Goal: Task Accomplishment & Management: Use online tool/utility

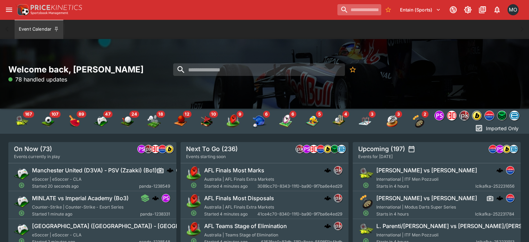
click at [354, 7] on input "search" at bounding box center [359, 9] width 44 height 11
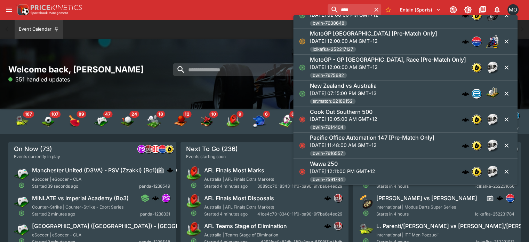
scroll to position [111, 0]
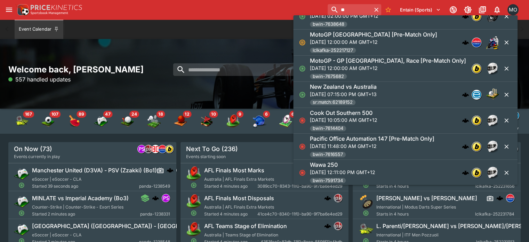
type input "*"
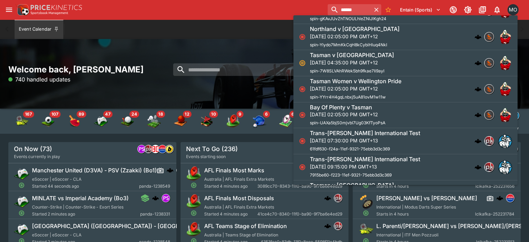
scroll to position [0, 0]
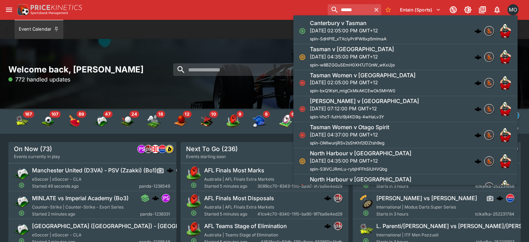
type input "******"
click at [378, 28] on p "[DATE] 02:05:00 PM GMT+12" at bounding box center [348, 30] width 77 height 7
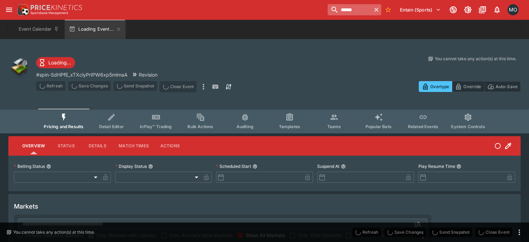
click at [342, 13] on input "******" at bounding box center [350, 9] width 44 height 11
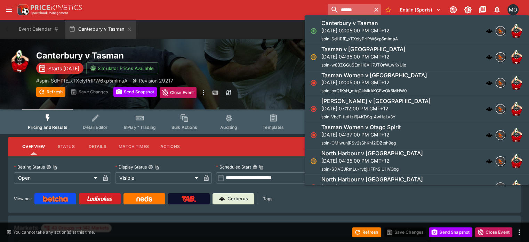
type input "**********"
type input "*******"
type input "**********"
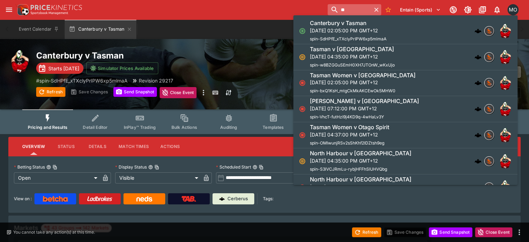
type input "*"
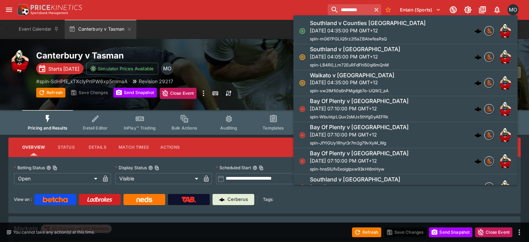
type input "*********"
click at [346, 30] on p "[DATE] 04:35:00 PM GMT+12" at bounding box center [368, 30] width 116 height 7
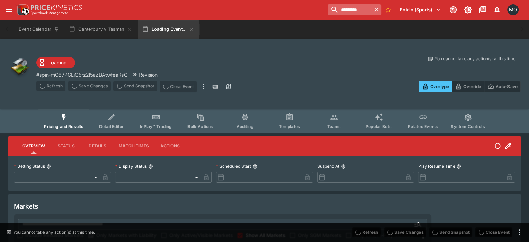
click at [353, 14] on input "*********" at bounding box center [350, 9] width 44 height 11
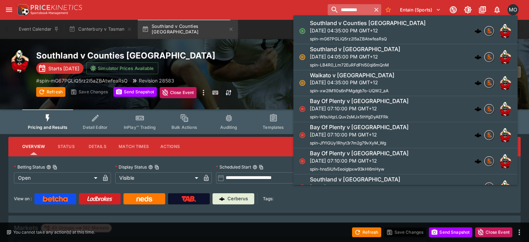
click at [353, 14] on input "*********" at bounding box center [350, 9] width 44 height 11
type input "**********"
type input "*******"
type input "**********"
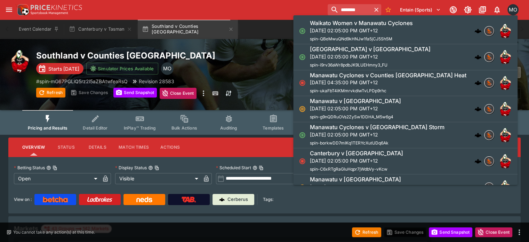
type input "********"
click at [337, 62] on div "Auckland v Manawatu Sun, Sep 14, 2025, 02:05:00 PM GMT+12 spin-i9rv36aWr8pdbJK9…" at bounding box center [370, 57] width 121 height 23
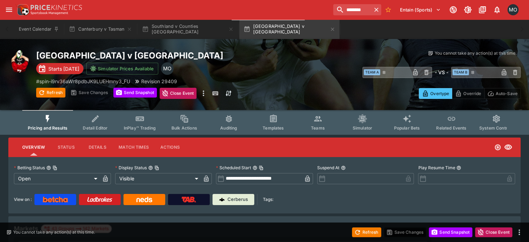
type input "**********"
type input "*******"
type input "**********"
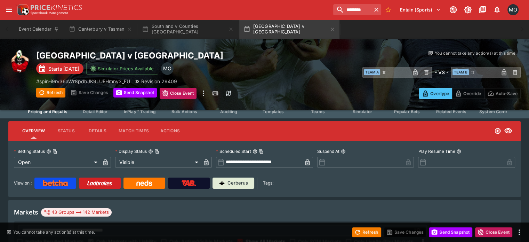
scroll to position [17, 0]
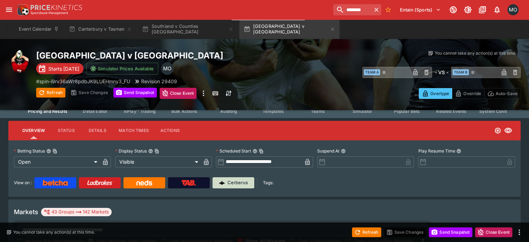
click at [247, 183] on p "Cerberus" at bounding box center [238, 182] width 21 height 7
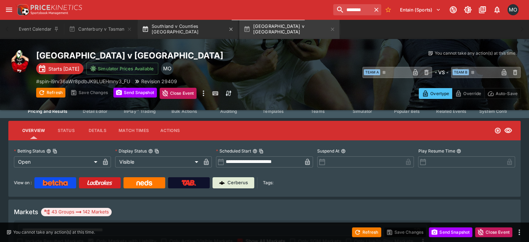
click at [165, 37] on button "Southland v Counties [GEOGRAPHIC_DATA]" at bounding box center [188, 28] width 100 height 19
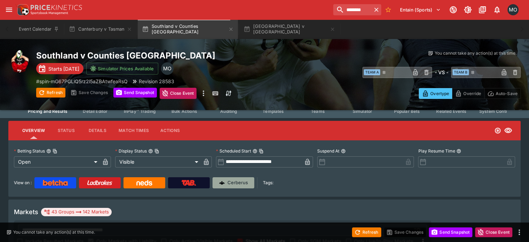
click at [240, 183] on p "Cerberus" at bounding box center [238, 182] width 21 height 7
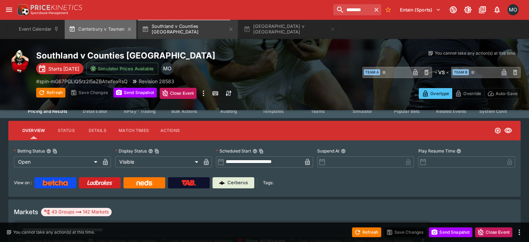
click at [93, 30] on button "Canterbury v Tasman" at bounding box center [101, 28] width 72 height 19
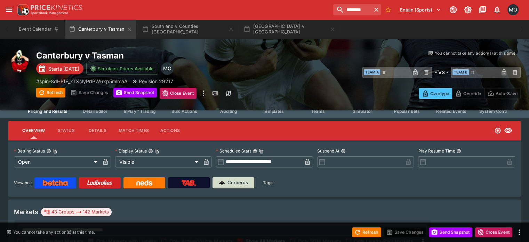
click at [234, 183] on div "Cerberus" at bounding box center [233, 182] width 29 height 7
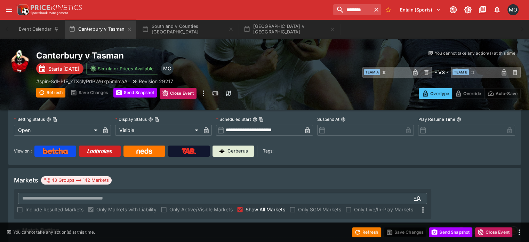
scroll to position [49, 0]
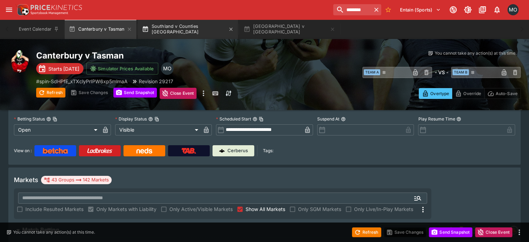
click at [177, 32] on button "Southland v Counties [GEOGRAPHIC_DATA]" at bounding box center [188, 28] width 100 height 19
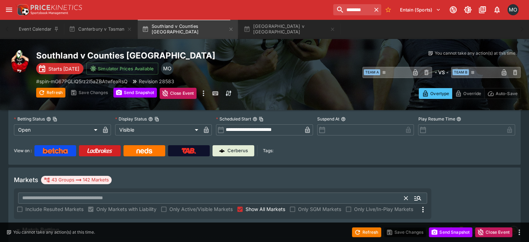
click at [182, 192] on input "text" at bounding box center [211, 197] width 387 height 11
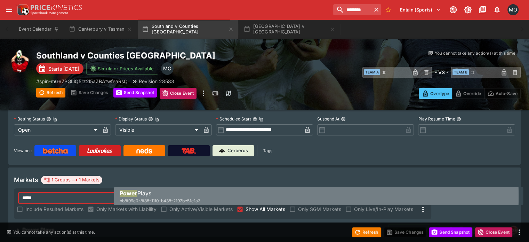
click at [162, 196] on div "Power Plays bb8f99c0-8f88-11f0-b438-2197be51e1a3" at bounding box center [160, 196] width 81 height 15
type input "**********"
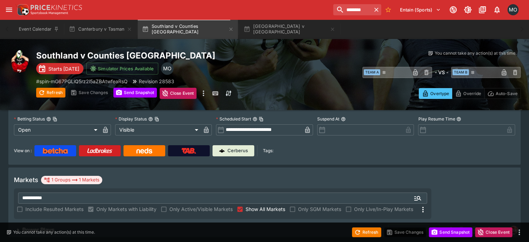
click at [129, 226] on span "Power Plays" at bounding box center [202, 229] width 360 height 7
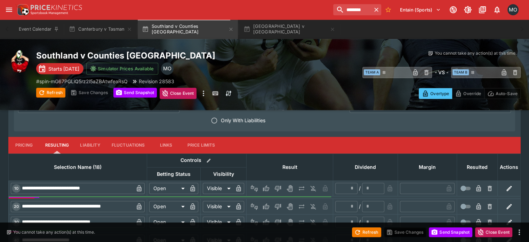
scroll to position [295, 0]
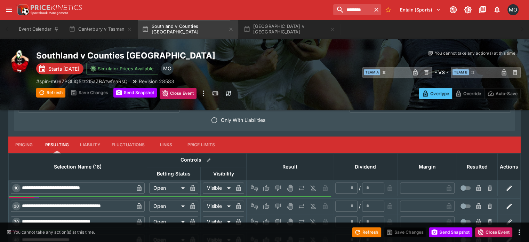
click at [30, 136] on button "Pricing" at bounding box center [23, 144] width 31 height 17
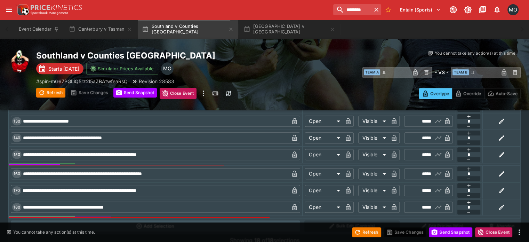
scroll to position [569, 0]
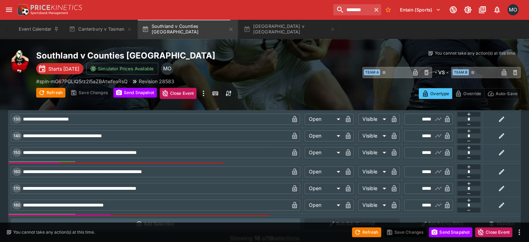
click at [413, 199] on input "*****" at bounding box center [423, 204] width 20 height 11
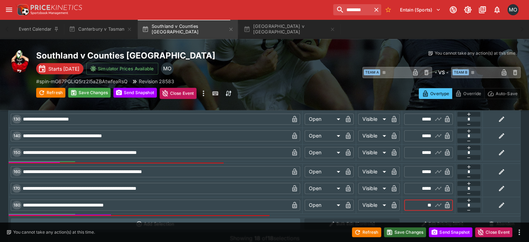
type input "*****"
click at [408, 230] on button "Save Changes" at bounding box center [405, 232] width 42 height 10
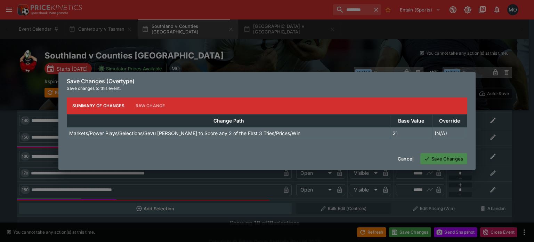
click at [444, 156] on button "Save Changes" at bounding box center [444, 158] width 47 height 11
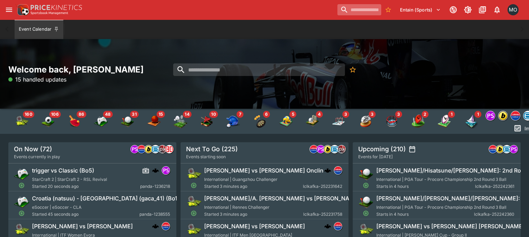
click at [339, 5] on input "search" at bounding box center [359, 9] width 44 height 11
paste input "**********"
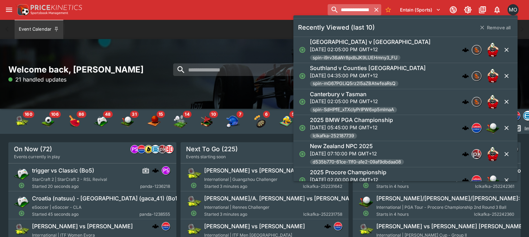
scroll to position [0, 37]
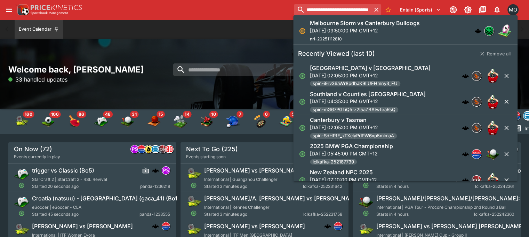
type input "**********"
click at [337, 28] on p "[DATE] 09:50:00 PM GMT+12" at bounding box center [365, 30] width 110 height 7
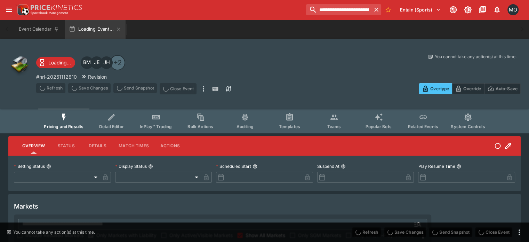
click at [125, 59] on div "+2" at bounding box center [117, 62] width 15 height 15
click at [5, 8] on icon "open drawer" at bounding box center [9, 10] width 8 height 8
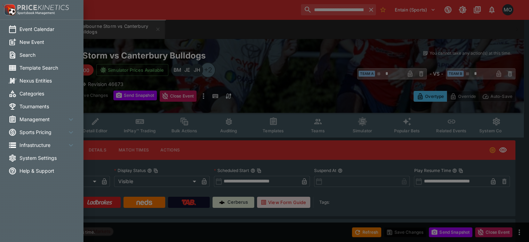
type input "**********"
type input "*******"
type input "**********"
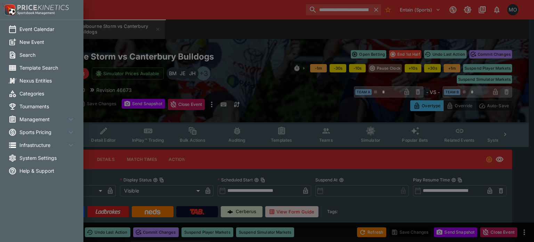
click at [34, 122] on span "Management" at bounding box center [42, 119] width 47 height 7
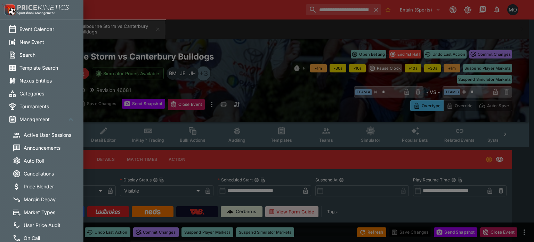
click at [38, 136] on span "Active User Sessions" at bounding box center [52, 134] width 56 height 7
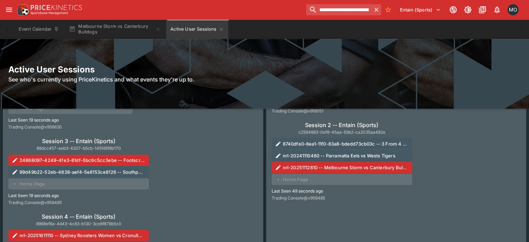
scroll to position [316, 0]
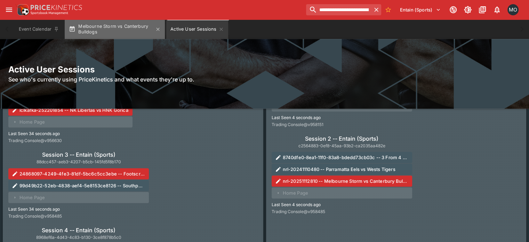
click at [118, 30] on button "Melbourne Storm vs Canterbury Bulldogs" at bounding box center [115, 28] width 100 height 19
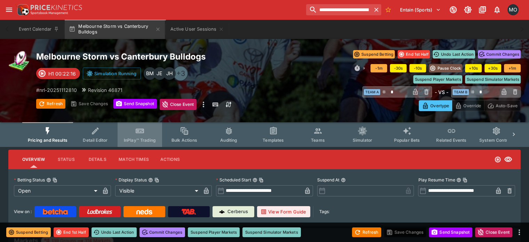
click at [144, 134] on icon "Event type filters" at bounding box center [139, 130] width 9 height 9
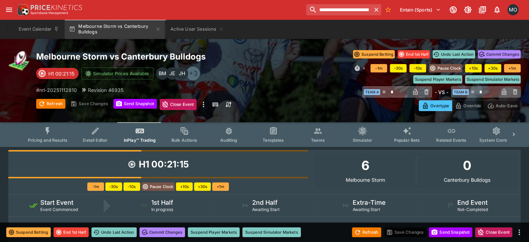
type input "******"
type input "*****"
type input "****"
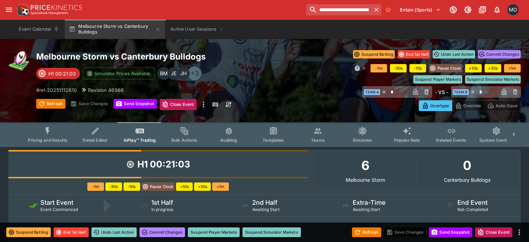
type input "****"
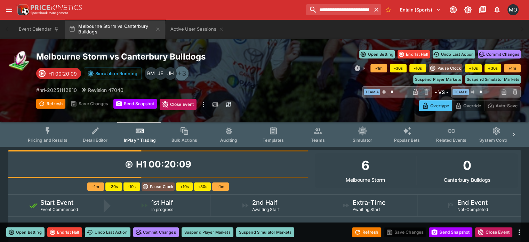
type input "*"
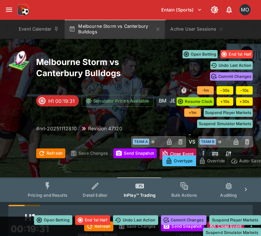
type input "****"
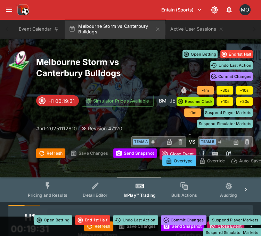
type input "****"
type input "*"
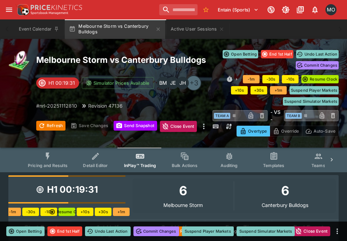
type input "****"
type input "*****"
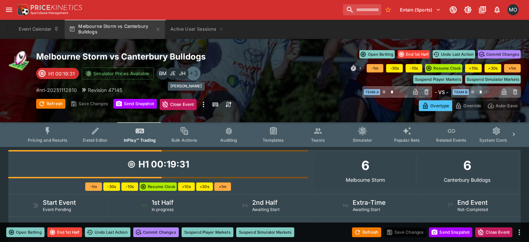
type input "****"
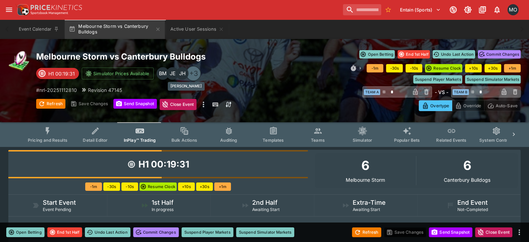
type input "****"
click at [50, 133] on icon "Event type filters" at bounding box center [48, 130] width 4 height 7
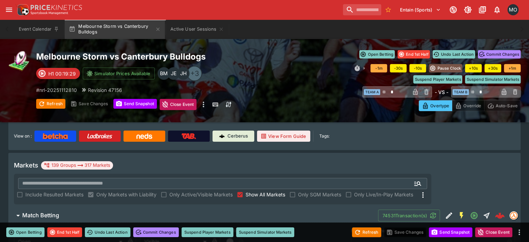
scroll to position [77, 0]
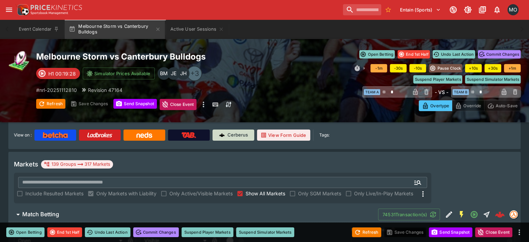
click at [239, 135] on p "Cerberus" at bounding box center [238, 135] width 21 height 7
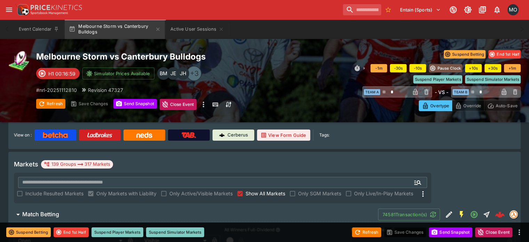
type input "**********"
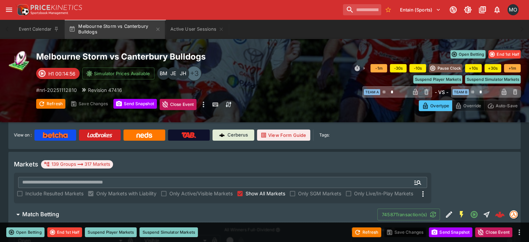
type input "*"
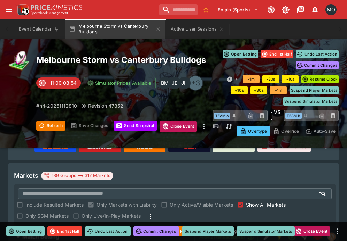
scroll to position [85, 0]
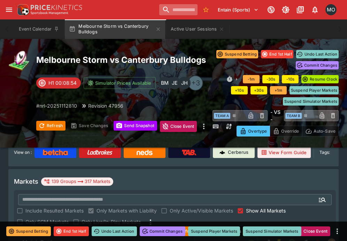
type input "**********"
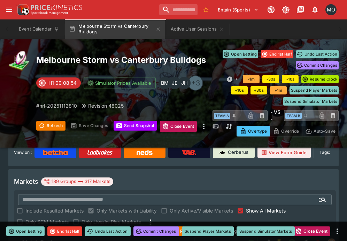
click at [200, 78] on div "+3" at bounding box center [195, 83] width 15 height 15
click at [192, 27] on button "Active User Sessions" at bounding box center [197, 28] width 62 height 19
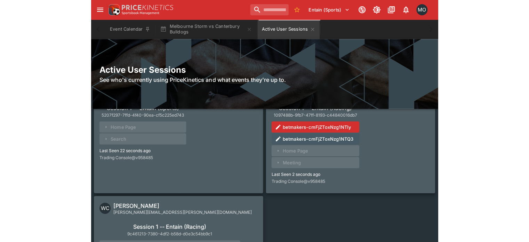
scroll to position [2795, 0]
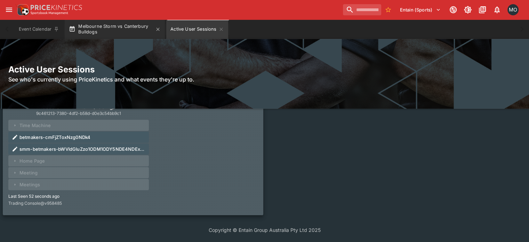
click at [125, 27] on button "Melbourne Storm vs Canterbury Bulldogs" at bounding box center [115, 28] width 100 height 19
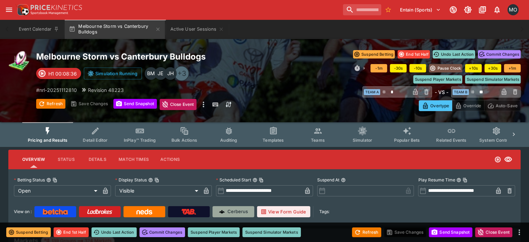
click at [248, 208] on p "Cerberus" at bounding box center [238, 211] width 21 height 7
type input "**********"
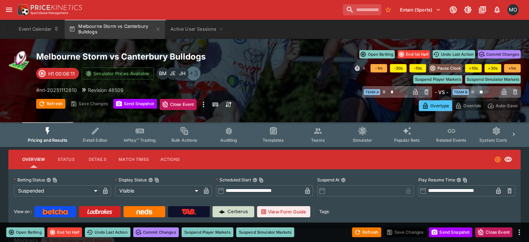
type input "**"
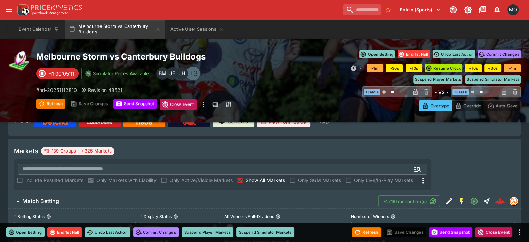
scroll to position [87, 0]
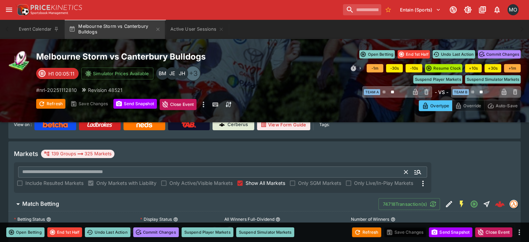
click at [288, 166] on input "text" at bounding box center [211, 171] width 387 height 11
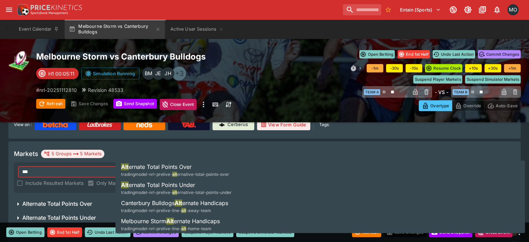
click at [215, 197] on li "Canterbury Bulldogs Alt ernate Handicaps tradingmodel-nrl-prelive-line- alt -aw…" at bounding box center [321, 206] width 410 height 19
type input "**********"
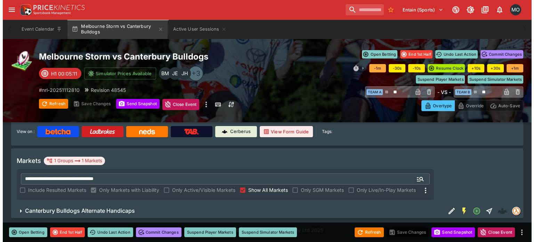
scroll to position [63, 0]
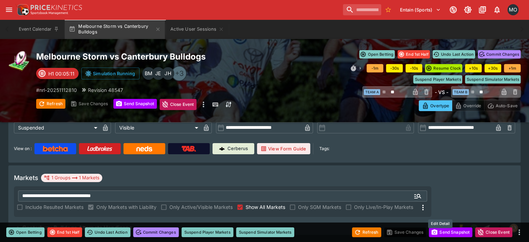
click at [446, 225] on icon "Edit Detail" at bounding box center [449, 228] width 6 height 6
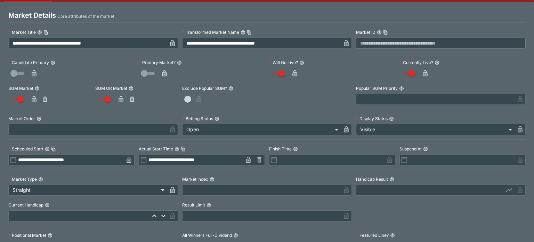
scroll to position [0, 0]
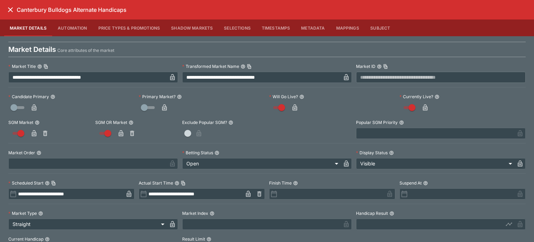
click at [12, 10] on icon "close" at bounding box center [10, 10] width 8 height 8
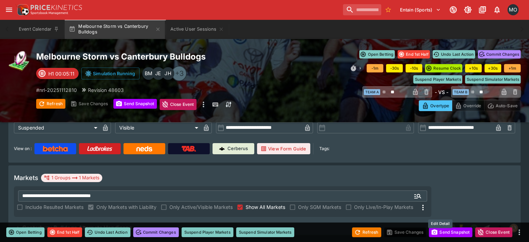
click at [445, 224] on icon "Edit Detail" at bounding box center [449, 228] width 8 height 8
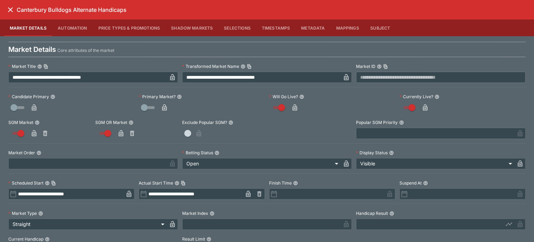
click at [11, 7] on icon "close" at bounding box center [10, 10] width 8 height 8
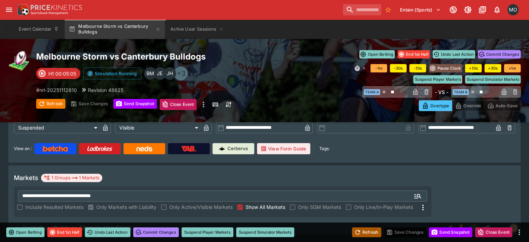
click at [358, 233] on icon "button" at bounding box center [357, 232] width 7 height 7
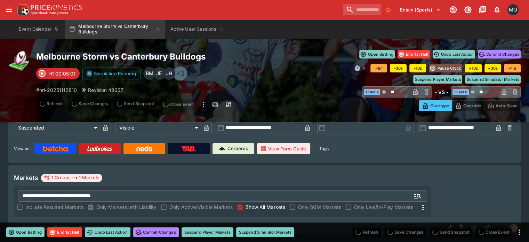
click at [445, 224] on icon "Edit Detail" at bounding box center [449, 228] width 8 height 8
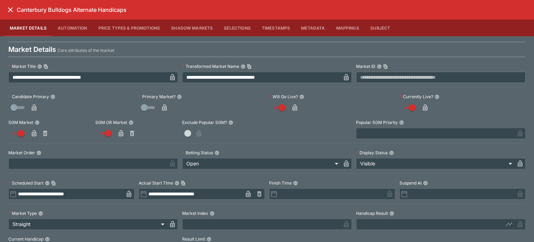
click at [439, 213] on label "Handicap Result" at bounding box center [441, 213] width 170 height 10
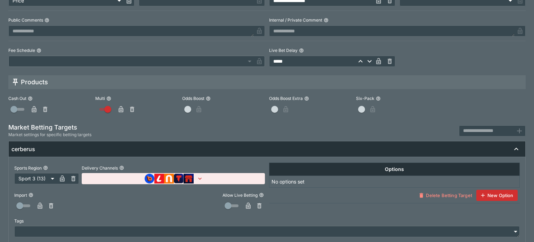
scroll to position [341, 0]
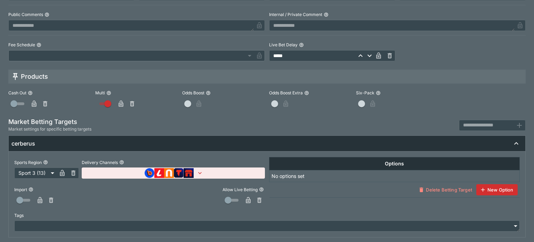
type input "**********"
type input "**"
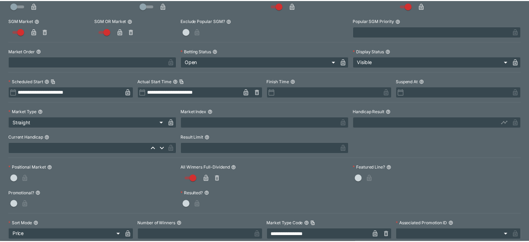
scroll to position [0, 0]
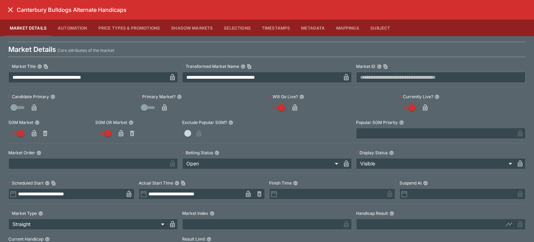
click at [10, 11] on icon "close" at bounding box center [10, 10] width 8 height 8
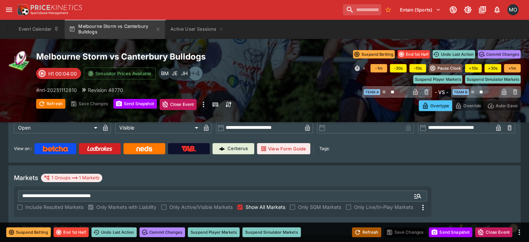
click at [370, 233] on button "Refresh" at bounding box center [366, 232] width 29 height 10
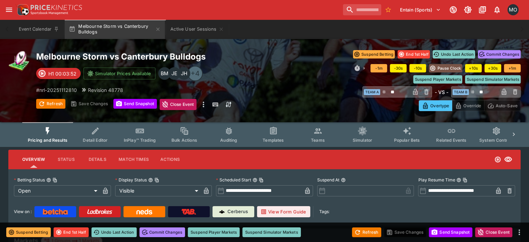
click at [274, 129] on button "Templates" at bounding box center [273, 134] width 45 height 25
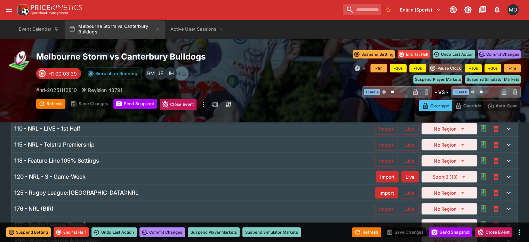
scroll to position [109, 0]
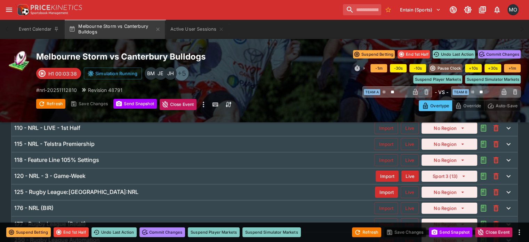
click at [164, 142] on div "115 - NRL - Telstra Premiership" at bounding box center [194, 143] width 360 height 7
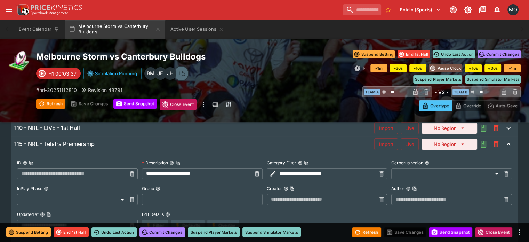
type input "**********"
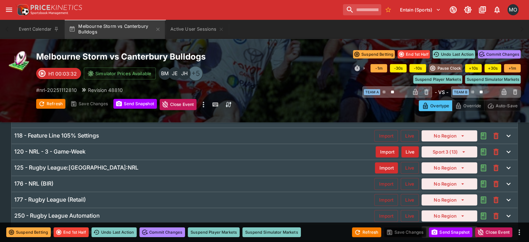
scroll to position [253, 0]
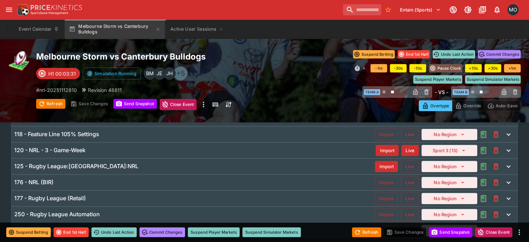
click at [118, 139] on div "118 - Feature Line 105% Settings Import Live No Region" at bounding box center [264, 134] width 506 height 15
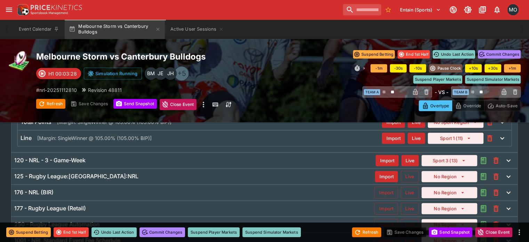
scroll to position [283, 0]
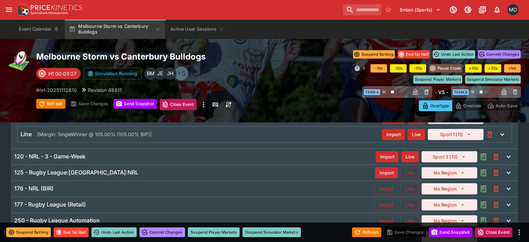
click at [114, 159] on div "120 - NRL - 3 - Game-Week" at bounding box center [195, 156] width 362 height 7
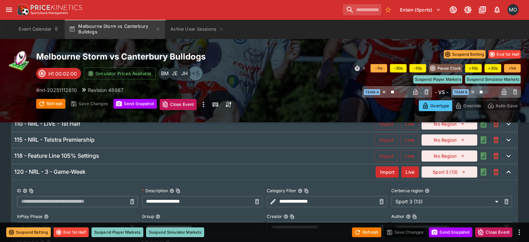
scroll to position [0, 0]
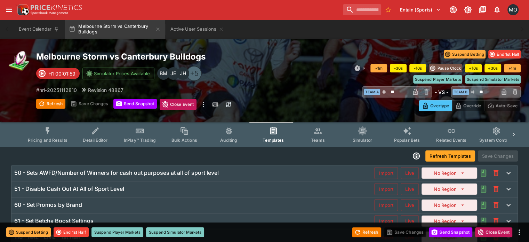
click at [52, 128] on icon "Event type filters" at bounding box center [47, 130] width 9 height 9
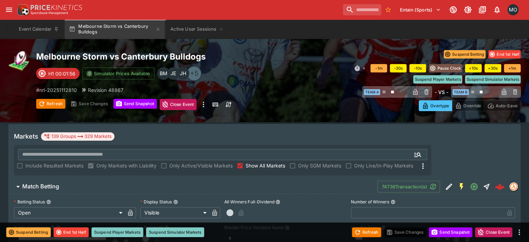
scroll to position [104, 0]
click at [233, 150] on input "text" at bounding box center [211, 155] width 387 height 11
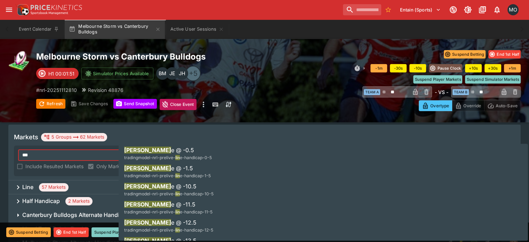
type input "***"
click at [22, 183] on icon at bounding box center [18, 187] width 8 height 8
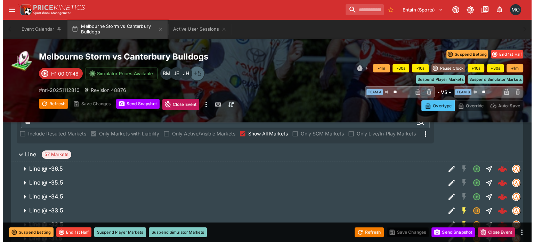
scroll to position [135, 0]
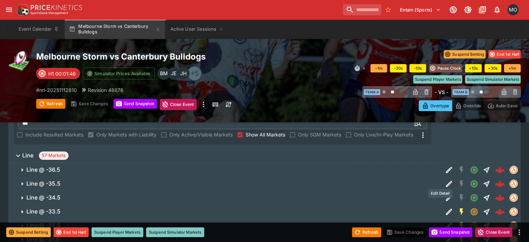
click at [445, 193] on icon "Edit Detail" at bounding box center [449, 197] width 8 height 8
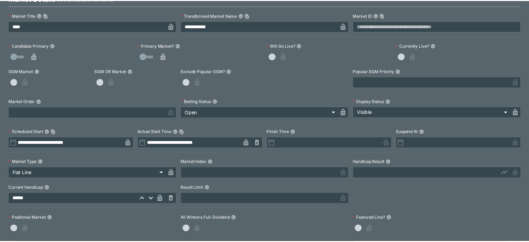
scroll to position [0, 0]
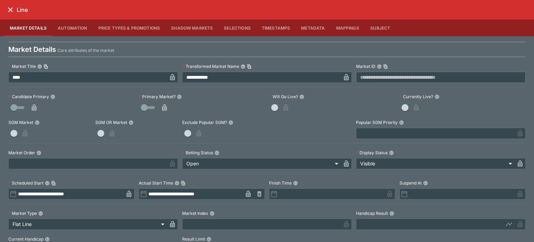
click at [12, 10] on icon "close" at bounding box center [10, 9] width 5 height 5
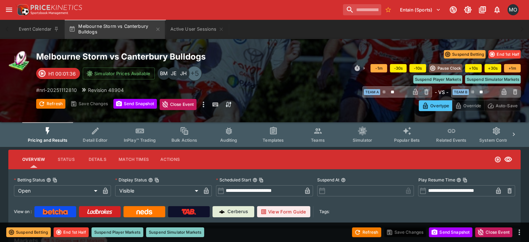
click at [283, 139] on span "Templates" at bounding box center [273, 139] width 21 height 5
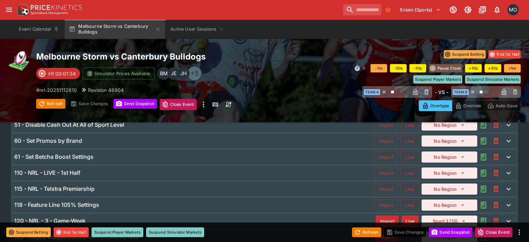
scroll to position [65, 0]
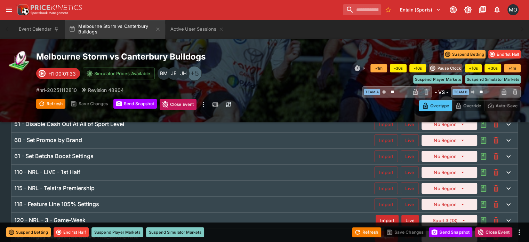
click at [74, 155] on h6 "61 - Set Betcha Boost Settings" at bounding box center [53, 155] width 79 height 7
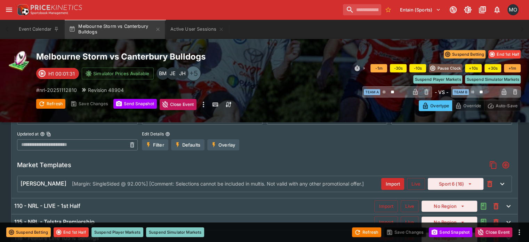
scroll to position [158, 0]
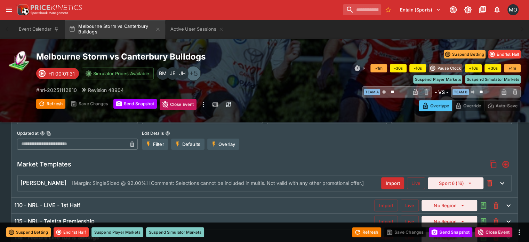
click at [66, 201] on h6 "110 - NRL - LIVE - 1st Half" at bounding box center [47, 204] width 66 height 7
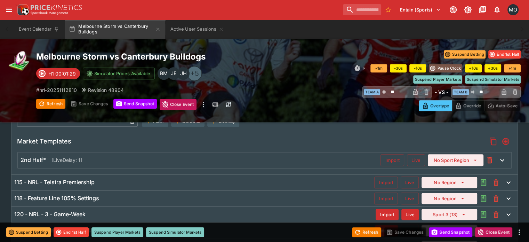
scroll to position [333, 0]
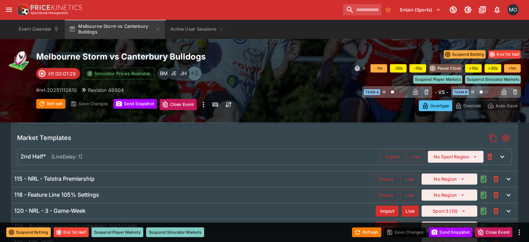
click at [66, 182] on div "115 - NRL - Telstra Premiership Import Live No Region" at bounding box center [264, 178] width 506 height 15
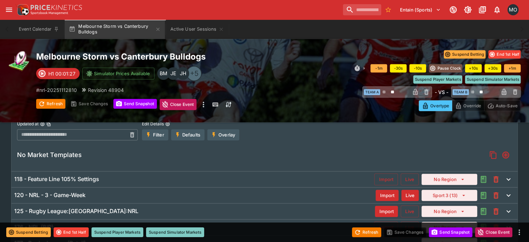
scroll to position [334, 0]
click at [288, 178] on div "118 - Feature Line 105% Settings" at bounding box center [194, 178] width 360 height 7
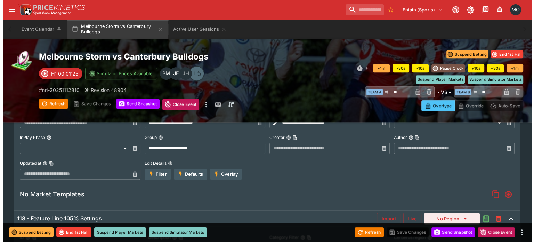
scroll to position [301, 0]
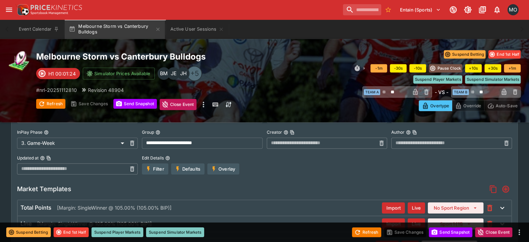
click at [235, 170] on button "Overlay" at bounding box center [223, 168] width 32 height 11
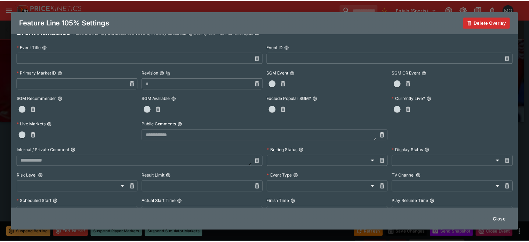
scroll to position [0, 0]
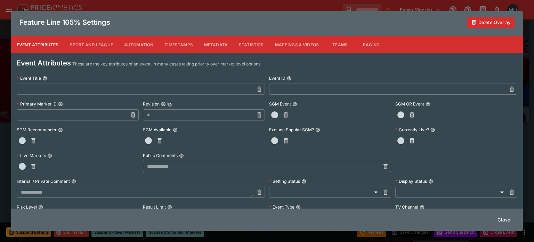
click at [498, 220] on button "Close" at bounding box center [504, 219] width 21 height 11
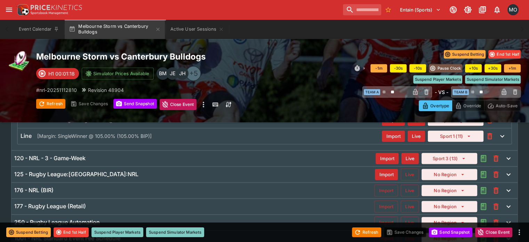
scroll to position [245, 0]
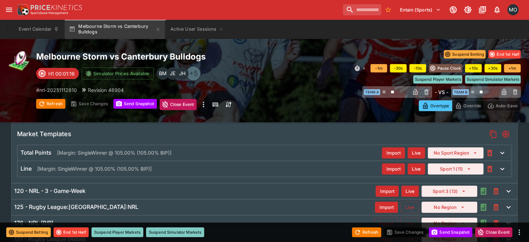
click at [304, 191] on div "120 - NRL - 3 - Game-Week" at bounding box center [195, 190] width 362 height 7
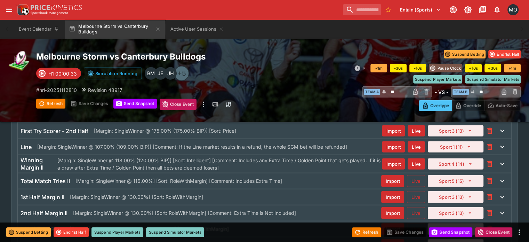
scroll to position [1702, 0]
click at [259, 151] on p "[Margin: SingleWinner @ 107.00% (109.00% BIP)] [Comment: If the Line market res…" at bounding box center [192, 146] width 310 height 7
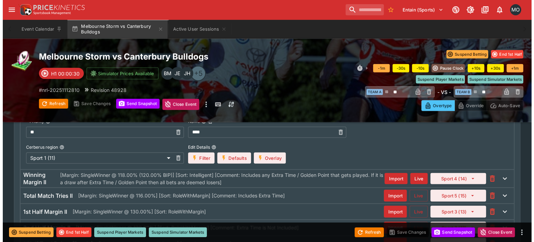
scroll to position [1747, 0]
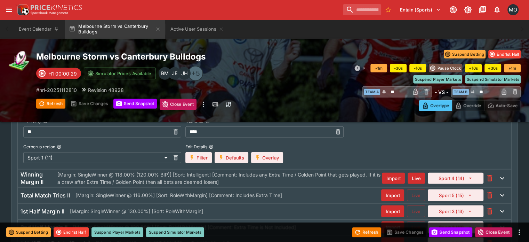
click at [259, 160] on icon "button" at bounding box center [257, 157] width 3 height 5
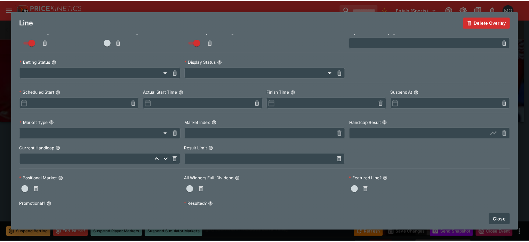
scroll to position [0, 0]
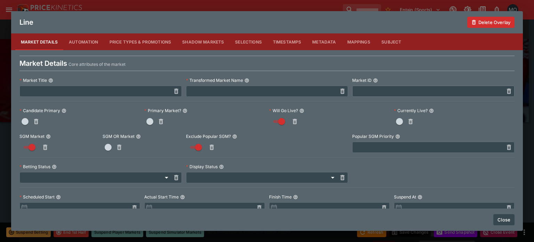
click at [314, 40] on button "Metadata" at bounding box center [324, 41] width 35 height 17
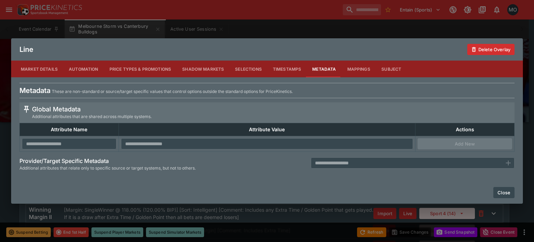
click at [504, 192] on button "Close" at bounding box center [504, 192] width 21 height 11
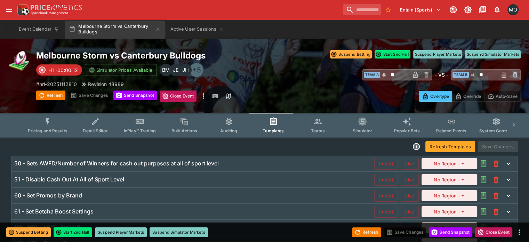
click at [52, 126] on icon "Event type filters" at bounding box center [47, 121] width 9 height 9
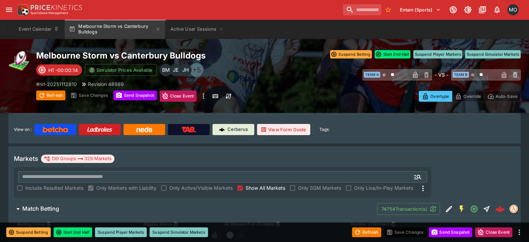
scroll to position [99, 0]
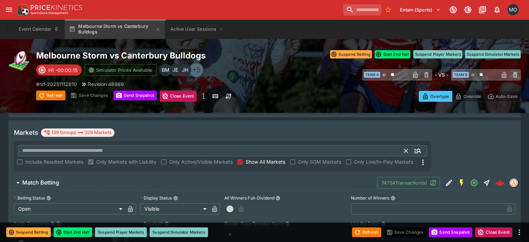
click at [262, 145] on input "text" at bounding box center [211, 150] width 387 height 11
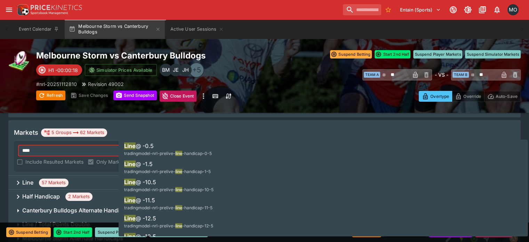
type input "****"
click at [96, 152] on div "Markets 5 Groups 62 Markets **** ​ Include Resulted Markets Only Markets with L…" at bounding box center [264, 148] width 513 height 56
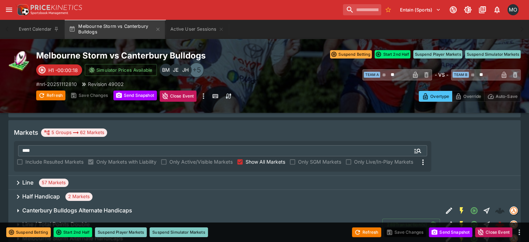
click at [96, 176] on div "Line 57 Markets" at bounding box center [264, 183] width 513 height 14
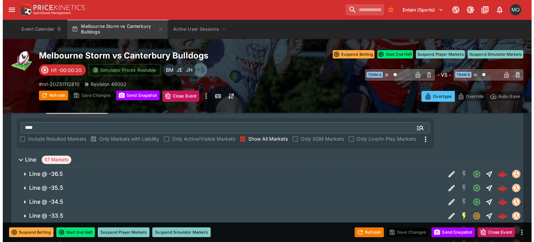
scroll to position [124, 0]
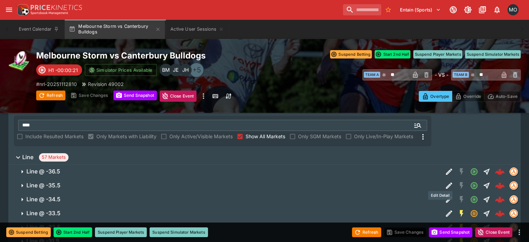
click at [443, 193] on button "Edit Detail" at bounding box center [449, 199] width 13 height 13
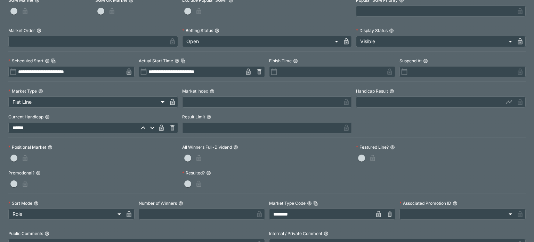
scroll to position [0, 0]
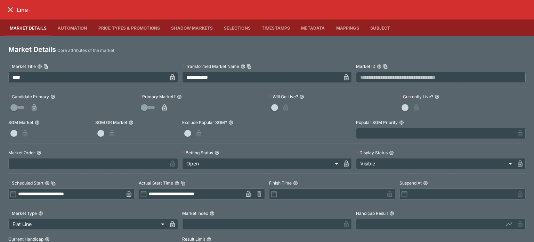
click at [307, 27] on button "Metadata" at bounding box center [313, 27] width 35 height 17
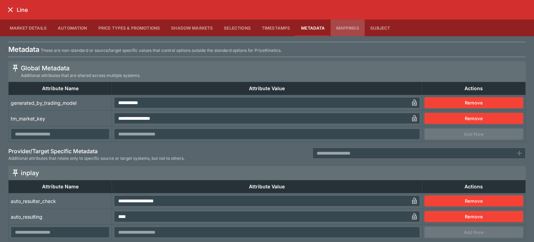
click at [332, 25] on button "Mappings" at bounding box center [348, 27] width 34 height 17
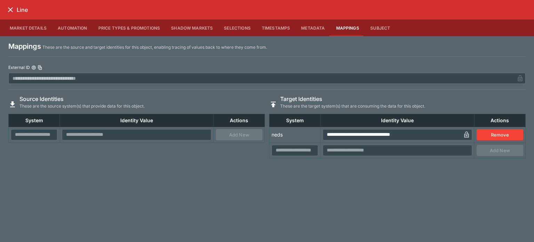
click at [13, 8] on icon "close" at bounding box center [10, 10] width 8 height 8
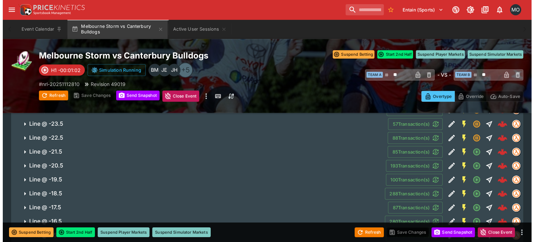
scroll to position [354, 0]
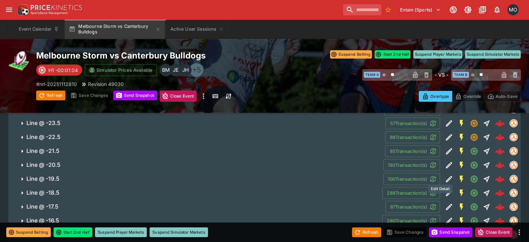
click at [447, 192] on icon "Edit Detail" at bounding box center [448, 193] width 3 height 3
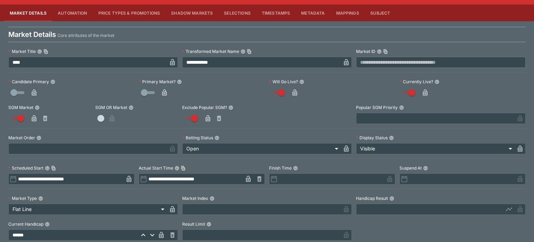
scroll to position [0, 0]
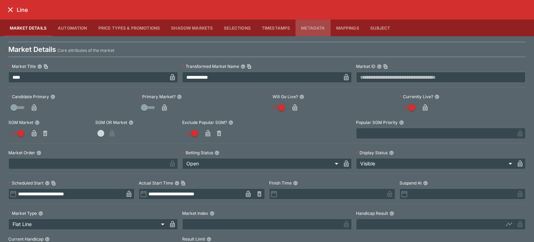
click at [301, 23] on button "Metadata" at bounding box center [313, 27] width 35 height 17
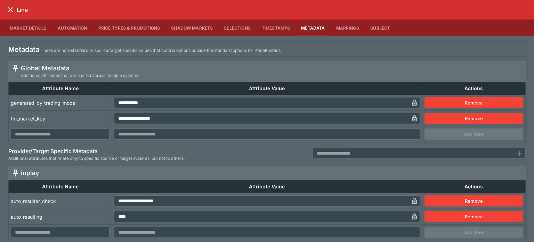
click at [10, 9] on icon "close" at bounding box center [10, 9] width 5 height 5
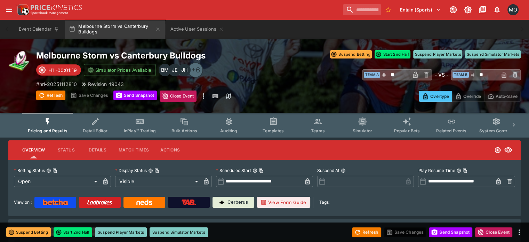
click at [281, 127] on button "Templates" at bounding box center [273, 125] width 45 height 25
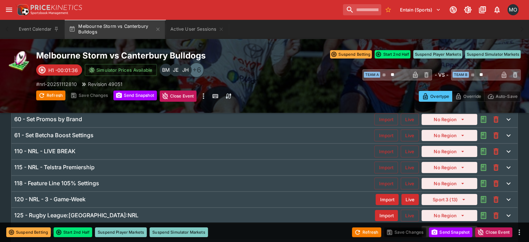
scroll to position [79, 0]
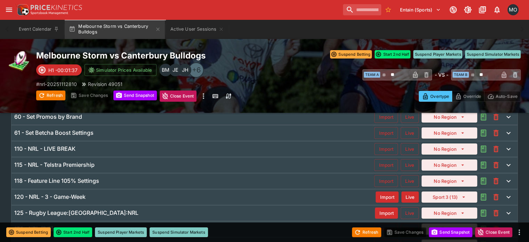
click at [202, 149] on div "110 - NRL - LIVE BREAK" at bounding box center [194, 148] width 360 height 7
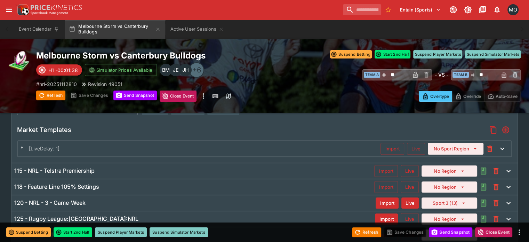
scroll to position [203, 0]
click at [193, 170] on div "115 - NRL - Telstra Premiership" at bounding box center [194, 170] width 360 height 7
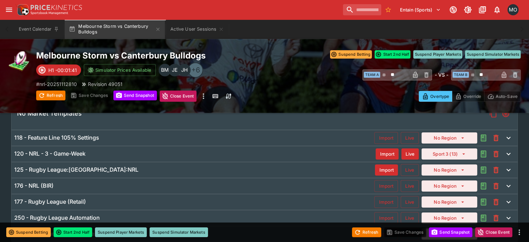
scroll to position [367, 0]
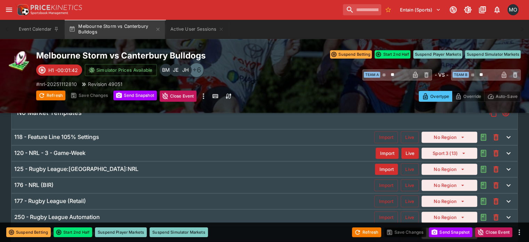
click at [145, 132] on div "118 - Feature Line 105% Settings Import Live No Region" at bounding box center [264, 136] width 506 height 15
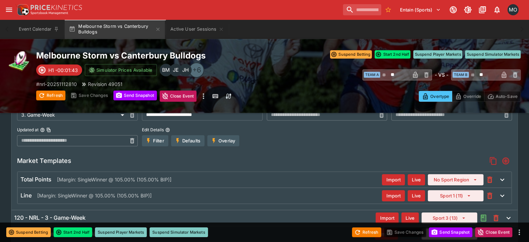
scroll to position [321, 0]
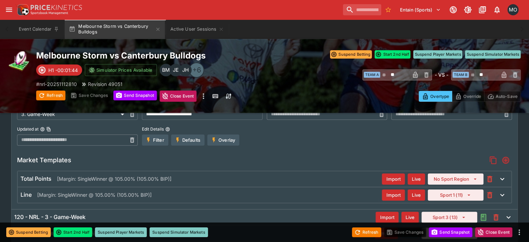
click at [152, 197] on p "[Margin: SingleWinner @ 105.00% (105.00% BIP)]" at bounding box center [94, 194] width 114 height 7
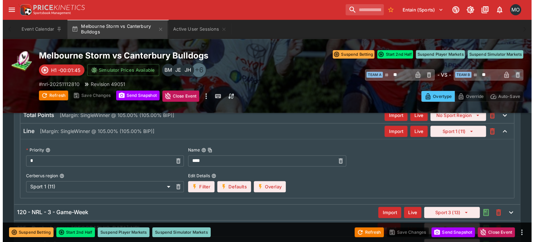
scroll to position [279, 0]
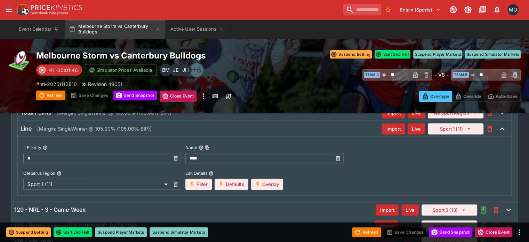
click at [268, 178] on button "Overlay" at bounding box center [267, 183] width 32 height 11
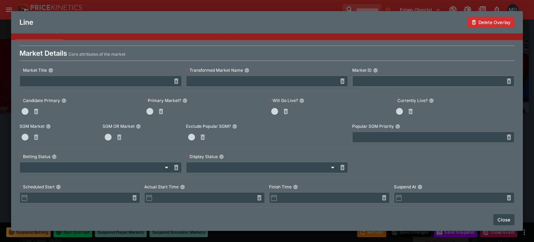
scroll to position [0, 0]
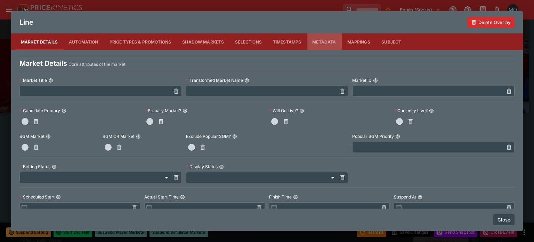
click at [313, 42] on button "Metadata" at bounding box center [324, 41] width 35 height 17
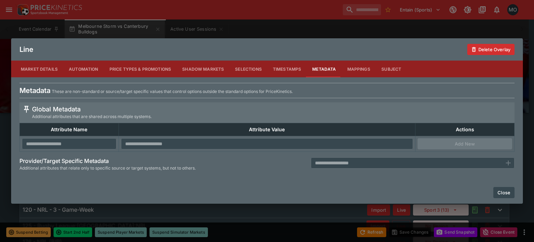
click at [500, 190] on button "Close" at bounding box center [504, 192] width 21 height 11
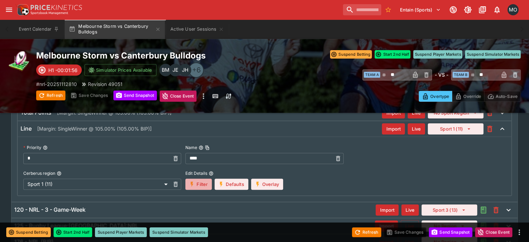
click at [201, 184] on button "Filter" at bounding box center [198, 183] width 26 height 11
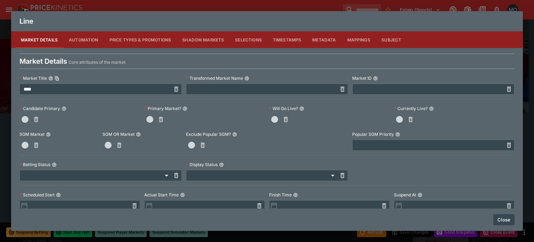
click at [316, 41] on button "Metadata" at bounding box center [324, 39] width 35 height 17
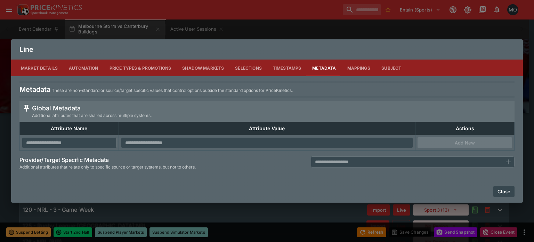
click at [39, 65] on button "Market Details" at bounding box center [39, 67] width 48 height 17
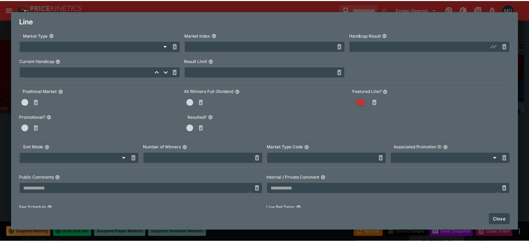
scroll to position [285, 0]
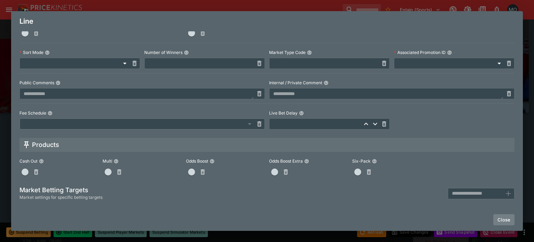
click at [506, 218] on button "Close" at bounding box center [504, 219] width 21 height 11
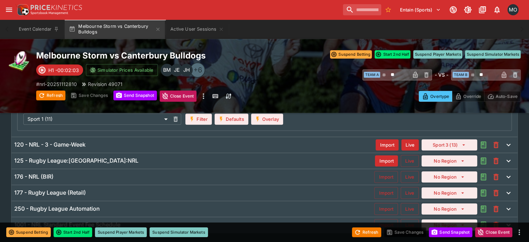
scroll to position [360, 0]
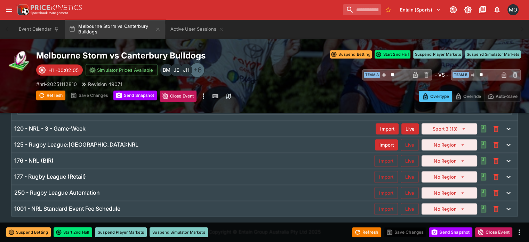
click at [254, 128] on div "120 - NRL - 3 - Game-Week" at bounding box center [195, 128] width 362 height 7
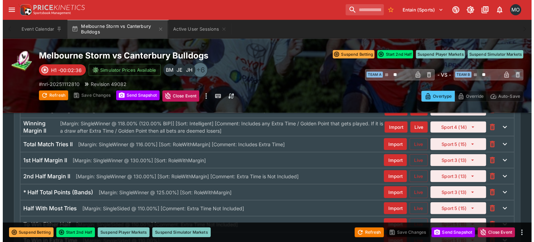
scroll to position [1730, 0]
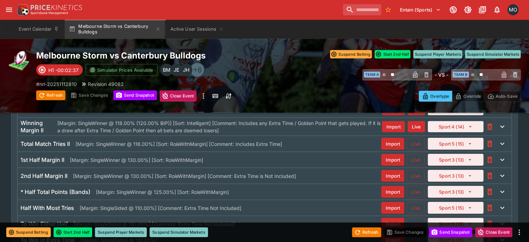
click at [254, 113] on p "[Margin: SingleWinner @ 107.00% (109.00% BIP)] [Comment: If the Line market res…" at bounding box center [192, 109] width 310 height 7
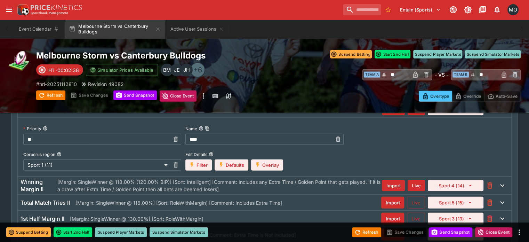
click at [268, 170] on button "Overlay" at bounding box center [267, 164] width 32 height 11
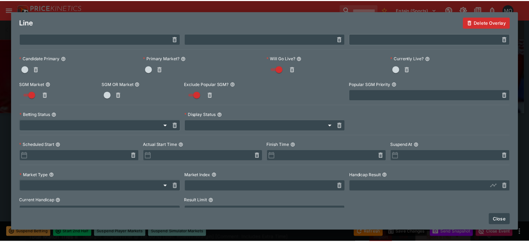
scroll to position [0, 0]
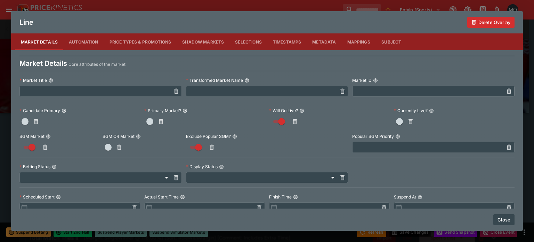
click at [317, 42] on button "Metadata" at bounding box center [324, 41] width 35 height 17
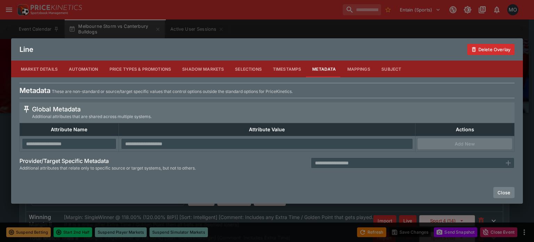
click at [500, 195] on button "Close" at bounding box center [504, 192] width 21 height 11
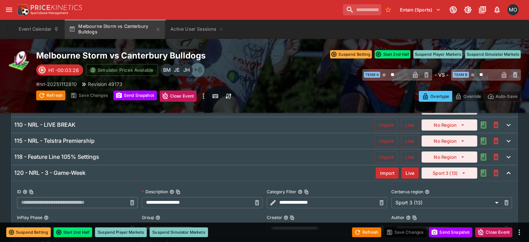
scroll to position [105, 0]
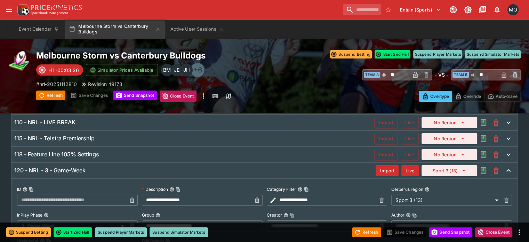
click at [265, 170] on div "120 - NRL - 3 - Game-Week" at bounding box center [195, 170] width 362 height 7
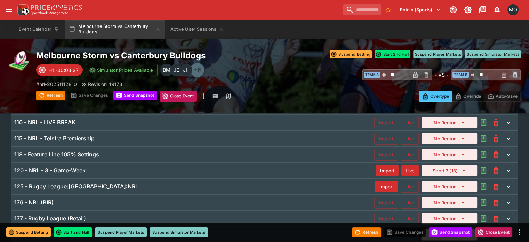
click at [130, 151] on div "118 - Feature Line 105% Settings" at bounding box center [194, 154] width 360 height 7
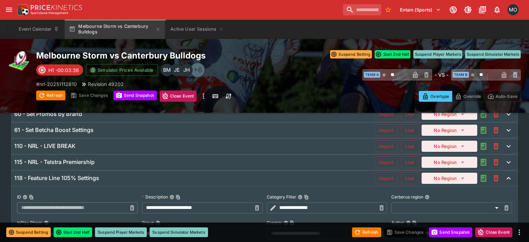
scroll to position [81, 0]
click at [114, 162] on div "115 - NRL - Telstra Premiership" at bounding box center [194, 162] width 360 height 7
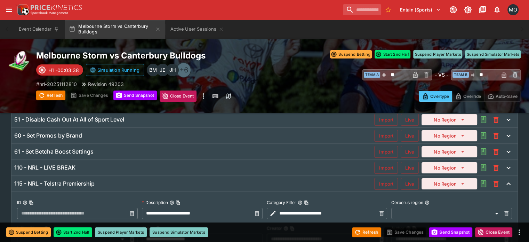
scroll to position [59, 0]
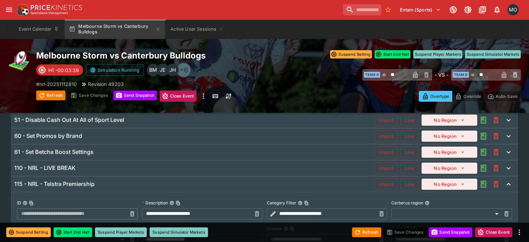
click at [100, 165] on div "110 - NRL - LIVE BREAK" at bounding box center [194, 167] width 360 height 7
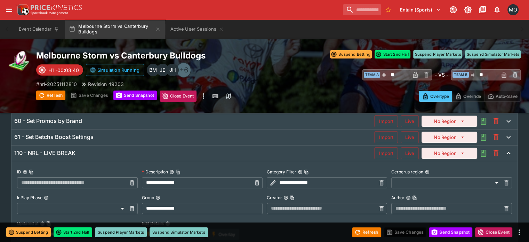
scroll to position [70, 0]
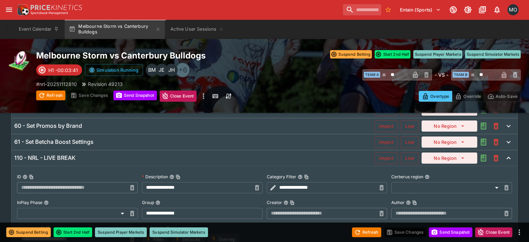
click at [94, 147] on div "61 - Set Betcha Boost Settings Import Live No Region" at bounding box center [264, 141] width 506 height 15
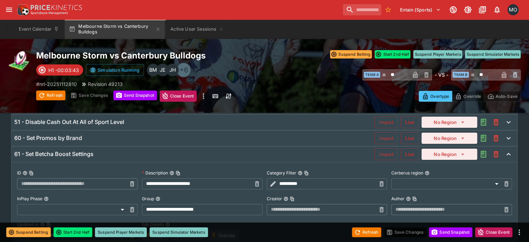
scroll to position [57, 0]
click at [94, 148] on div "61 - Set Betcha Boost Settings Import Live No Region" at bounding box center [264, 154] width 506 height 15
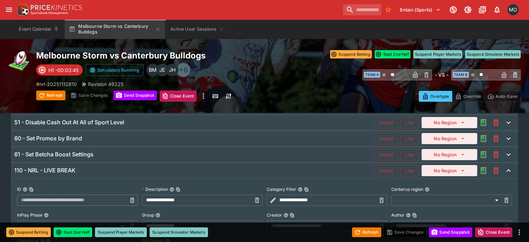
click at [96, 164] on div "110 - NRL - LIVE BREAK Import Live No Region" at bounding box center [264, 170] width 506 height 15
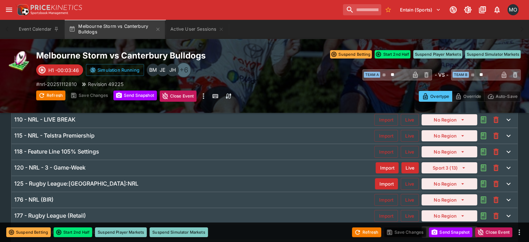
scroll to position [109, 0]
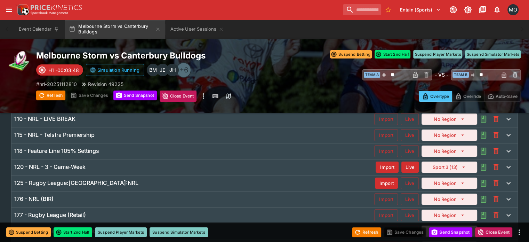
click at [117, 181] on div "125 - Rugby League:Australia:NRL" at bounding box center [194, 182] width 361 height 7
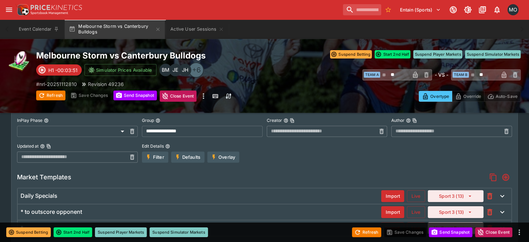
scroll to position [143, 0]
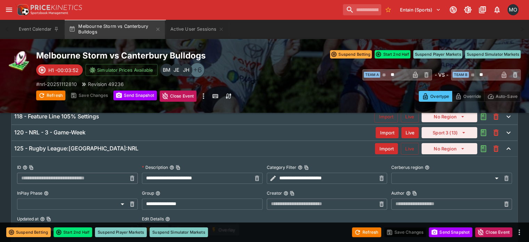
click at [114, 149] on div "125 - Rugby League:Australia:NRL" at bounding box center [194, 148] width 361 height 7
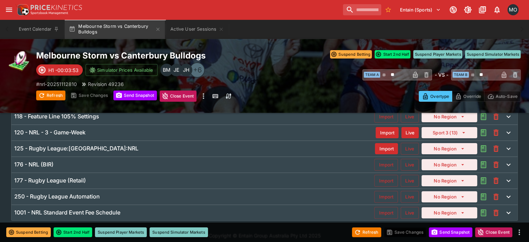
click at [110, 130] on div "120 - NRL - 3 - Game-Week" at bounding box center [195, 132] width 362 height 7
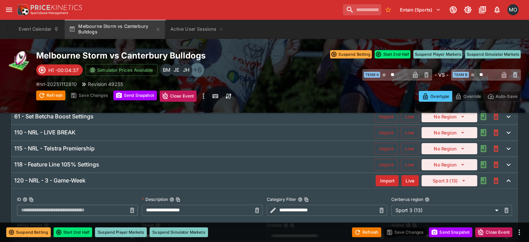
scroll to position [0, 0]
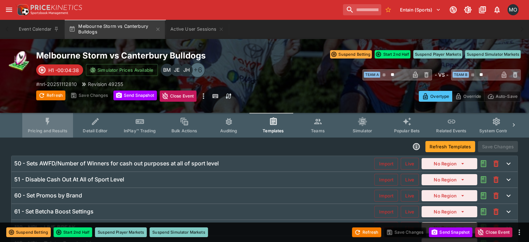
click at [52, 122] on icon "Event type filters" at bounding box center [47, 121] width 9 height 9
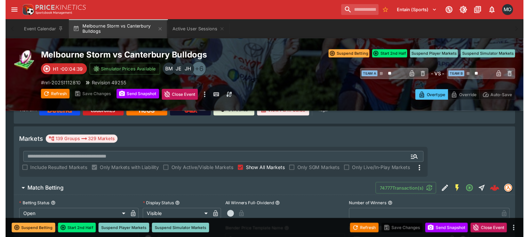
scroll to position [111, 0]
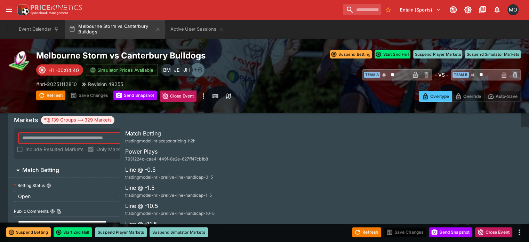
click at [267, 133] on input "text" at bounding box center [211, 138] width 387 height 11
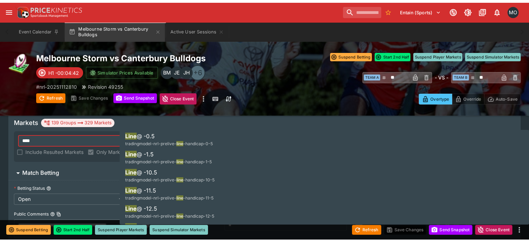
scroll to position [109, 0]
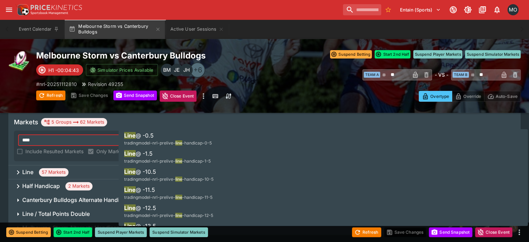
type input "****"
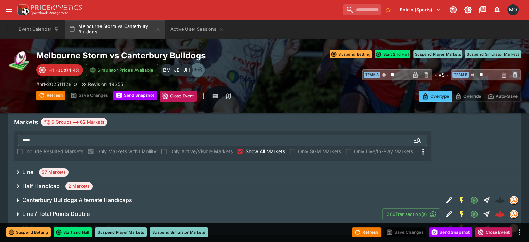
click at [17, 165] on div "Line 57 Markets" at bounding box center [264, 172] width 513 height 14
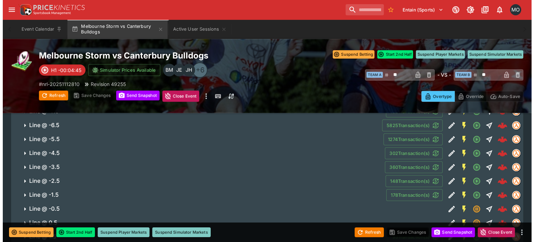
scroll to position [603, 0]
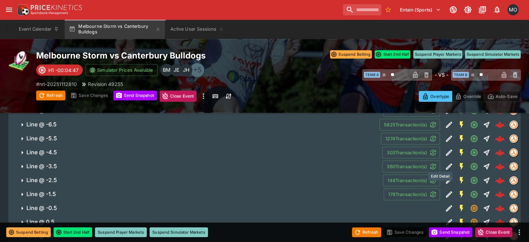
click at [443, 174] on button "Edit Detail" at bounding box center [449, 180] width 13 height 13
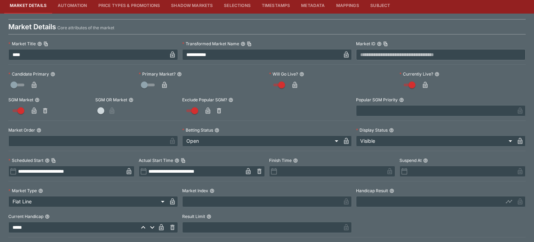
scroll to position [0, 0]
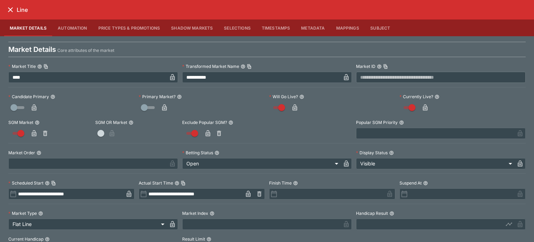
click at [311, 27] on button "Metadata" at bounding box center [313, 27] width 35 height 17
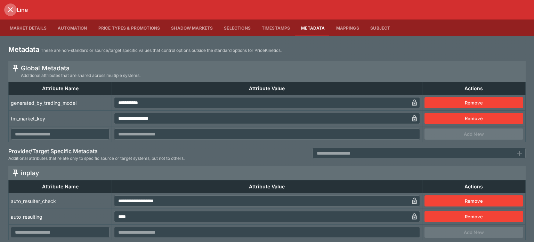
click at [11, 7] on icon "close" at bounding box center [10, 10] width 8 height 8
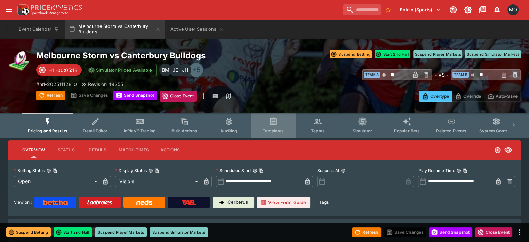
click at [291, 121] on button "Templates" at bounding box center [273, 125] width 45 height 25
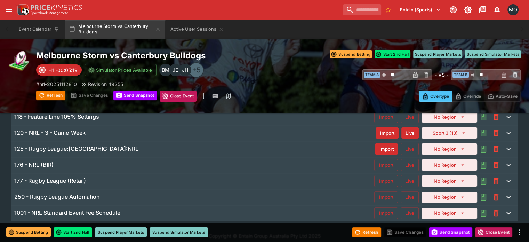
scroll to position [143, 0]
click at [260, 159] on div "176 - NRL (BIR) Import Live No Region" at bounding box center [264, 164] width 506 height 15
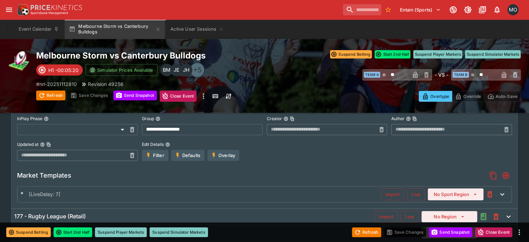
scroll to position [248, 0]
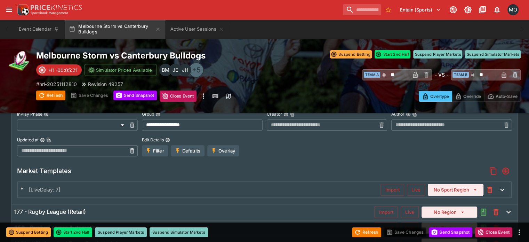
click at [237, 149] on button "Overlay" at bounding box center [223, 150] width 32 height 11
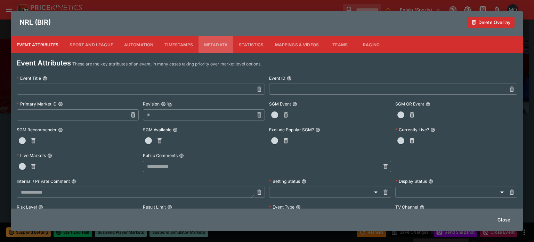
click at [215, 47] on button "Metadata" at bounding box center [216, 44] width 35 height 17
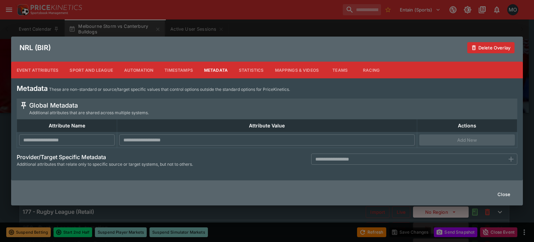
click at [510, 200] on div "Close" at bounding box center [267, 194] width 512 height 22
click at [509, 199] on button "Close" at bounding box center [504, 194] width 21 height 11
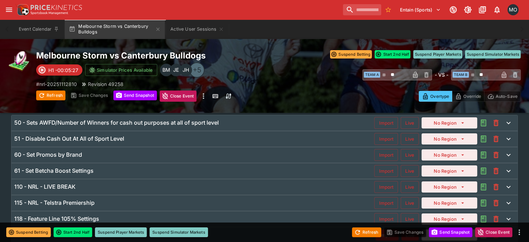
scroll to position [41, 0]
click at [203, 200] on div "115 - NRL - Telstra Premiership" at bounding box center [194, 202] width 360 height 7
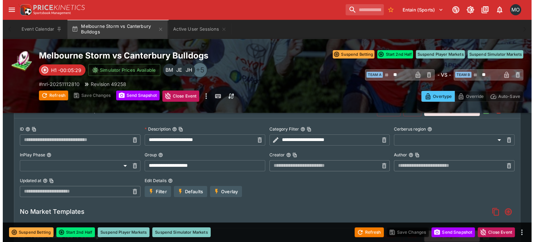
scroll to position [137, 0]
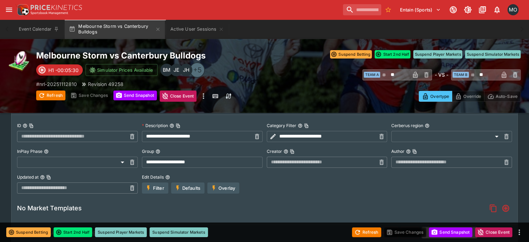
click at [223, 188] on button "Overlay" at bounding box center [223, 187] width 32 height 11
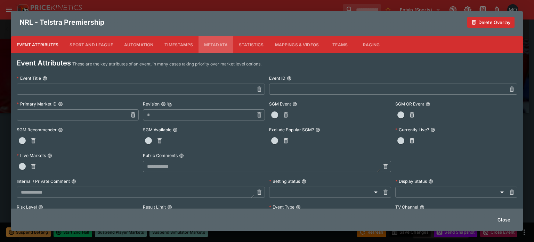
click at [214, 49] on button "Metadata" at bounding box center [216, 44] width 35 height 17
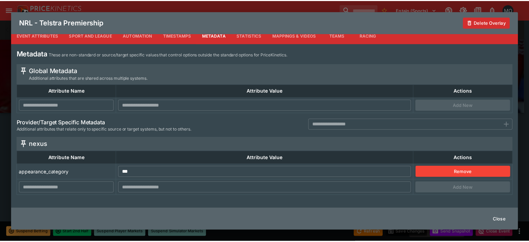
scroll to position [0, 0]
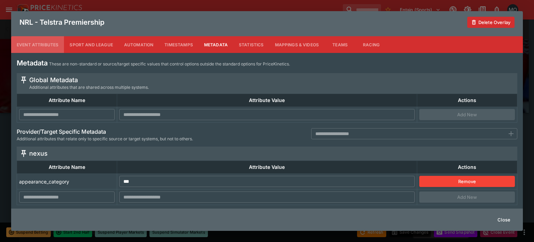
click at [37, 42] on button "Event Attributes" at bounding box center [37, 44] width 53 height 17
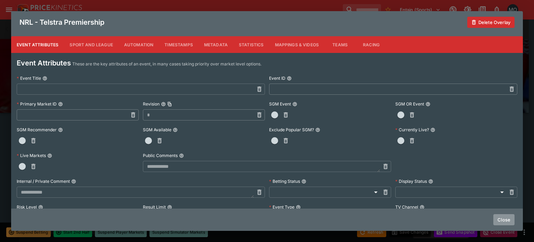
click at [503, 215] on button "Close" at bounding box center [504, 219] width 21 height 11
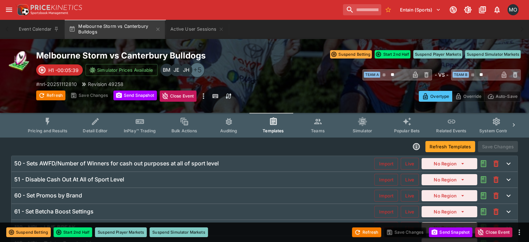
click at [50, 119] on icon "Event type filters" at bounding box center [48, 121] width 4 height 7
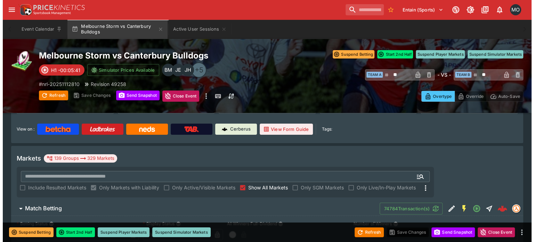
scroll to position [74, 0]
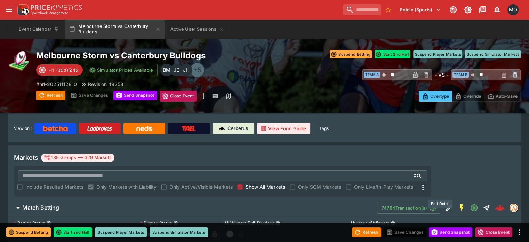
click at [445, 204] on icon "Edit Detail" at bounding box center [449, 208] width 8 height 8
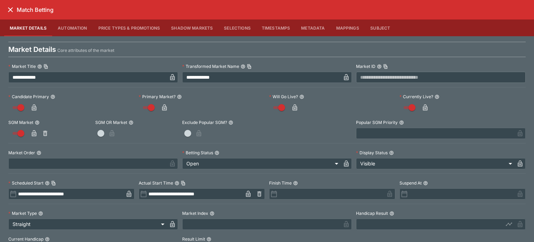
click at [304, 25] on button "Metadata" at bounding box center [313, 27] width 35 height 17
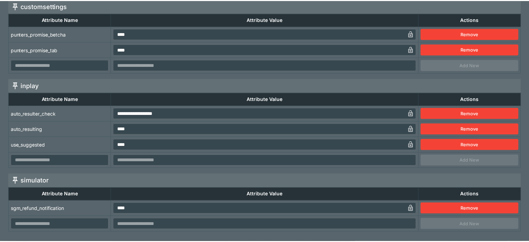
scroll to position [0, 0]
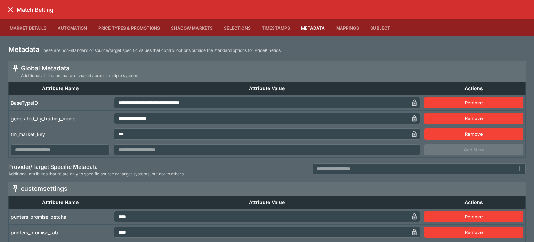
click at [7, 9] on icon "close" at bounding box center [10, 10] width 8 height 8
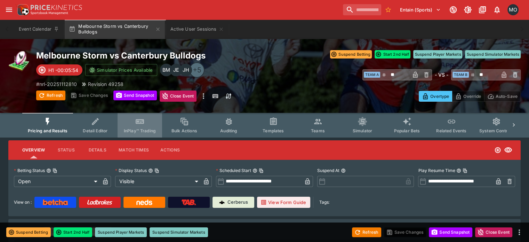
click at [135, 119] on button "InPlay™ Trading" at bounding box center [140, 125] width 45 height 25
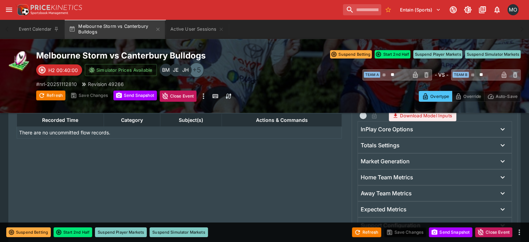
scroll to position [256, 0]
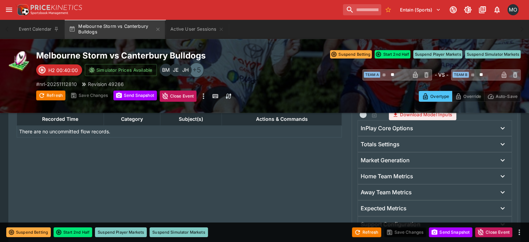
click at [455, 126] on div "InPlay Core Options" at bounding box center [429, 128] width 136 height 7
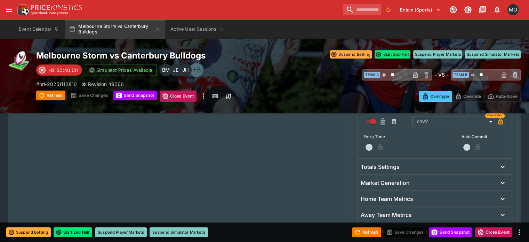
scroll to position [333, 0]
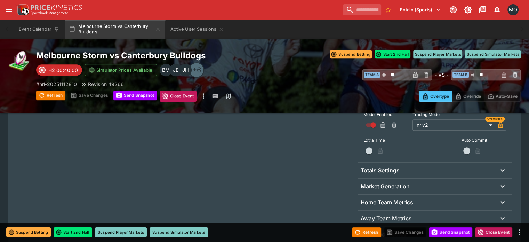
click at [382, 190] on div "Market Generation" at bounding box center [435, 185] width 154 height 15
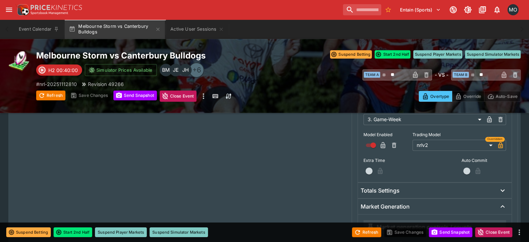
scroll to position [262, 0]
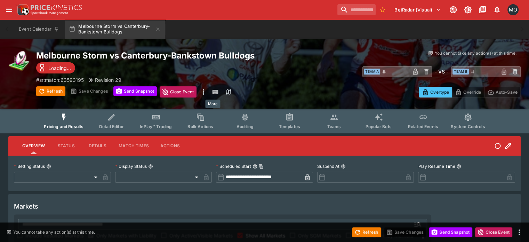
click at [208, 94] on icon "more" at bounding box center [203, 92] width 8 height 8
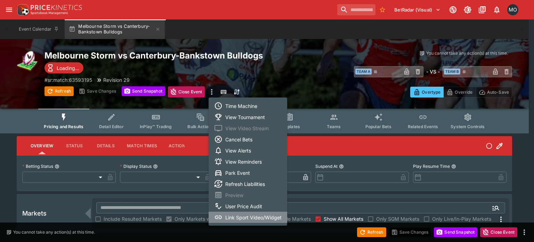
click at [243, 215] on li "Link Sport Video/Widget" at bounding box center [248, 217] width 79 height 11
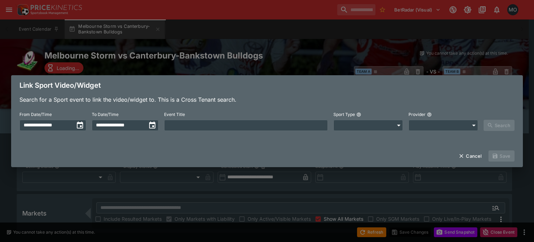
type input "**********"
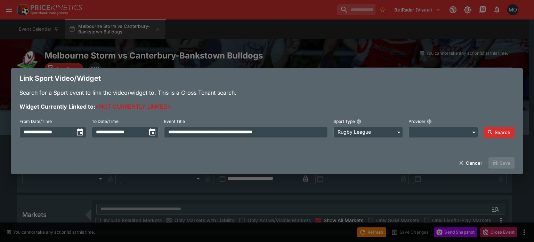
click at [492, 129] on icon "button" at bounding box center [490, 132] width 6 height 6
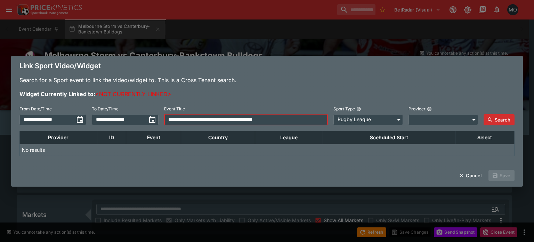
drag, startPoint x: 303, startPoint y: 120, endPoint x: 249, endPoint y: 120, distance: 53.6
click at [249, 120] on input "**********" at bounding box center [246, 119] width 164 height 11
click at [270, 117] on input "**********" at bounding box center [246, 119] width 164 height 11
type input "**********"
click at [505, 120] on button "Search" at bounding box center [499, 119] width 31 height 11
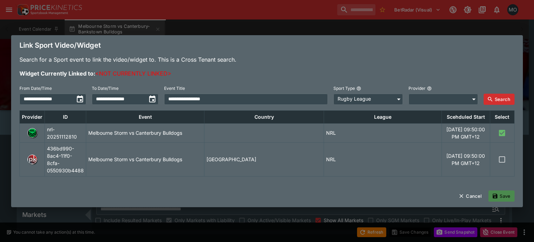
click at [503, 201] on button "Save" at bounding box center [502, 195] width 26 height 11
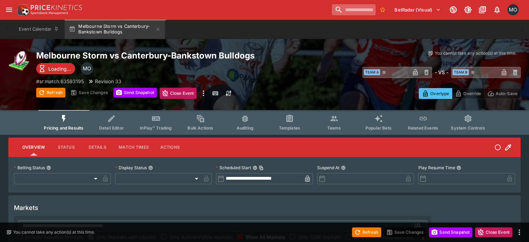
click at [343, 9] on input "search" at bounding box center [354, 9] width 44 height 11
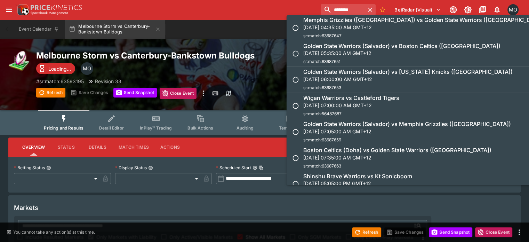
scroll to position [31, 0]
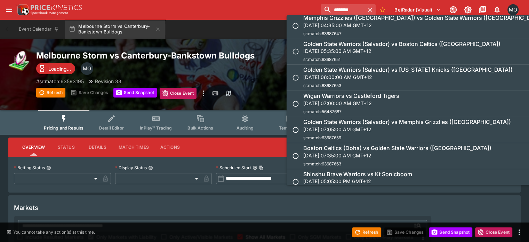
type input "********"
click at [356, 60] on div "Golden State Warriors (Salvador) vs Boston Celtics (Doha) Sat, Sep 13, 2025, 05…" at bounding box center [401, 51] width 197 height 23
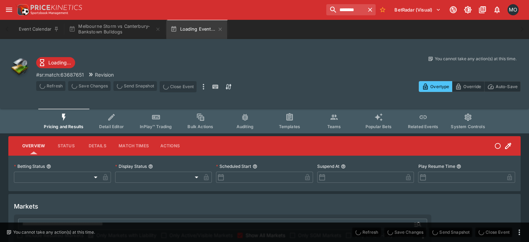
type input "**********"
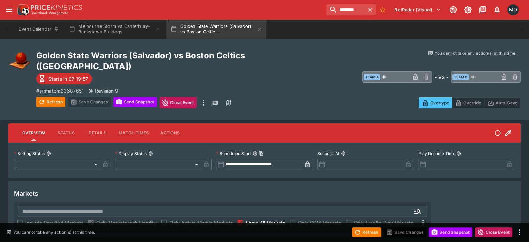
scroll to position [26, 0]
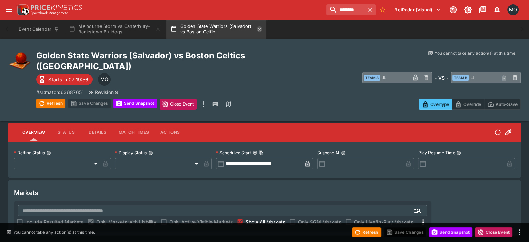
click at [260, 30] on icon "button" at bounding box center [260, 29] width 6 height 6
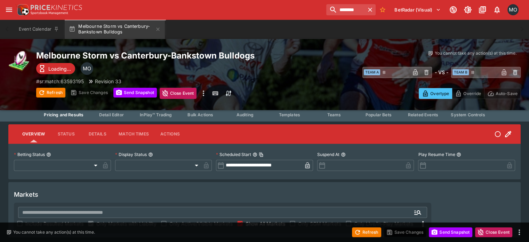
scroll to position [15, 0]
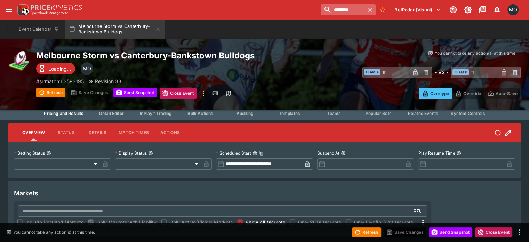
click at [324, 12] on input "********" at bounding box center [343, 9] width 44 height 11
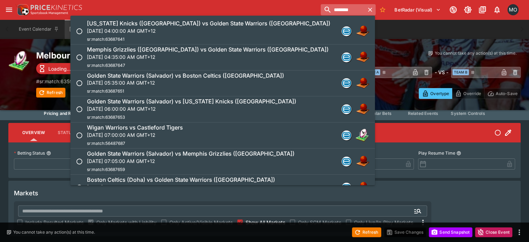
click at [329, 11] on input "********" at bounding box center [343, 9] width 44 height 11
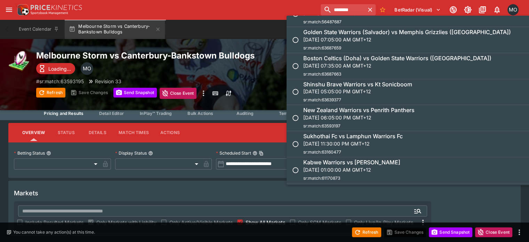
scroll to position [139, 0]
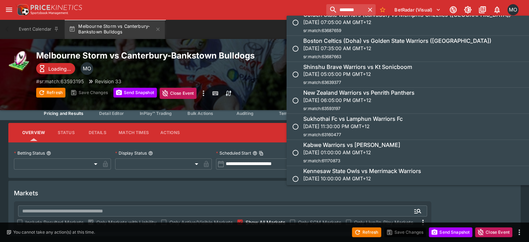
click at [336, 88] on li "New Zealand Warriors vs Penrith Panthers Sat, Sep 13, 2025, 06:05:00 PM GMT+12 …" at bounding box center [439, 101] width 305 height 26
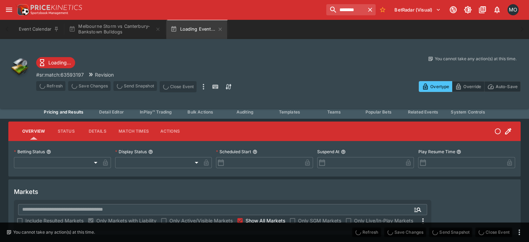
type input "**********"
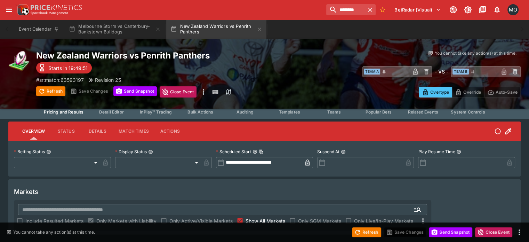
scroll to position [15, 0]
click at [208, 92] on icon "more" at bounding box center [203, 92] width 8 height 8
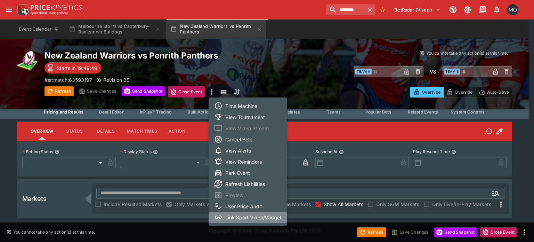
click at [239, 215] on li "Link Sport Video/Widget" at bounding box center [248, 217] width 79 height 11
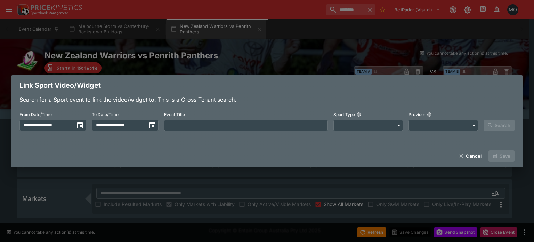
type input "**********"
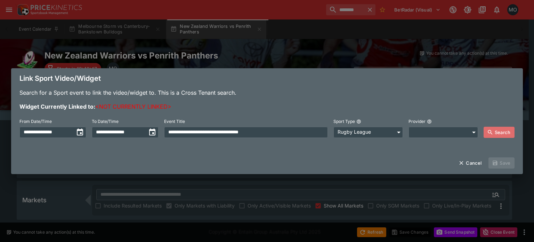
click at [502, 129] on button "Search" at bounding box center [499, 132] width 31 height 11
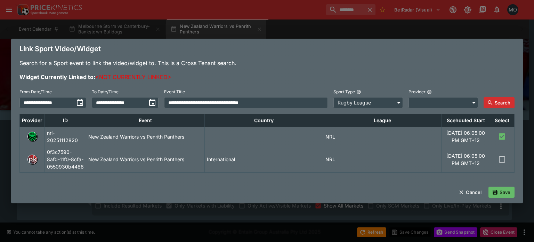
click at [502, 198] on button "Save" at bounding box center [502, 191] width 26 height 11
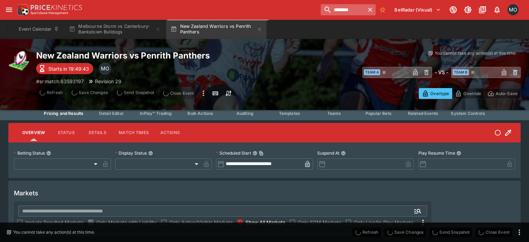
click at [339, 11] on input "********" at bounding box center [343, 9] width 44 height 11
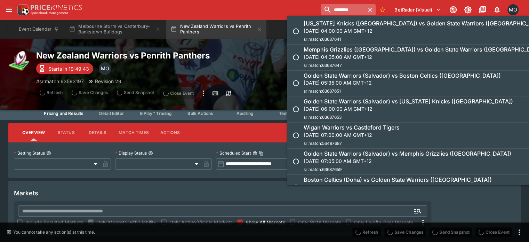
click at [339, 11] on input "********" at bounding box center [343, 9] width 44 height 11
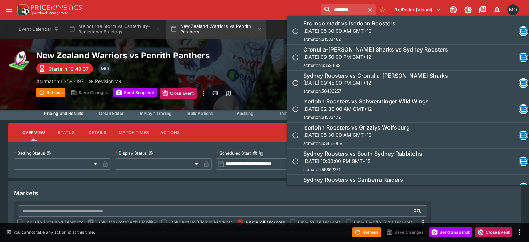
type input "********"
click at [331, 56] on p "Sat, Sep 13, 2025, 09:50:00 PM GMT+12" at bounding box center [375, 56] width 145 height 7
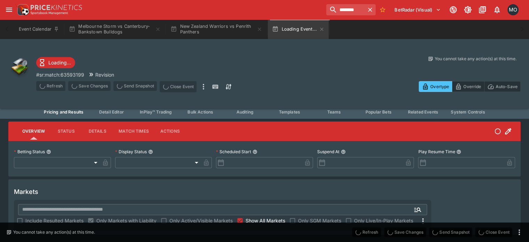
type input "**********"
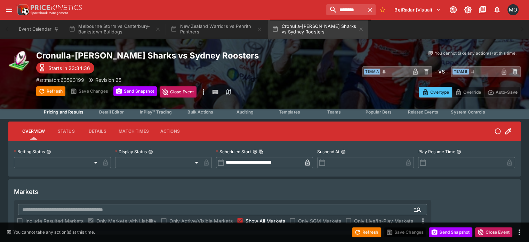
scroll to position [15, 0]
click at [208, 91] on icon "more" at bounding box center [203, 92] width 8 height 8
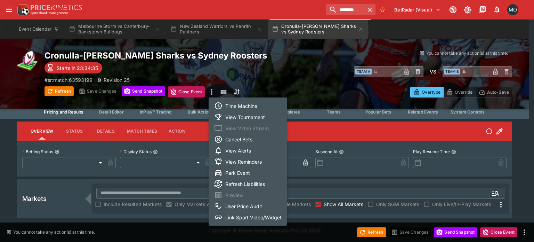
click at [242, 213] on li "Link Sport Video/Widget" at bounding box center [248, 217] width 79 height 11
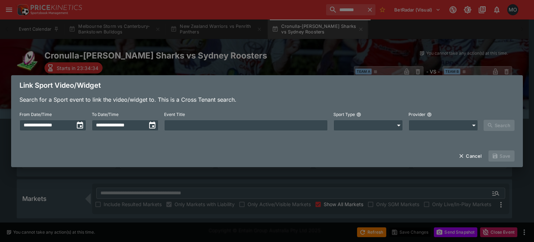
type input "**********"
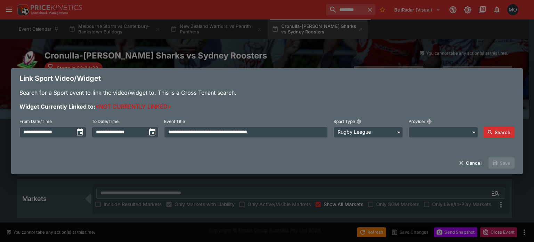
click at [497, 135] on button "Search" at bounding box center [499, 132] width 31 height 11
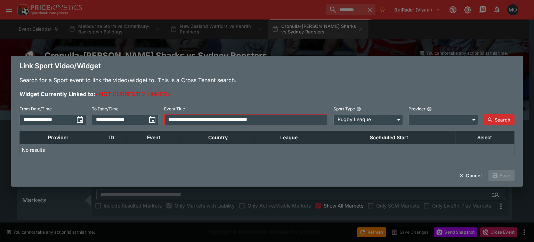
drag, startPoint x: 266, startPoint y: 116, endPoint x: 182, endPoint y: 95, distance: 86.1
click at [182, 95] on div "**********" at bounding box center [267, 120] width 512 height 88
type input "**********"
click at [506, 117] on button "Search" at bounding box center [499, 119] width 31 height 11
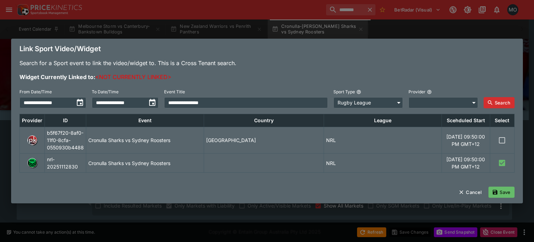
click at [505, 198] on button "Save" at bounding box center [502, 191] width 26 height 11
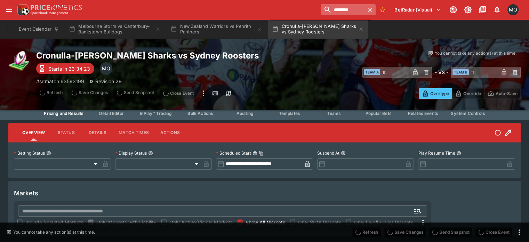
click at [331, 11] on input "********" at bounding box center [343, 9] width 44 height 11
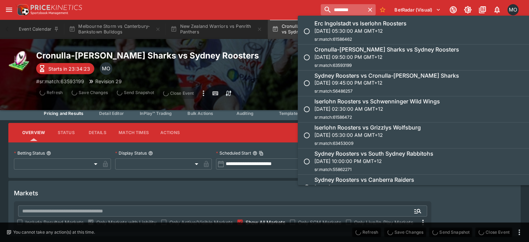
click at [331, 11] on input "********" at bounding box center [343, 9] width 44 height 11
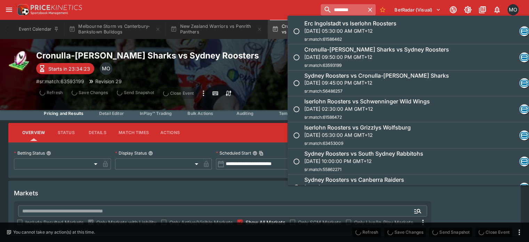
click at [331, 11] on input "********" at bounding box center [343, 9] width 44 height 11
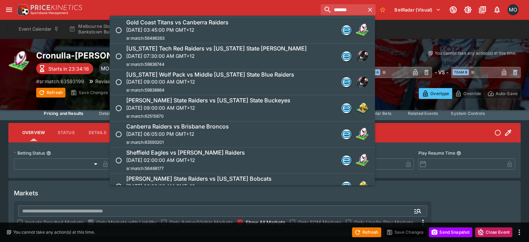
scroll to position [132, 0]
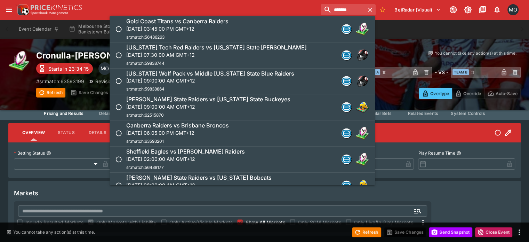
type input "*******"
click at [198, 129] on p "Sun, Sep 14, 2025, 06:05:00 PM GMT+12" at bounding box center [177, 132] width 103 height 7
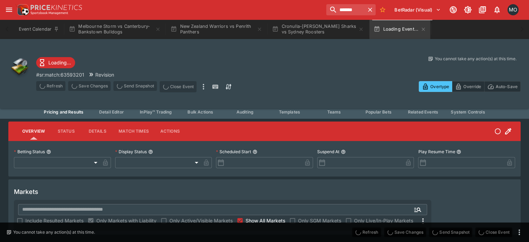
type input "**********"
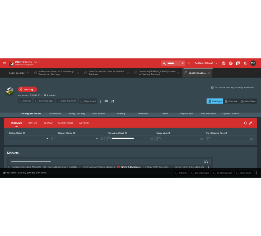
scroll to position [15, 0]
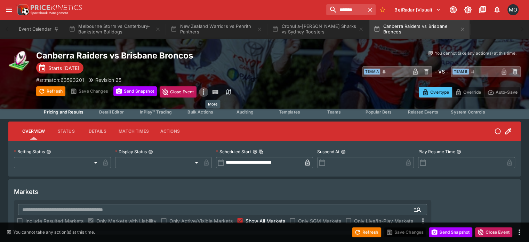
click at [208, 94] on icon "more" at bounding box center [203, 92] width 8 height 8
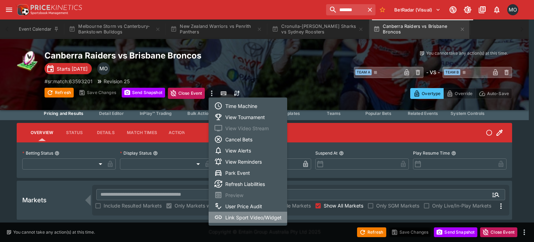
click at [234, 215] on li "Link Sport Video/Widget" at bounding box center [248, 217] width 79 height 11
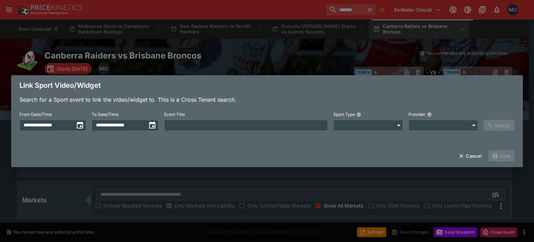
type input "**********"
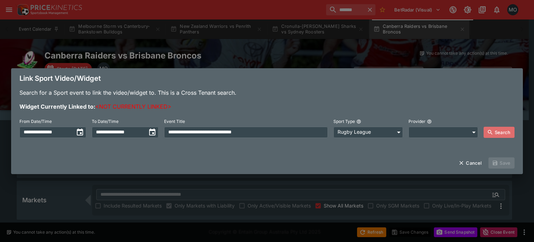
click at [494, 129] on button "Search" at bounding box center [499, 132] width 31 height 11
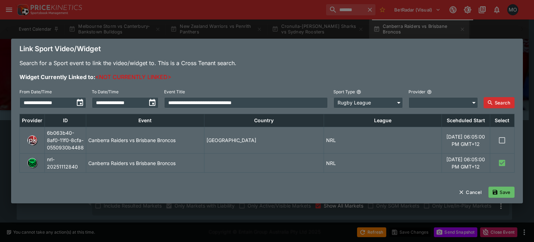
click at [505, 198] on button "Save" at bounding box center [502, 191] width 26 height 11
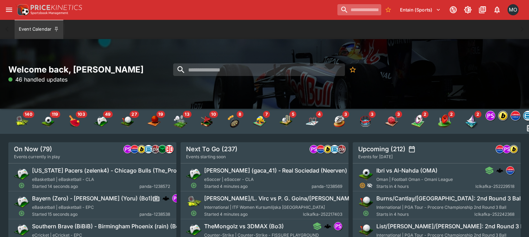
click at [347, 10] on input "search" at bounding box center [359, 9] width 44 height 11
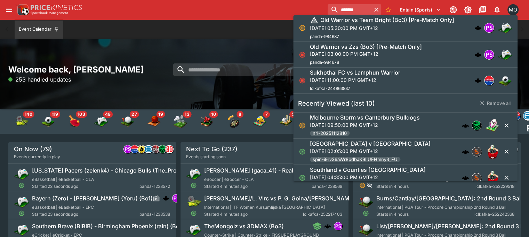
scroll to position [1227, 0]
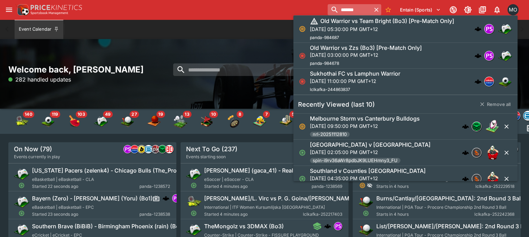
click at [351, 6] on input "*******" at bounding box center [350, 9] width 44 height 11
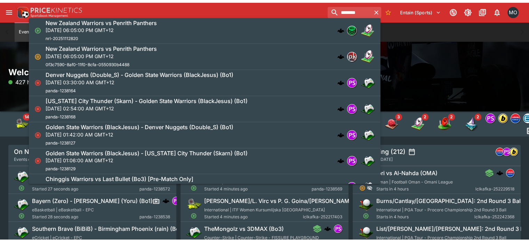
scroll to position [193, 0]
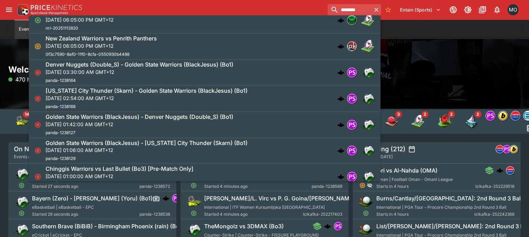
type input "********"
click at [137, 26] on div "New Zealand Warriors vs Penrith Panthers [DATE] 06:05:00 PM GMT+12 nrl-20251112…" at bounding box center [101, 20] width 111 height 23
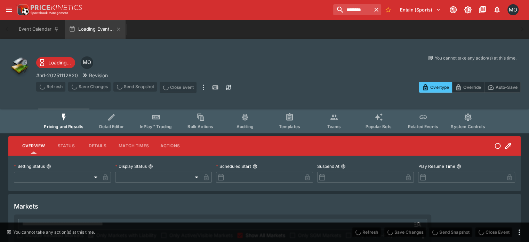
scroll to position [15, 0]
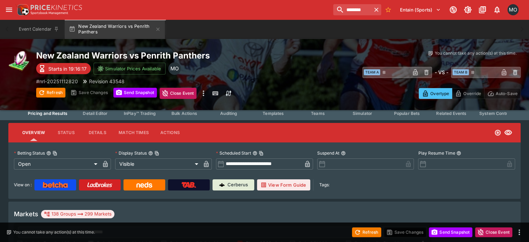
type input "**********"
type input "*******"
type input "**********"
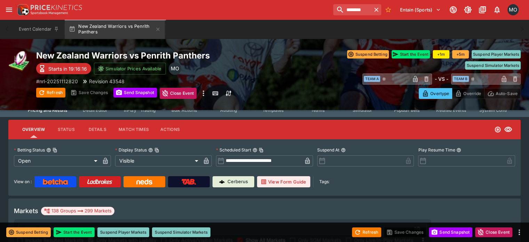
scroll to position [0, 0]
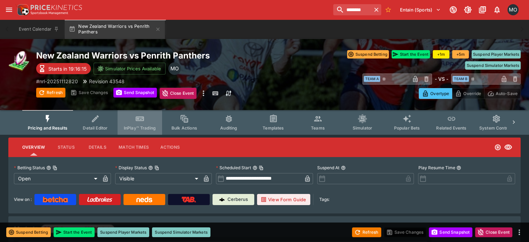
click at [144, 121] on icon "Event type filters" at bounding box center [139, 118] width 9 height 9
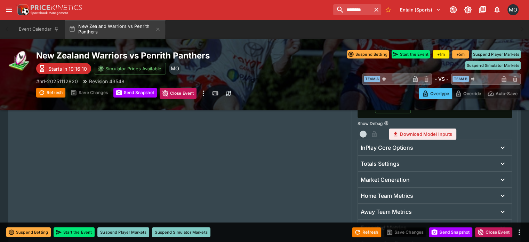
scroll to position [242, 0]
click at [407, 144] on h6 "InPlay Core Options" at bounding box center [387, 147] width 53 height 7
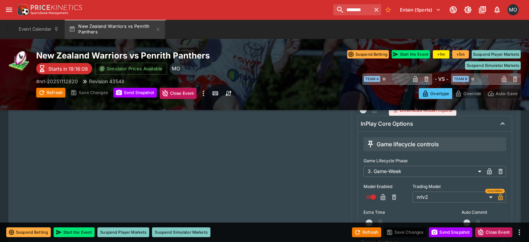
scroll to position [267, 0]
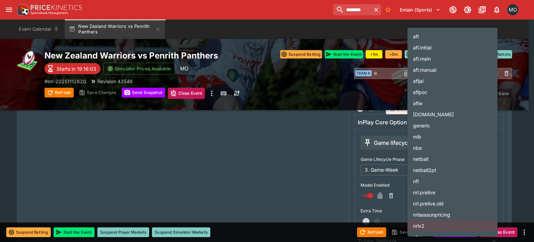
click at [321, 172] on div at bounding box center [267, 121] width 534 height 242
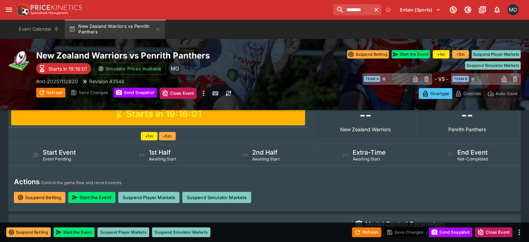
scroll to position [0, 0]
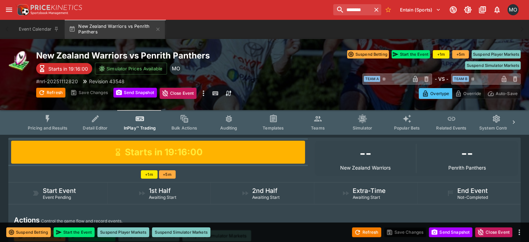
click at [50, 115] on icon "Event type filters" at bounding box center [48, 118] width 4 height 7
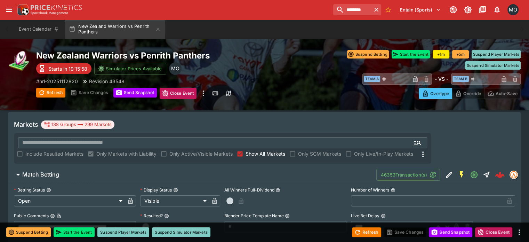
scroll to position [90, 0]
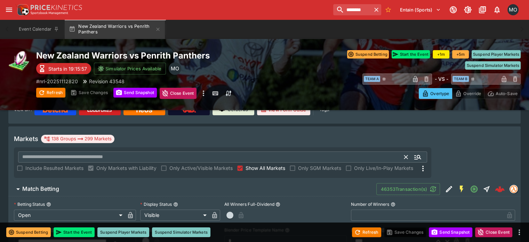
click at [297, 151] on input "text" at bounding box center [211, 156] width 387 height 11
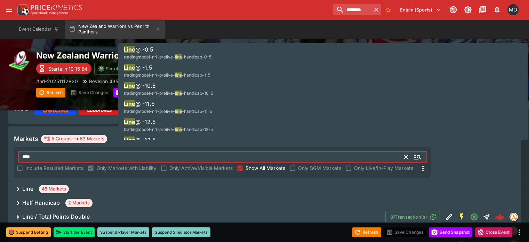
type input "****"
click at [44, 182] on div "Line 48 Markets" at bounding box center [264, 189] width 513 height 14
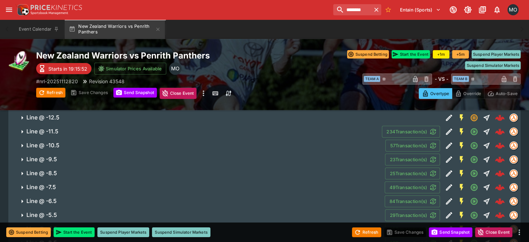
scroll to position [217, 0]
click at [445, 183] on icon "Edit Detail" at bounding box center [449, 187] width 8 height 8
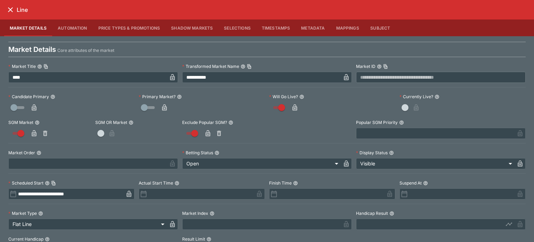
click at [306, 27] on button "Metadata" at bounding box center [313, 27] width 35 height 17
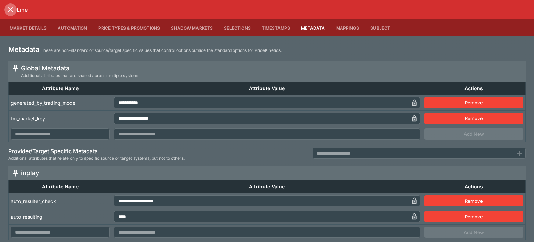
click at [8, 7] on icon "close" at bounding box center [10, 10] width 8 height 8
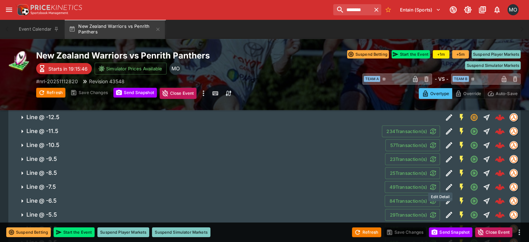
click at [445, 194] on button "Edit Detail" at bounding box center [449, 200] width 13 height 13
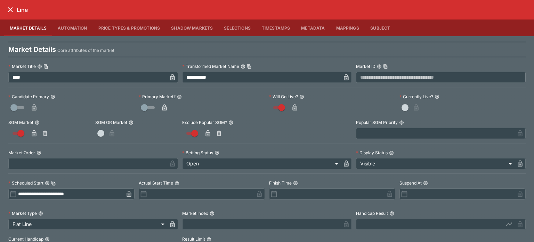
click at [305, 27] on button "Metadata" at bounding box center [313, 27] width 35 height 17
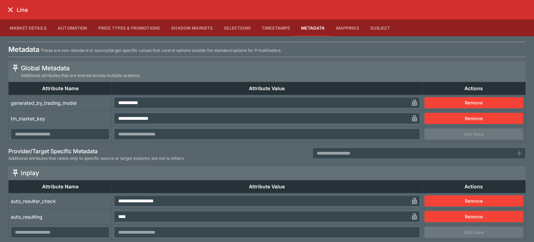
click at [10, 12] on icon "close" at bounding box center [10, 10] width 8 height 8
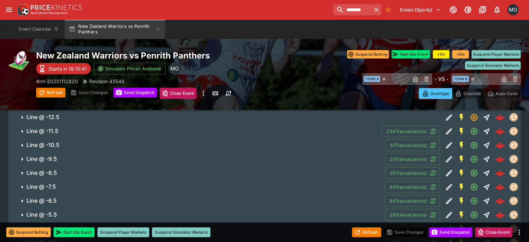
click at [117, 197] on span "Line @ -6.5" at bounding box center [202, 200] width 353 height 7
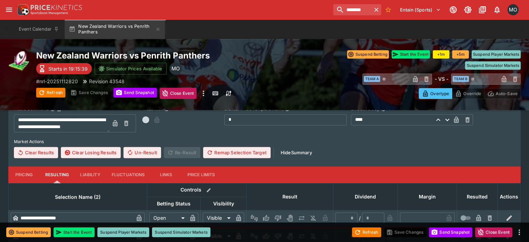
scroll to position [351, 0]
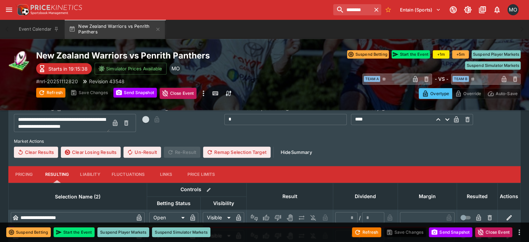
click at [34, 166] on button "Pricing" at bounding box center [23, 174] width 31 height 17
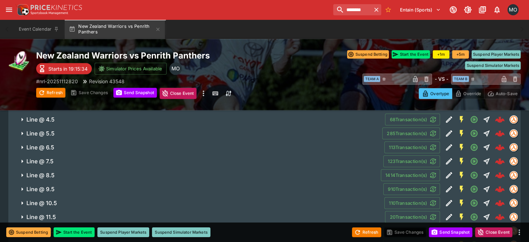
scroll to position [656, 0]
click at [445, 170] on icon "Edit Detail" at bounding box center [449, 174] width 8 height 8
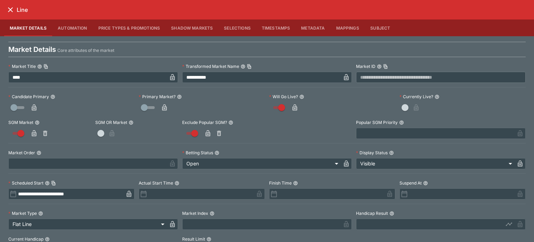
click at [305, 28] on button "Metadata" at bounding box center [313, 27] width 35 height 17
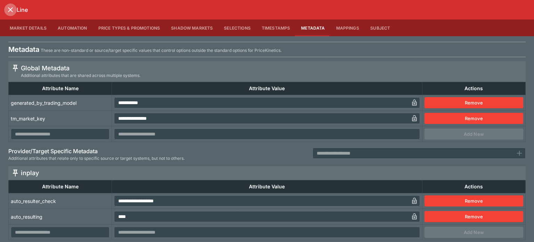
click at [8, 9] on icon "close" at bounding box center [10, 10] width 8 height 8
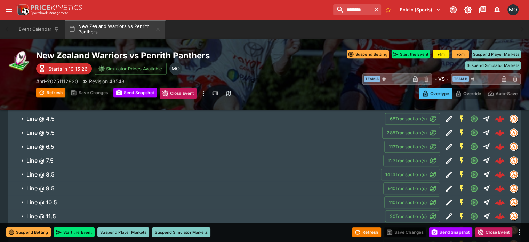
click at [63, 171] on span "Line @ 8.5" at bounding box center [200, 174] width 349 height 7
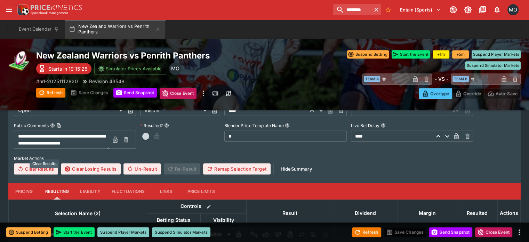
scroll to position [746, 0]
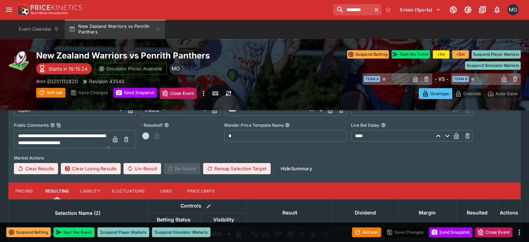
click at [29, 182] on button "Pricing" at bounding box center [23, 190] width 31 height 17
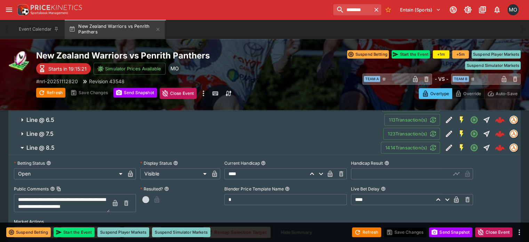
scroll to position [682, 0]
click at [445, 144] on icon "Edit Detail" at bounding box center [449, 148] width 8 height 8
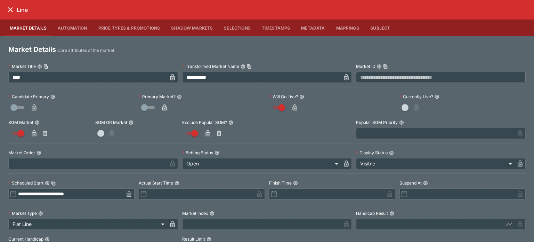
click at [239, 27] on button "Selections" at bounding box center [238, 27] width 38 height 17
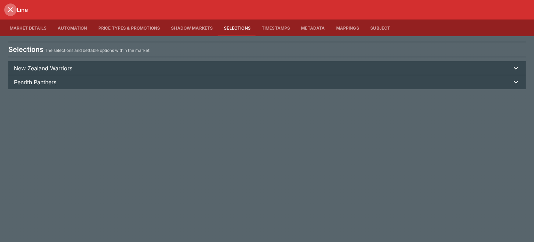
click at [13, 6] on icon "close" at bounding box center [10, 10] width 8 height 8
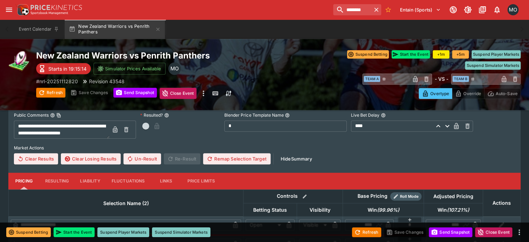
scroll to position [257, 0]
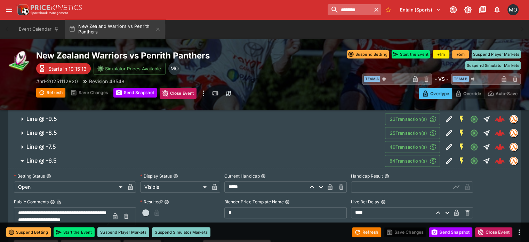
click at [338, 7] on input "********" at bounding box center [350, 9] width 44 height 11
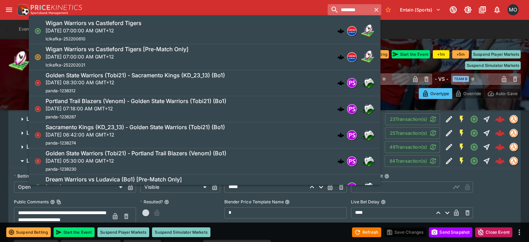
click at [338, 7] on input "********" at bounding box center [350, 9] width 44 height 11
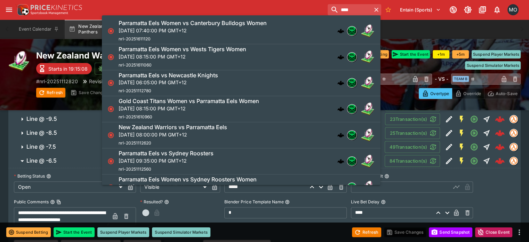
type input "****"
click at [227, 26] on h6 "Parramatta Eels Women vs Canterbury Bulldogs Women" at bounding box center [193, 22] width 148 height 7
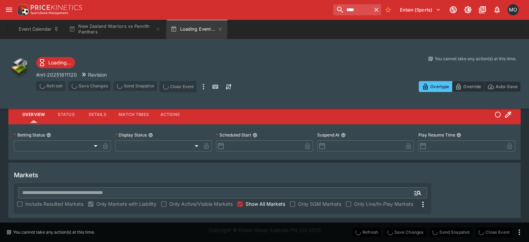
scroll to position [15, 0]
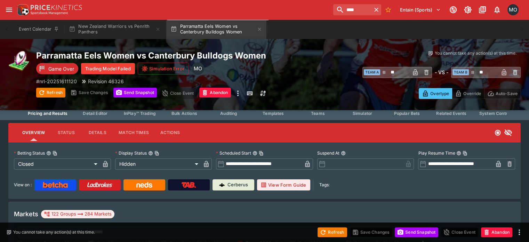
type input "**********"
type input "******"
type input "**********"
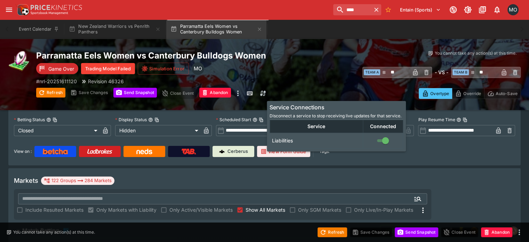
scroll to position [47, 0]
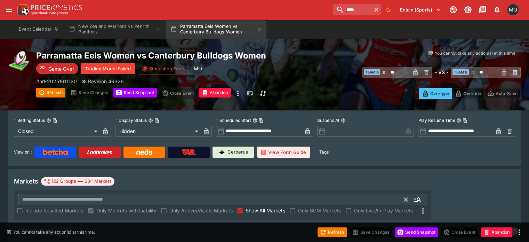
click at [211, 194] on input "text" at bounding box center [211, 199] width 387 height 11
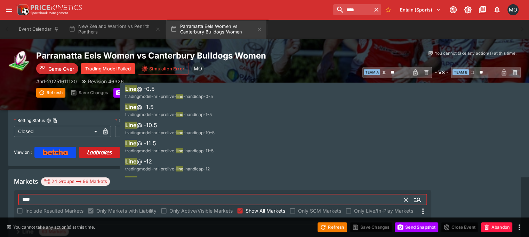
type input "****"
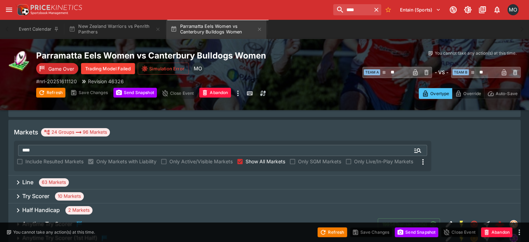
scroll to position [97, 0]
click at [33, 178] on h6 "Line" at bounding box center [27, 181] width 11 height 7
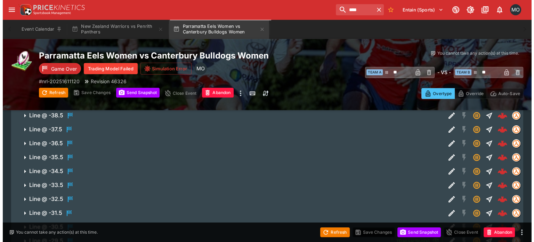
scroll to position [178, 0]
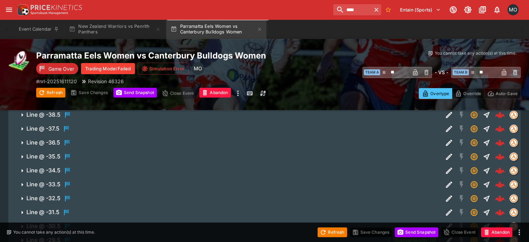
click at [445, 180] on icon "Edit Detail" at bounding box center [449, 184] width 8 height 8
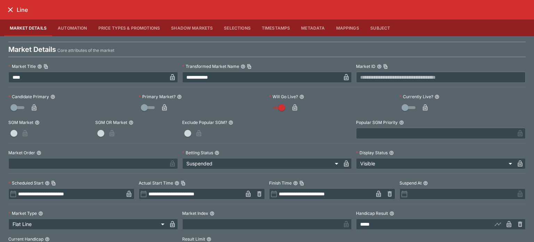
click at [315, 21] on button "Metadata" at bounding box center [313, 27] width 35 height 17
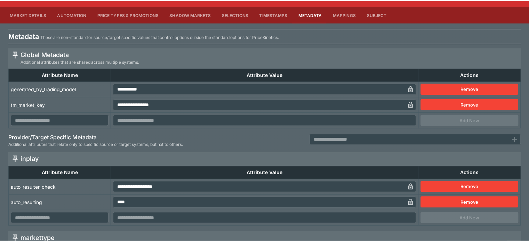
scroll to position [0, 0]
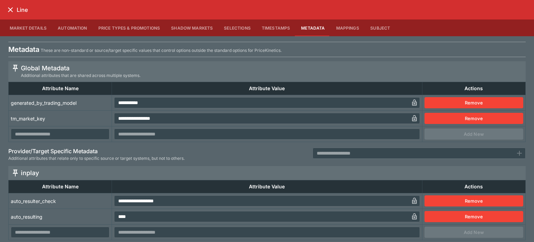
click at [9, 9] on icon "close" at bounding box center [10, 10] width 8 height 8
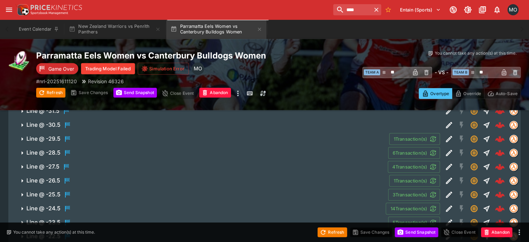
scroll to position [281, 0]
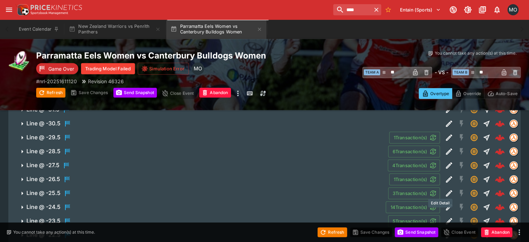
click at [446, 204] on icon "Edit Detail" at bounding box center [449, 207] width 6 height 6
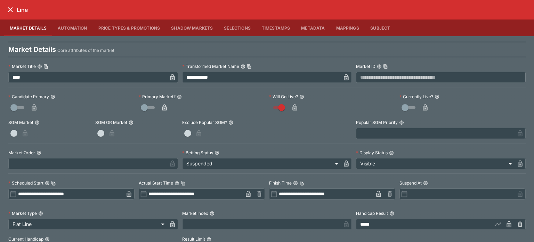
click at [307, 26] on button "Metadata" at bounding box center [313, 27] width 35 height 17
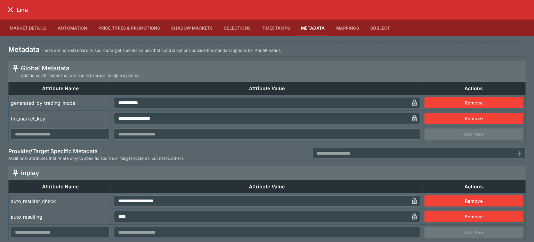
click at [4, 6] on div "Line" at bounding box center [267, 9] width 534 height 19
click at [6, 7] on button "close" at bounding box center [10, 9] width 13 height 13
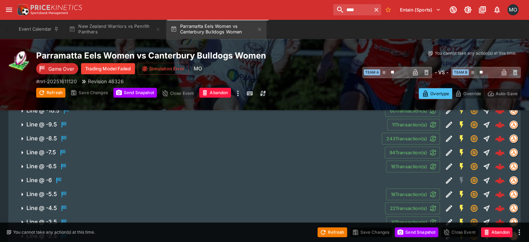
scroll to position [595, 0]
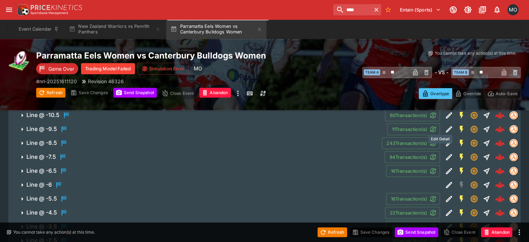
click at [445, 139] on icon "Edit Detail" at bounding box center [449, 143] width 8 height 8
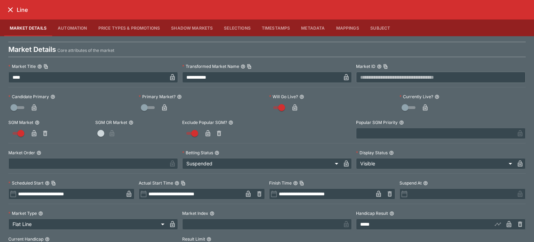
click at [313, 32] on button "Metadata" at bounding box center [313, 27] width 35 height 17
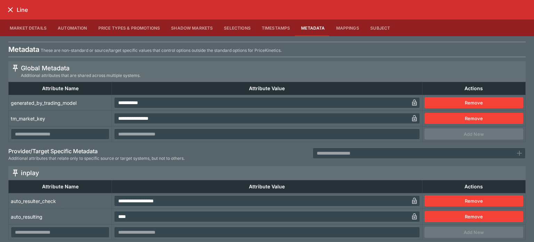
click at [11, 9] on icon "close" at bounding box center [10, 9] width 5 height 5
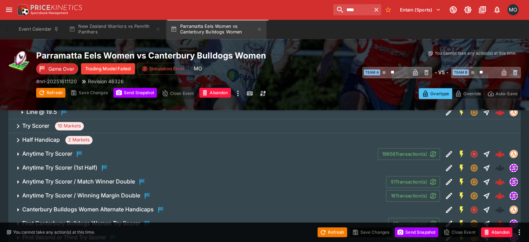
scroll to position [1011, 0]
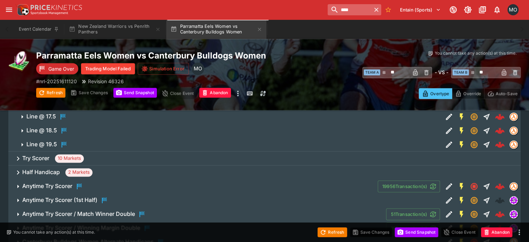
click at [328, 4] on input "****" at bounding box center [350, 9] width 44 height 11
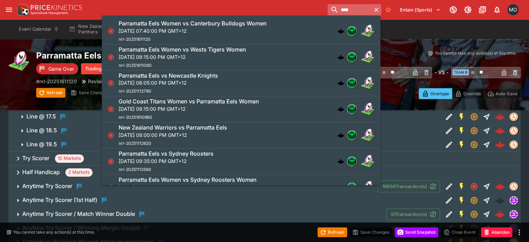
click at [328, 4] on input "****" at bounding box center [350, 9] width 44 height 11
click at [178, 80] on p "[DATE] 06:05:00 PM GMT+12" at bounding box center [169, 82] width 100 height 7
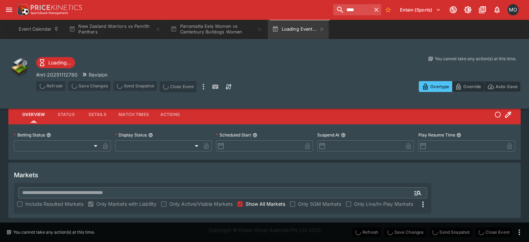
scroll to position [15, 0]
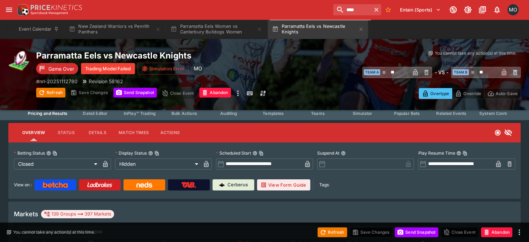
type input "**********"
type input "******"
type input "**********"
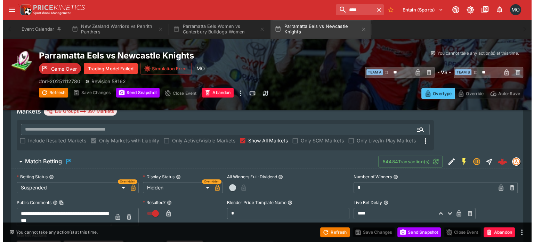
scroll to position [0, 0]
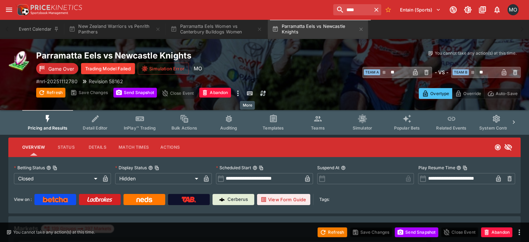
click at [242, 92] on icon "more" at bounding box center [238, 93] width 8 height 8
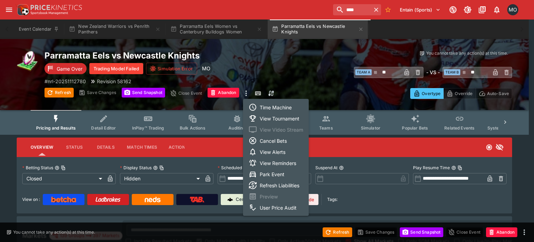
click at [271, 104] on li "Time Machine" at bounding box center [276, 107] width 66 height 11
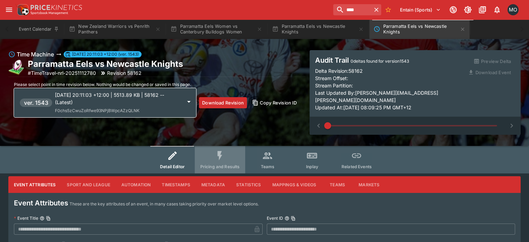
click at [223, 150] on icon "Event type filters" at bounding box center [219, 155] width 11 height 11
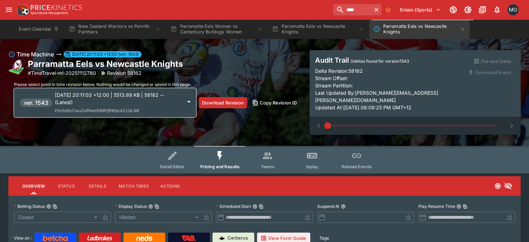
click at [163, 102] on p "2025-09-10 20:11:03 +12:00 | 5513.89 KB | 58162 -- (Latest)" at bounding box center [118, 98] width 127 height 15
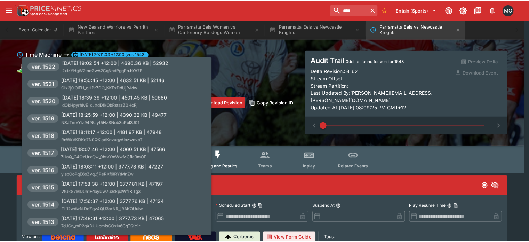
scroll to position [418, 0]
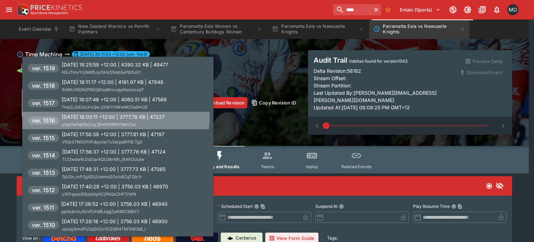
click at [111, 116] on p "2025-09-07 18:03:11 +12:00 | 3777.78 KB | 47227" at bounding box center [113, 116] width 103 height 7
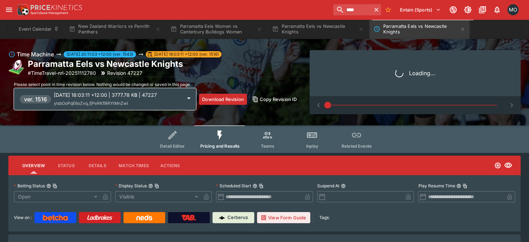
type input "**********"
type input "*******"
type input "**********"
type input "*******"
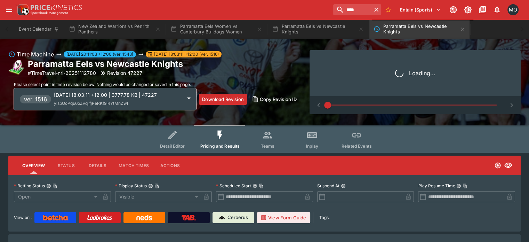
type input "****"
type input "*******"
type input "****"
type input "*******"
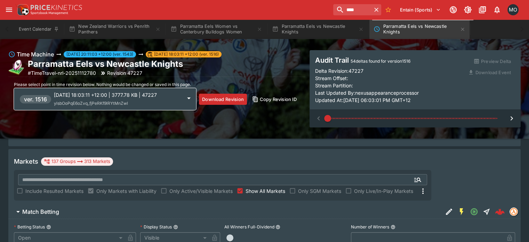
scroll to position [99, 0]
click at [285, 187] on span "Show All Markets" at bounding box center [266, 190] width 40 height 7
click at [233, 187] on span "Only Active/Visible Markets" at bounding box center [200, 190] width 63 height 7
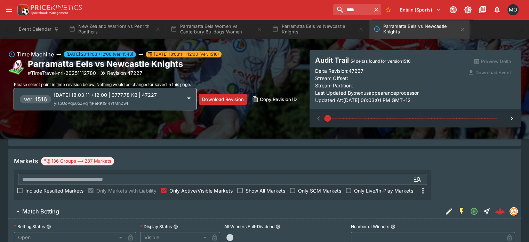
click at [248, 204] on button "Match Betting" at bounding box center [225, 211] width 435 height 14
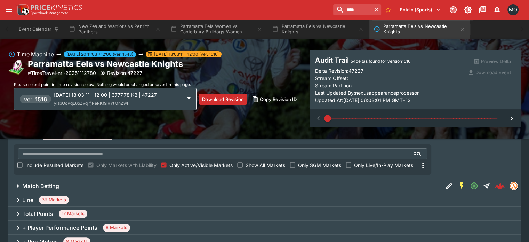
scroll to position [127, 0]
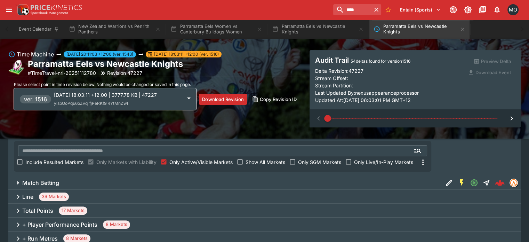
click at [242, 190] on div "Line 39 Markets" at bounding box center [264, 197] width 513 height 14
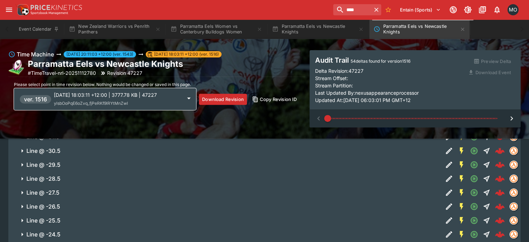
scroll to position [244, 0]
click at [440, 188] on div "SGM Enabled" at bounding box center [453, 188] width 30 height 9
click at [445, 202] on icon "Edit Detail" at bounding box center [449, 206] width 8 height 8
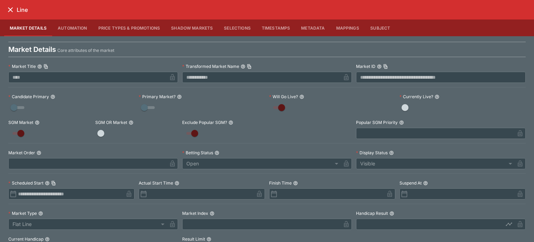
click at [310, 27] on button "Metadata" at bounding box center [313, 27] width 35 height 17
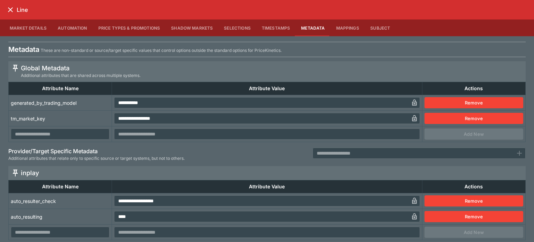
click at [10, 10] on icon "close" at bounding box center [10, 10] width 8 height 8
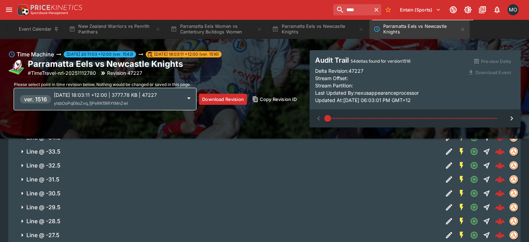
scroll to position [198, 0]
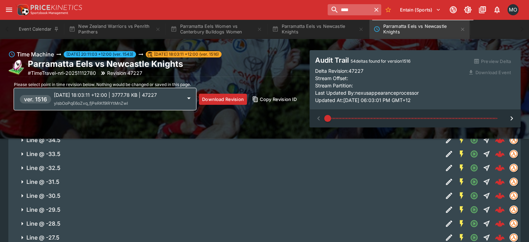
click at [345, 10] on input "****" at bounding box center [350, 9] width 44 height 11
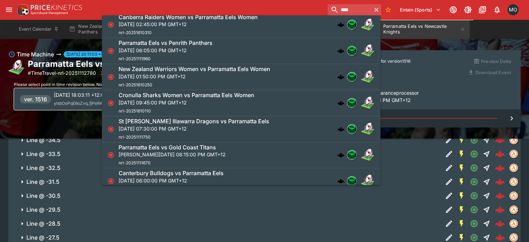
scroll to position [443, 0]
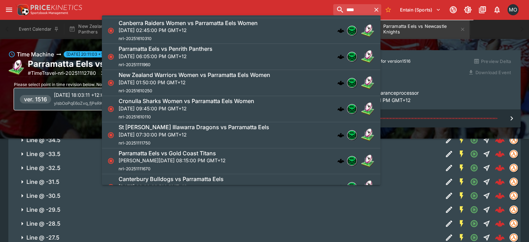
click at [182, 53] on p "[DATE] 06:05:00 PM GMT+12" at bounding box center [166, 56] width 94 height 7
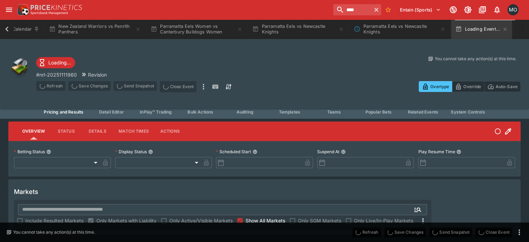
scroll to position [0, 20]
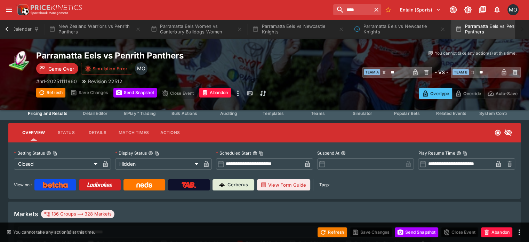
type input "**********"
type input "******"
type input "**********"
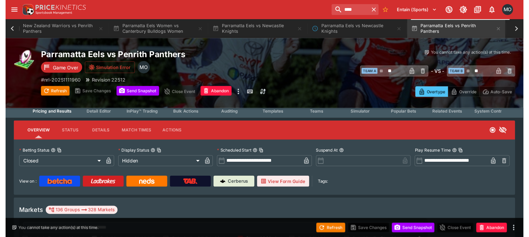
scroll to position [0, 61]
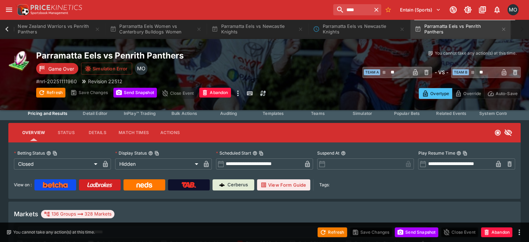
click at [239, 227] on input "text" at bounding box center [211, 232] width 387 height 11
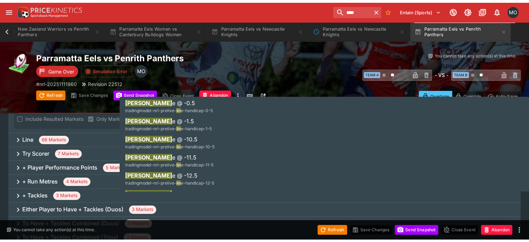
scroll to position [143, 0]
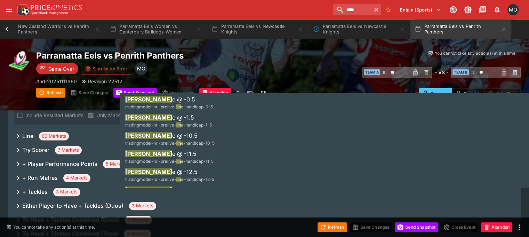
type input "***"
click at [22, 132] on icon at bounding box center [18, 136] width 8 height 8
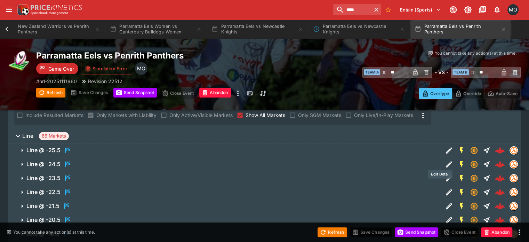
click at [445, 174] on icon "Edit Detail" at bounding box center [449, 178] width 8 height 8
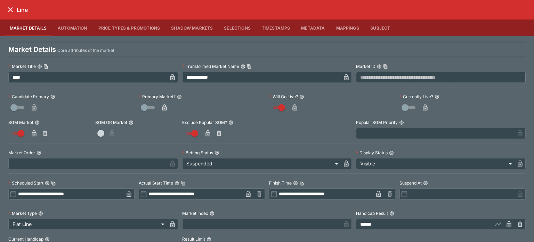
click at [303, 29] on button "Metadata" at bounding box center [313, 27] width 35 height 17
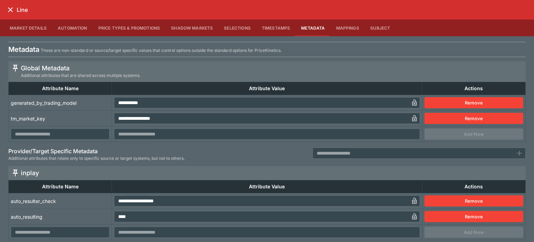
click at [6, 7] on icon "close" at bounding box center [10, 10] width 8 height 8
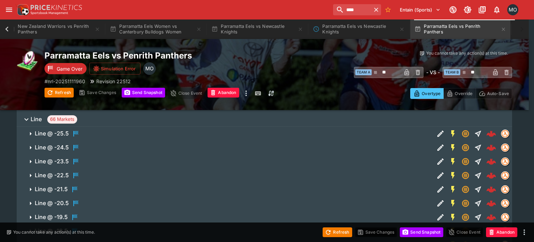
scroll to position [0, 56]
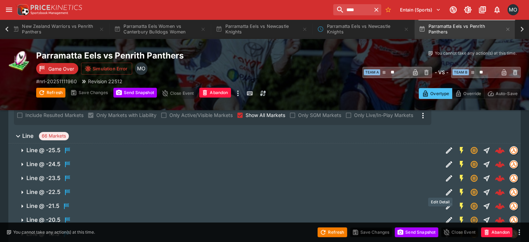
click at [447, 205] on icon "Edit Detail" at bounding box center [448, 206] width 3 height 3
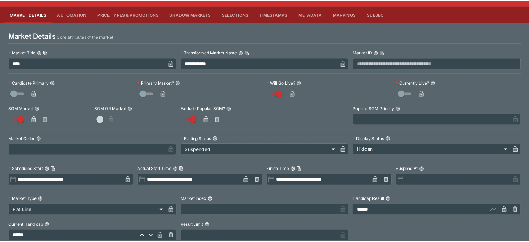
scroll to position [0, 0]
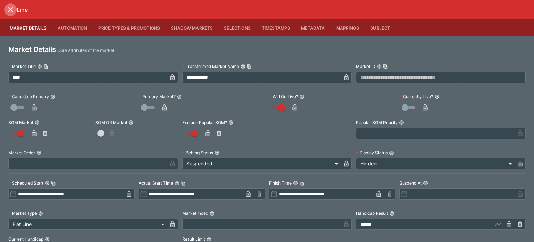
click at [10, 9] on icon "close" at bounding box center [10, 10] width 8 height 8
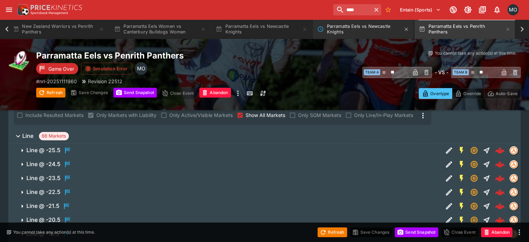
click at [357, 34] on button "Parramatta Eels vs Newcastle Knights" at bounding box center [363, 28] width 100 height 19
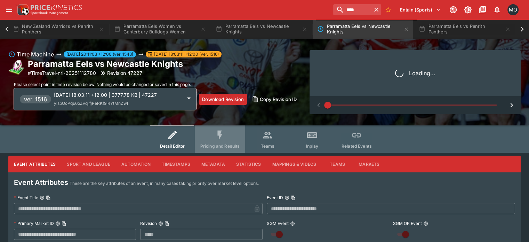
click at [224, 142] on button "Pricing and Results" at bounding box center [220, 138] width 51 height 27
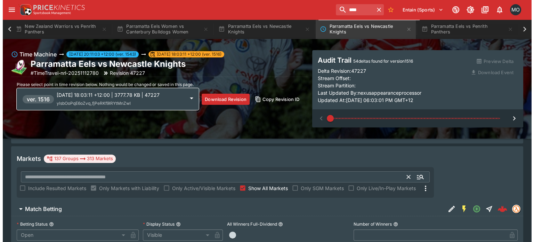
scroll to position [102, 0]
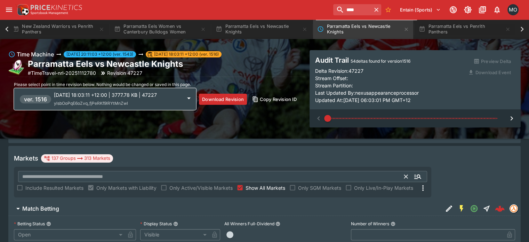
click at [297, 171] on input "text" at bounding box center [211, 176] width 387 height 11
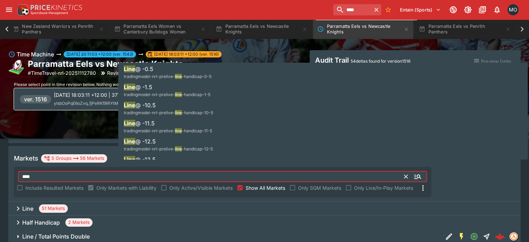
type input "****"
click at [395, 201] on div "Line 51 Markets" at bounding box center [264, 208] width 513 height 14
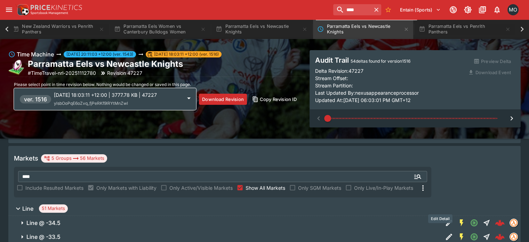
click at [445, 219] on icon "Edit Detail" at bounding box center [449, 223] width 8 height 8
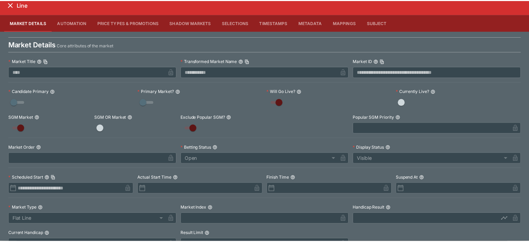
scroll to position [0, 0]
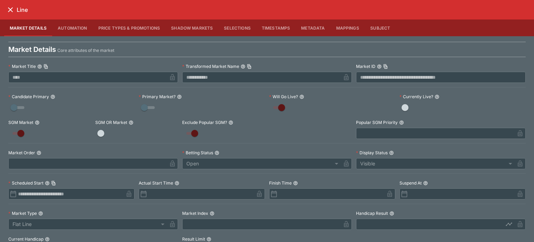
click at [13, 10] on icon "close" at bounding box center [10, 10] width 8 height 8
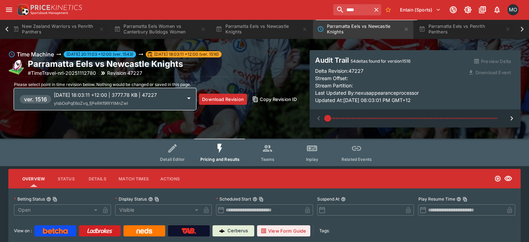
click at [460, 115] on span at bounding box center [412, 118] width 169 height 10
type input "**"
type input "**********"
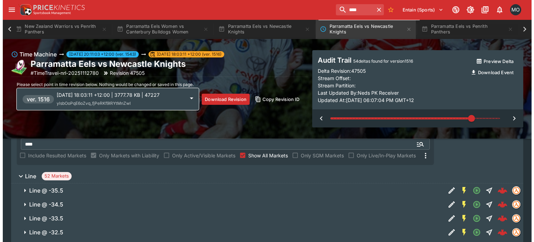
scroll to position [140, 0]
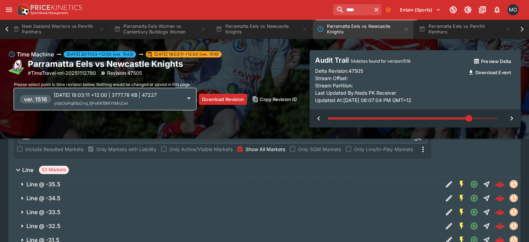
click at [443, 219] on div at bounding box center [482, 226] width 78 height 14
click at [445, 222] on icon "Edit Detail" at bounding box center [449, 226] width 8 height 8
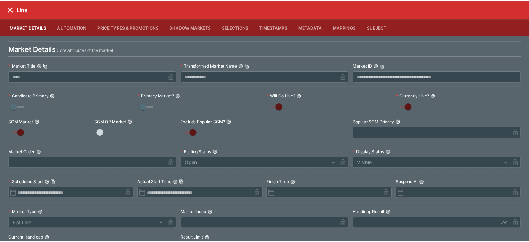
scroll to position [0, 0]
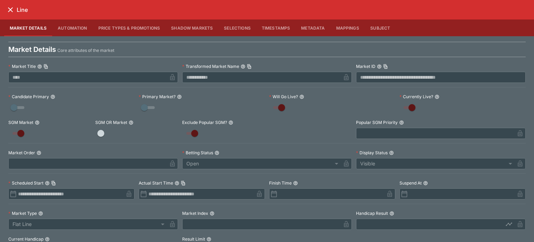
click at [14, 9] on icon "close" at bounding box center [10, 10] width 8 height 8
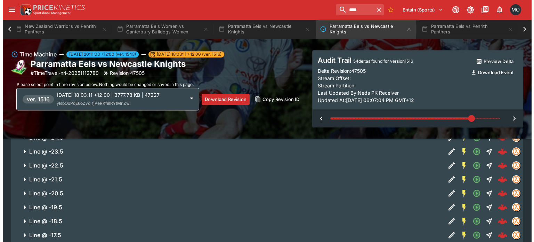
scroll to position [340, 0]
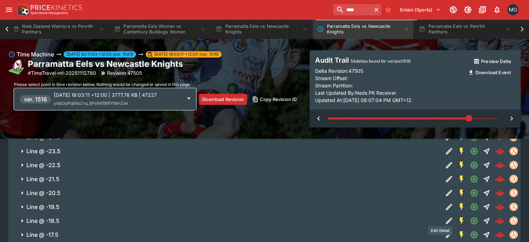
click at [445, 230] on icon "Edit Detail" at bounding box center [449, 234] width 8 height 8
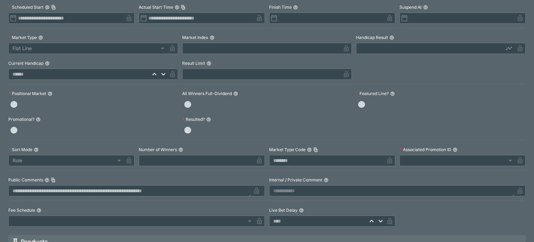
scroll to position [0, 0]
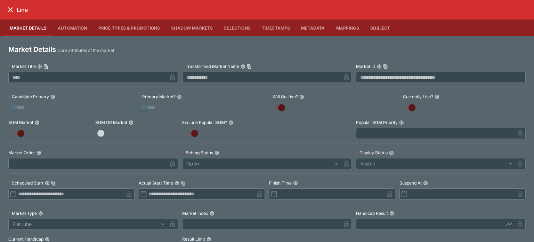
click at [13, 12] on icon "close" at bounding box center [10, 10] width 8 height 8
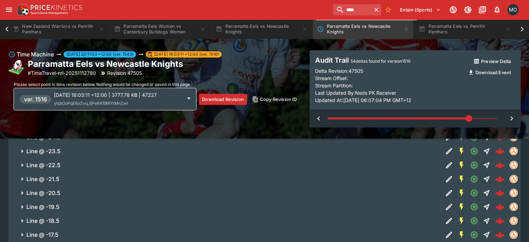
click at [483, 119] on span at bounding box center [412, 118] width 169 height 10
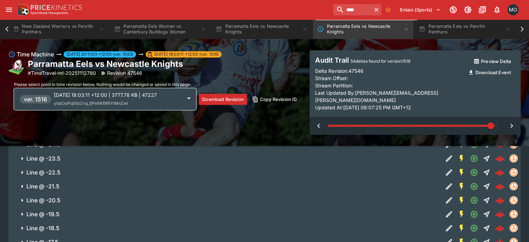
click at [130, 92] on p "2025-09-07 18:03:11 +12:00 | 3777.78 KB | 47227" at bounding box center [118, 94] width 128 height 7
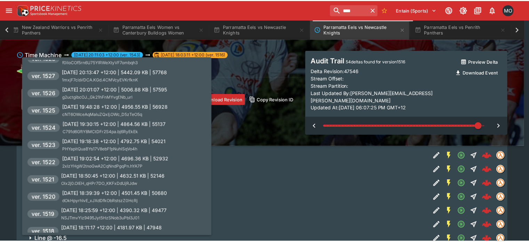
scroll to position [345, 0]
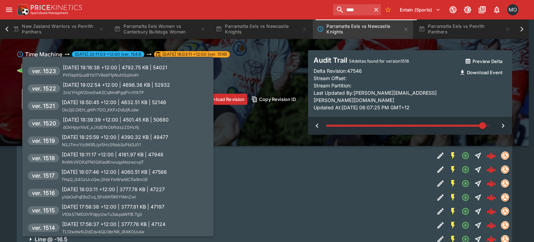
click at [145, 103] on p "2025-09-07 18:50:45 +12:00 | 4632.51 KB | 52146" at bounding box center [114, 101] width 104 height 7
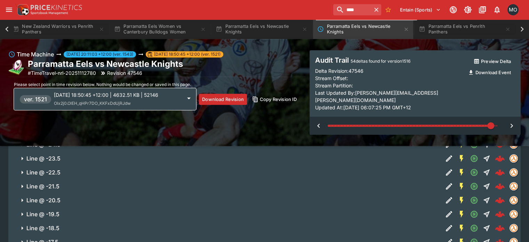
type input "*"
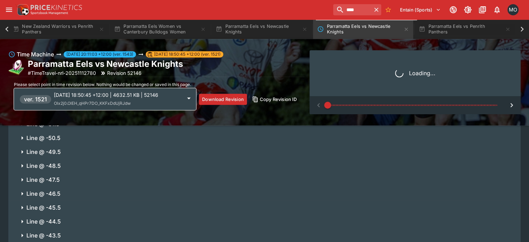
scroll to position [327, 0]
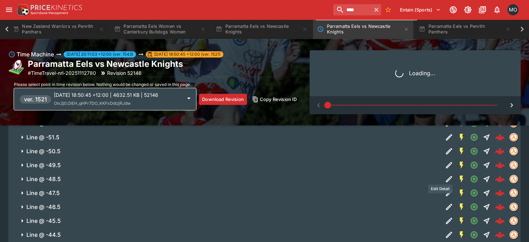
click at [445, 189] on icon "Edit Detail" at bounding box center [449, 193] width 8 height 8
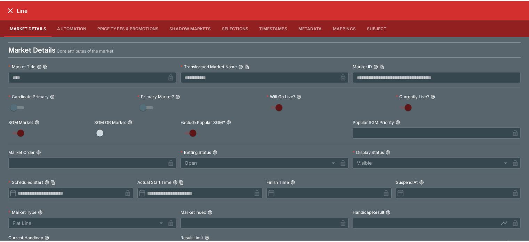
scroll to position [0, 0]
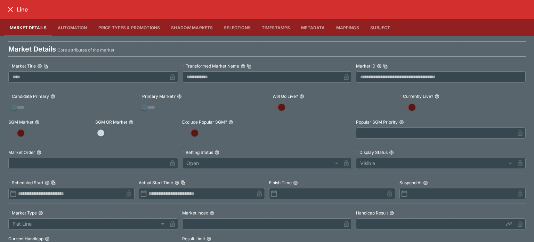
click at [14, 14] on button "close" at bounding box center [10, 9] width 13 height 13
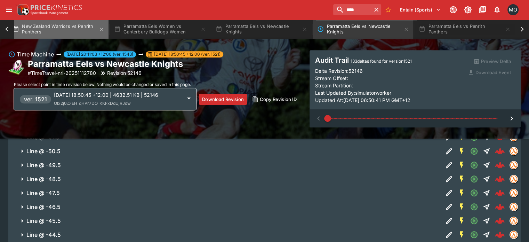
click at [63, 27] on button "New Zealand Warriors vs Penrith Panthers" at bounding box center [58, 28] width 100 height 19
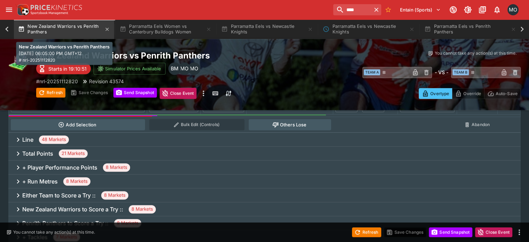
scroll to position [341, 0]
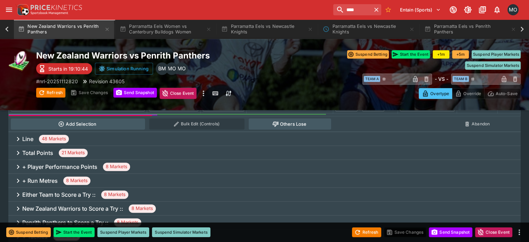
click at [3, 27] on icon at bounding box center [7, 29] width 10 height 10
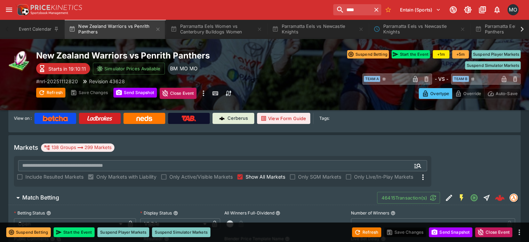
scroll to position [0, 0]
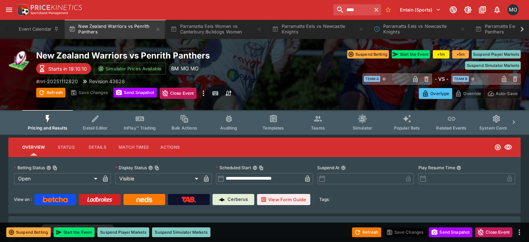
click at [323, 119] on icon "Event type filters" at bounding box center [317, 118] width 9 height 9
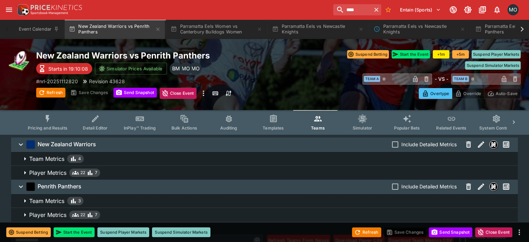
click at [271, 125] on button "Templates" at bounding box center [273, 122] width 45 height 25
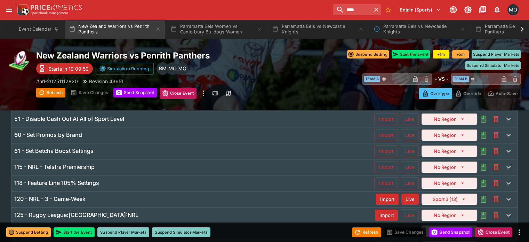
scroll to position [58, 0]
click at [79, 181] on h6 "118 - Feature Line 105% Settings" at bounding box center [56, 182] width 85 height 7
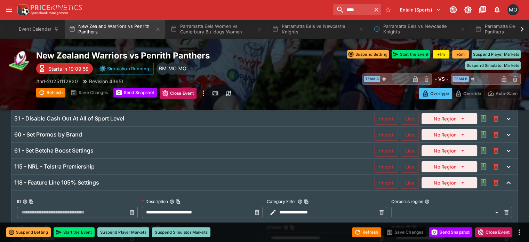
type input "**********"
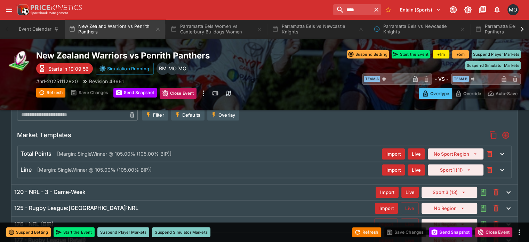
scroll to position [218, 0]
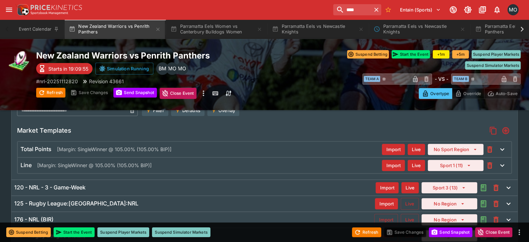
click at [147, 166] on p "[Margin: SingleWinner @ 105.00% (105.00% BIP)]" at bounding box center [94, 164] width 114 height 7
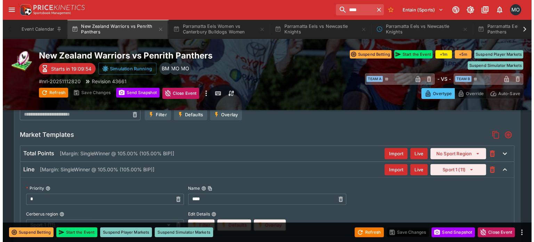
scroll to position [257, 0]
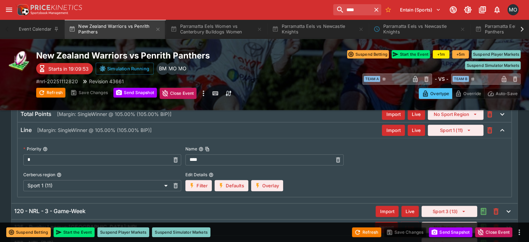
click at [271, 182] on button "Overlay" at bounding box center [267, 185] width 32 height 11
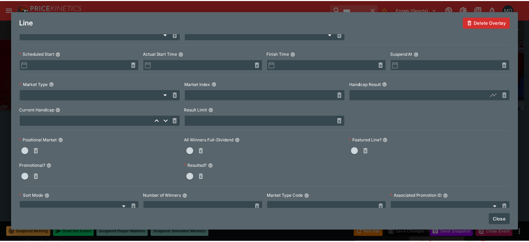
scroll to position [0, 0]
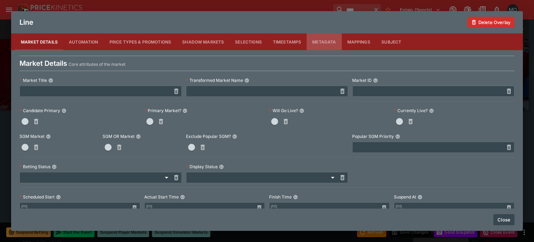
click at [317, 42] on button "Metadata" at bounding box center [324, 41] width 35 height 17
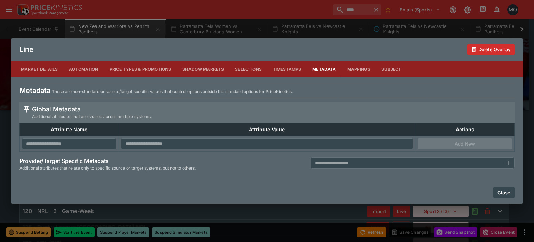
click at [130, 69] on button "Price Types & Promotions" at bounding box center [140, 69] width 73 height 17
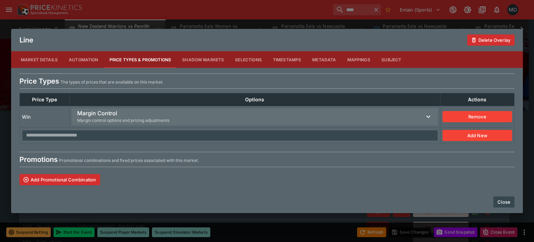
click at [498, 199] on button "Close" at bounding box center [504, 201] width 21 height 11
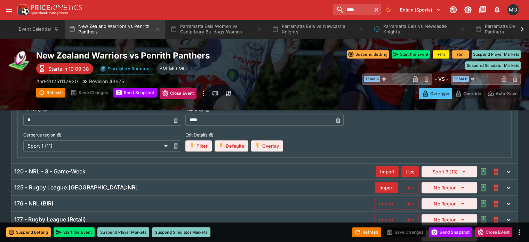
scroll to position [294, 0]
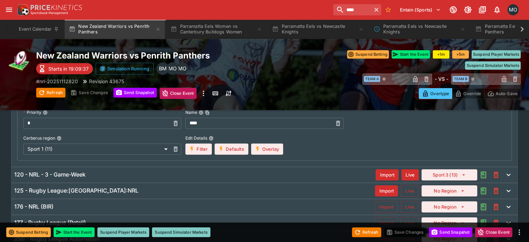
click at [268, 178] on div "120 - NRL - 3 - Game-Week Import Live Sport 3 (13)" at bounding box center [264, 174] width 506 height 15
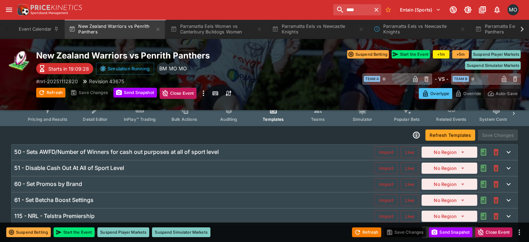
scroll to position [8, 0]
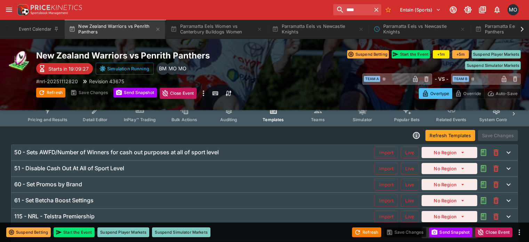
click at [142, 158] on div "50 - Sets AWFD/Number of Winners for cash out purposes at all of sport level Im…" at bounding box center [264, 152] width 506 height 15
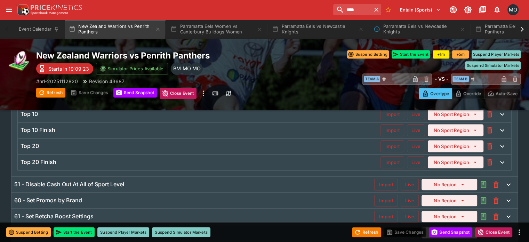
scroll to position [545, 0]
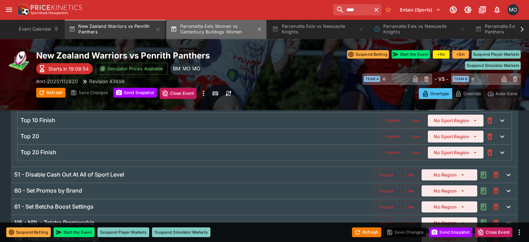
click at [196, 33] on button "Parramatta Eels Women vs Canterbury Bulldogs Women" at bounding box center [216, 28] width 100 height 19
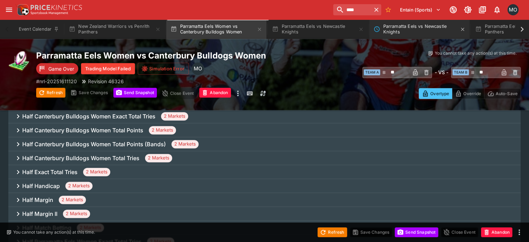
click at [410, 24] on button "Parramatta Eels vs Newcastle Knights" at bounding box center [420, 28] width 100 height 19
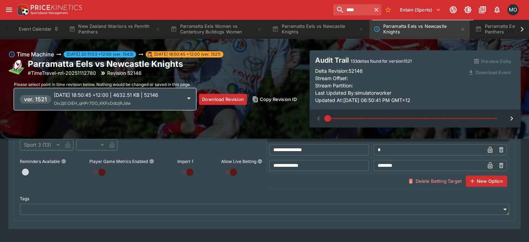
scroll to position [466, 0]
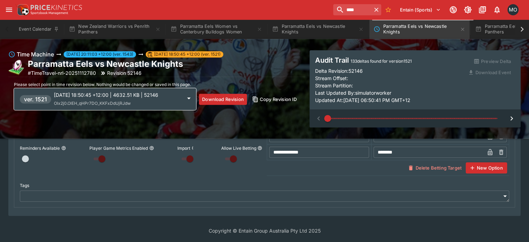
type input "**"
type input "*****"
type input "**********"
click at [402, 119] on span at bounding box center [412, 118] width 169 height 1
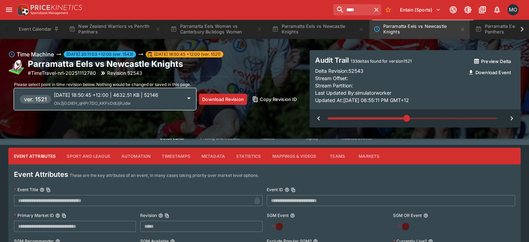
scroll to position [0, 0]
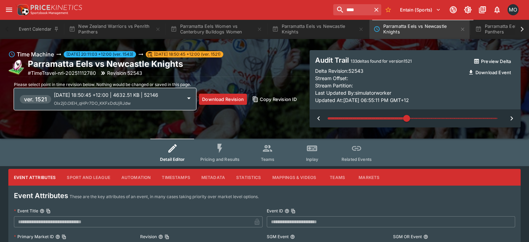
click at [228, 153] on button "Pricing and Results" at bounding box center [220, 151] width 51 height 27
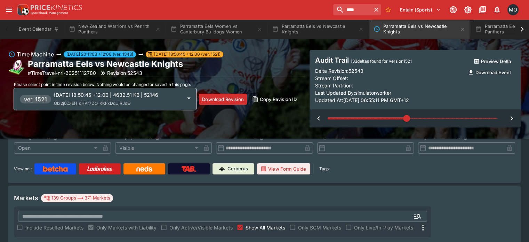
scroll to position [74, 0]
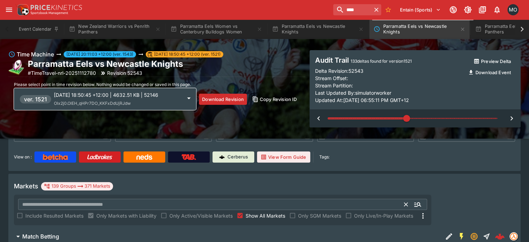
click at [224, 199] on input "text" at bounding box center [211, 204] width 387 height 11
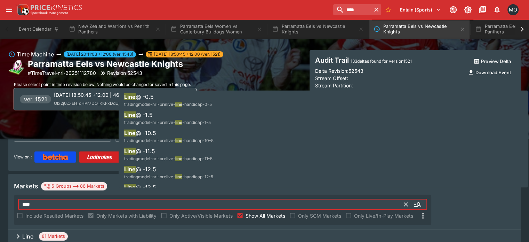
type input "****"
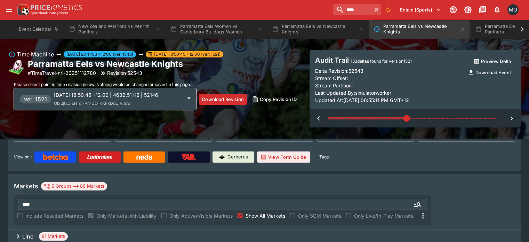
click at [236, 229] on div "Line 81 Markets" at bounding box center [264, 236] width 513 height 14
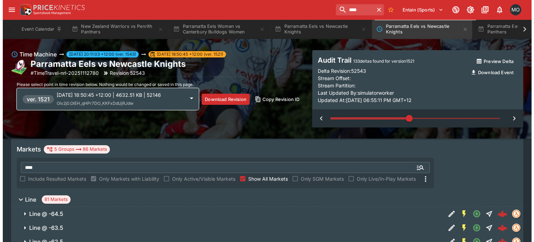
scroll to position [111, 0]
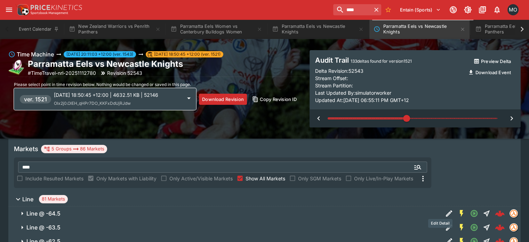
click at [439, 223] on div "Edit Detail" at bounding box center [440, 223] width 24 height 9
drag, startPoint x: 439, startPoint y: 223, endPoint x: 438, endPoint y: 208, distance: 15.0
click at [445, 223] on icon "Edit Detail" at bounding box center [449, 227] width 8 height 8
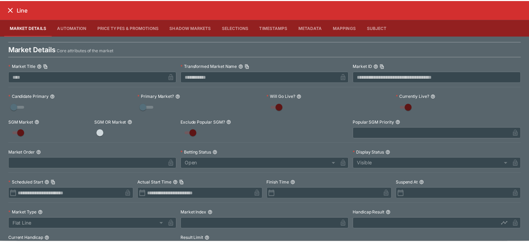
scroll to position [0, 0]
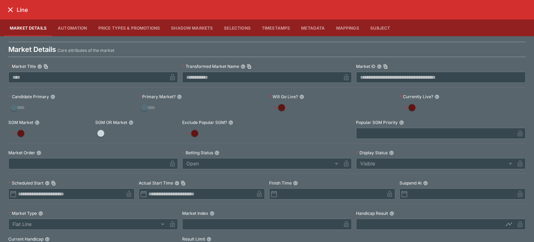
click at [10, 7] on icon "close" at bounding box center [10, 10] width 8 height 8
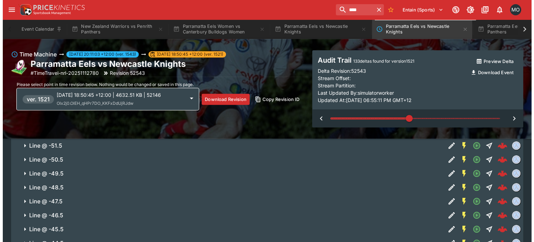
scroll to position [360, 0]
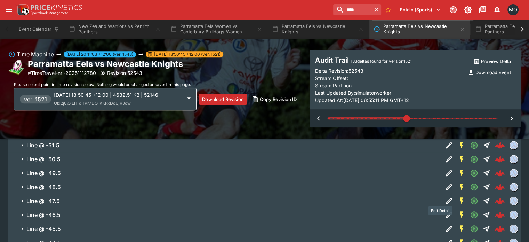
click at [445, 211] on icon "Edit Detail" at bounding box center [449, 215] width 8 height 8
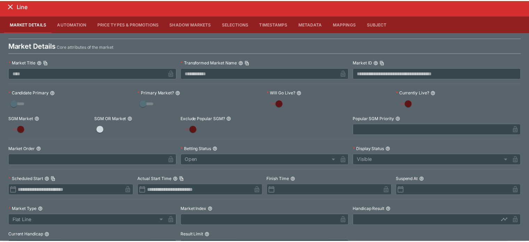
scroll to position [0, 0]
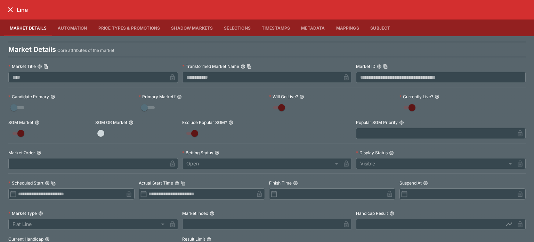
click at [6, 11] on icon "close" at bounding box center [10, 10] width 8 height 8
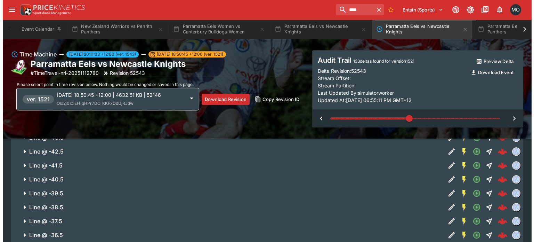
scroll to position [481, 0]
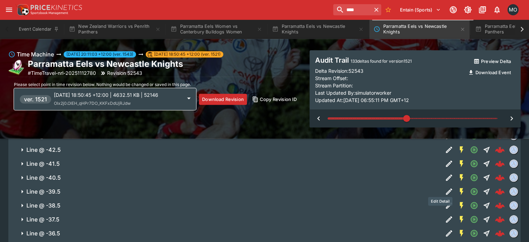
click at [445, 201] on icon "Edit Detail" at bounding box center [449, 205] width 8 height 8
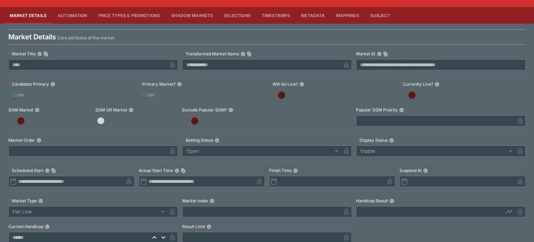
scroll to position [0, 0]
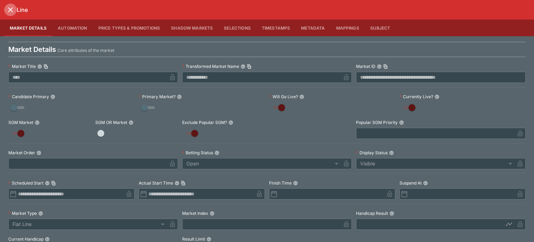
click at [10, 6] on icon "close" at bounding box center [10, 10] width 8 height 8
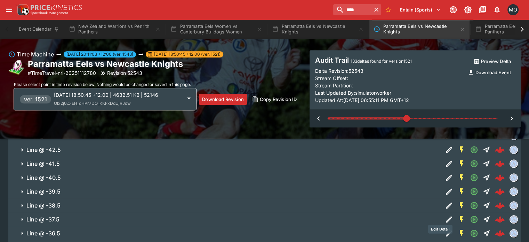
click at [445, 229] on icon "Edit Detail" at bounding box center [449, 233] width 8 height 8
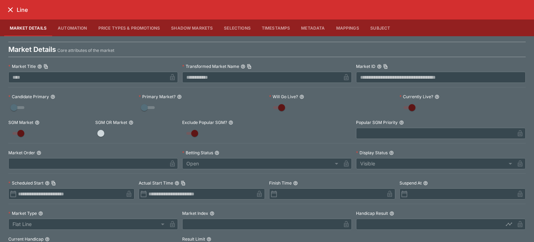
click at [10, 4] on button "close" at bounding box center [10, 9] width 13 height 13
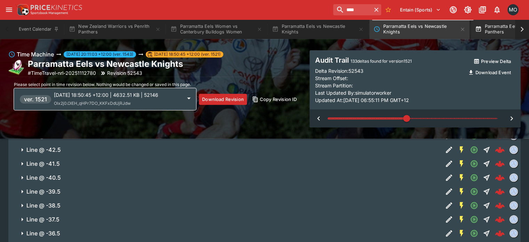
click at [489, 35] on button "Parramatta Eels vs Penrith Panthers" at bounding box center [521, 28] width 100 height 19
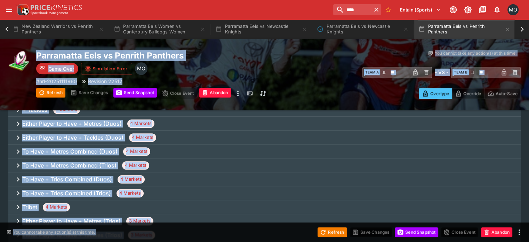
scroll to position [0, 61]
click at [319, 59] on div "You cannot take any action(s) at this time. You cannot take any action(s) at th…" at bounding box center [420, 55] width 202 height 11
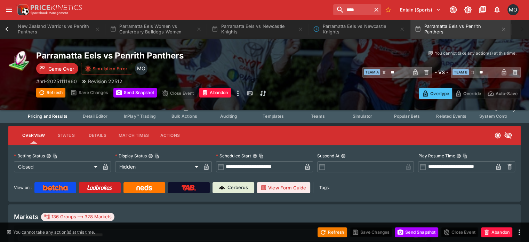
scroll to position [0, 0]
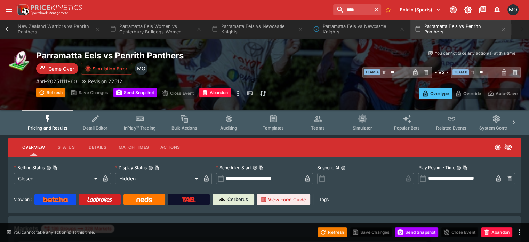
click at [5, 29] on icon at bounding box center [7, 29] width 10 height 10
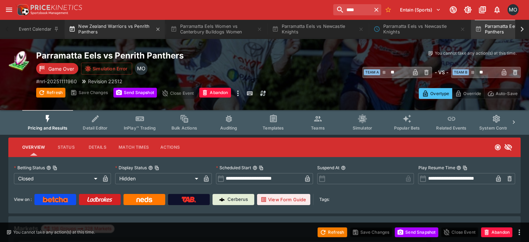
click at [97, 26] on button "New Zealand Warriors vs Penrith Panthers" at bounding box center [115, 28] width 100 height 19
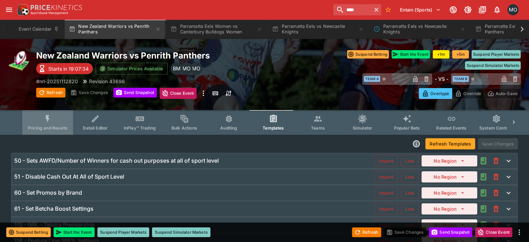
click at [62, 121] on button "Pricing and Results" at bounding box center [47, 122] width 51 height 25
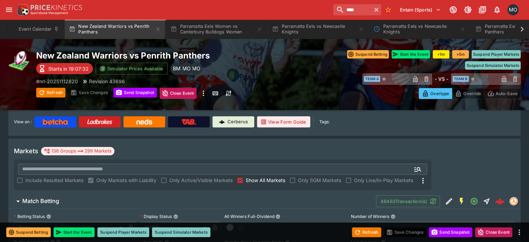
scroll to position [83, 0]
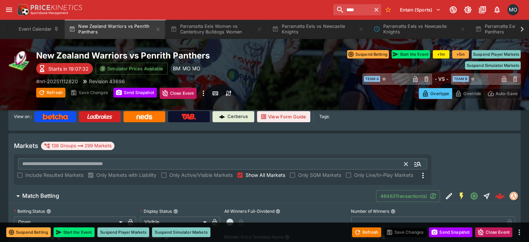
click at [232, 158] on input "text" at bounding box center [211, 163] width 387 height 11
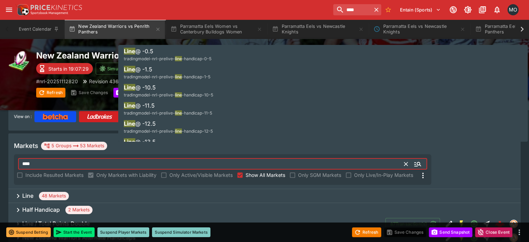
type input "****"
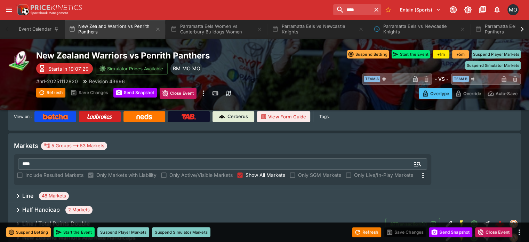
click at [45, 189] on div "Line 48 Markets" at bounding box center [264, 196] width 513 height 14
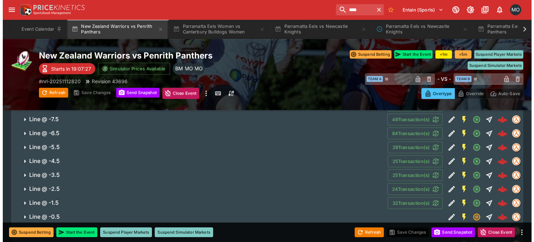
scroll to position [294, 0]
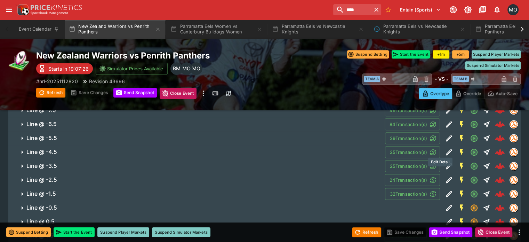
click at [445, 162] on icon "Edit Detail" at bounding box center [449, 166] width 8 height 8
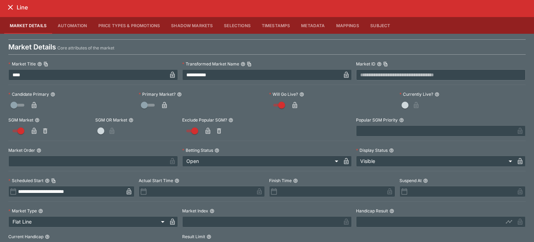
scroll to position [0, 0]
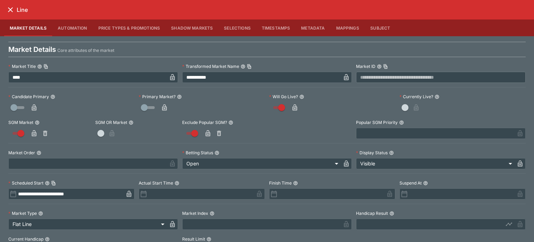
click at [8, 12] on icon "close" at bounding box center [10, 9] width 5 height 5
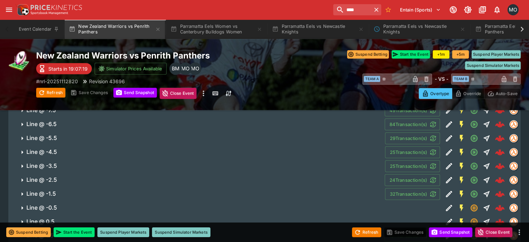
click at [445, 176] on icon "Edit Detail" at bounding box center [449, 180] width 8 height 8
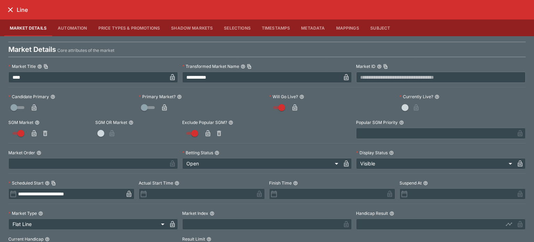
click at [10, 14] on button "close" at bounding box center [10, 9] width 13 height 13
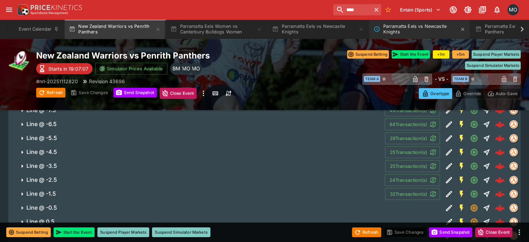
click at [414, 28] on button "Parramatta Eels vs Newcastle Knights" at bounding box center [420, 28] width 100 height 19
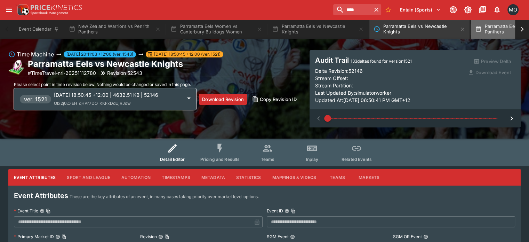
click at [486, 29] on button "Parramatta Eels vs Penrith Panthers" at bounding box center [521, 28] width 100 height 19
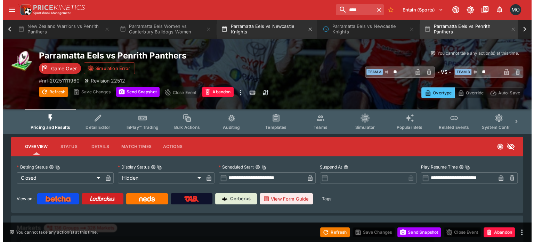
scroll to position [0, 61]
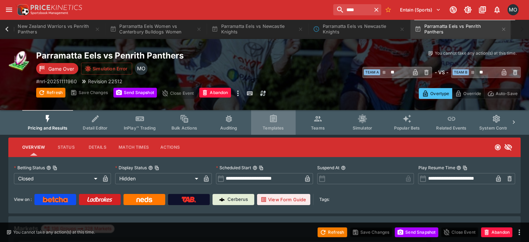
click at [276, 117] on icon "Event type filters" at bounding box center [273, 118] width 5 height 5
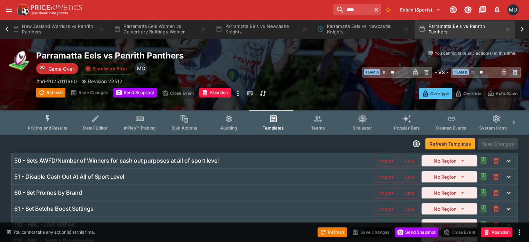
click at [13, 7] on button "open drawer" at bounding box center [9, 9] width 13 height 13
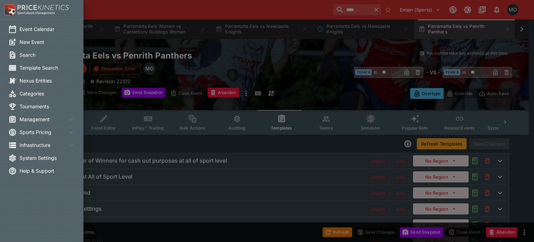
click at [42, 64] on span "Template Search" at bounding box center [47, 67] width 56 height 7
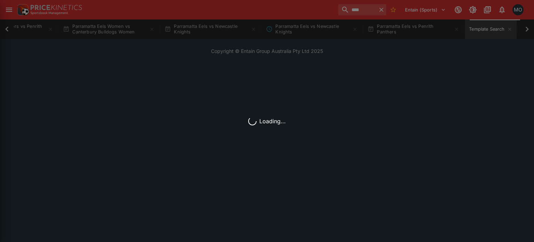
scroll to position [0, 109]
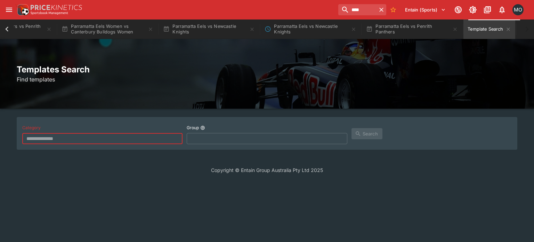
click at [57, 141] on input "text" at bounding box center [102, 138] width 160 height 11
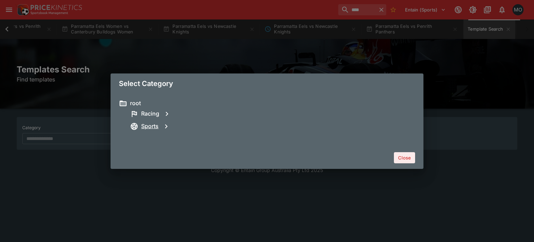
click at [149, 126] on h6 "Sports" at bounding box center [149, 125] width 17 height 7
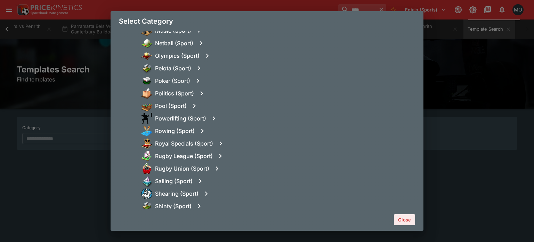
scroll to position [611, 0]
click at [195, 153] on h6 "Rugby League (Sport)" at bounding box center [184, 154] width 58 height 7
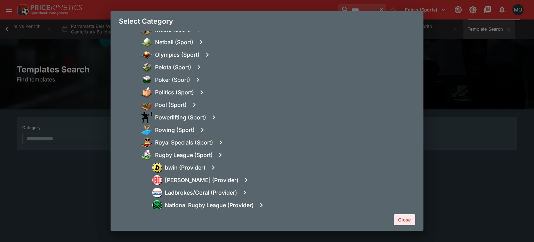
click at [262, 204] on icon "button" at bounding box center [261, 205] width 8 height 8
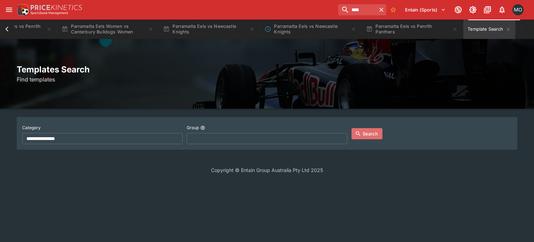
click at [367, 135] on button "Search" at bounding box center [367, 133] width 31 height 11
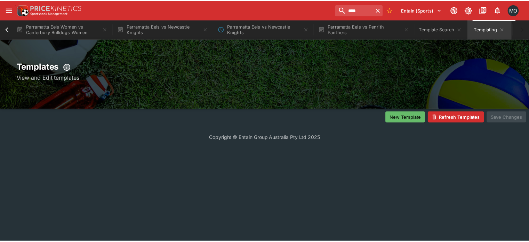
scroll to position [0, 155]
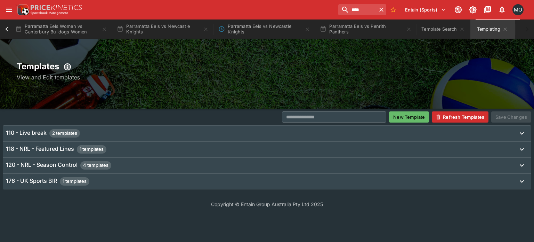
click at [140, 149] on div "118 - NRL - Featured Lines 1 templates" at bounding box center [261, 149] width 510 height 8
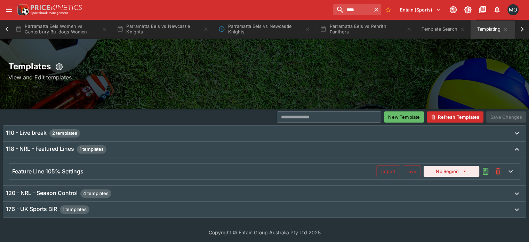
click at [145, 136] on div "110 - Live break 2 templates" at bounding box center [258, 133] width 505 height 8
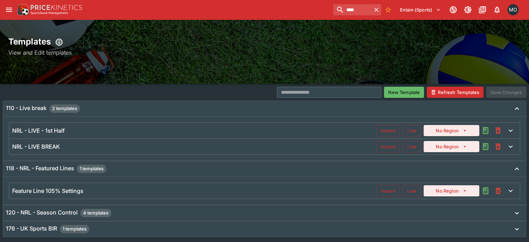
scroll to position [45, 0]
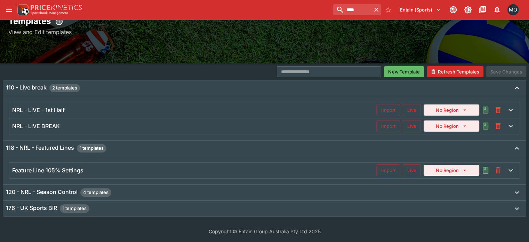
click at [142, 189] on div "120 - NRL - Season Control 4 templates" at bounding box center [258, 192] width 505 height 8
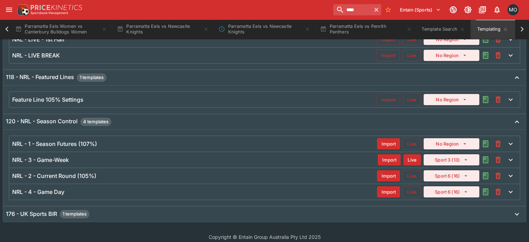
scroll to position [116, 0]
click at [141, 212] on div "176 - UK Sports BIR 1 templates" at bounding box center [258, 213] width 505 height 8
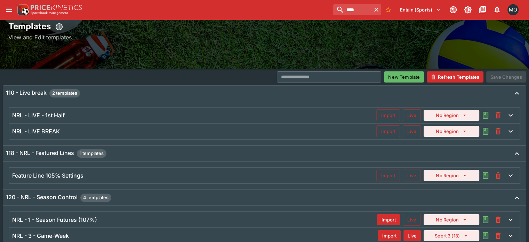
scroll to position [42, 0]
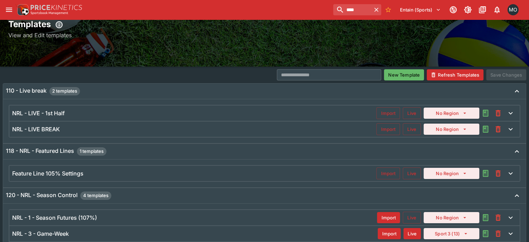
click at [265, 170] on div "Feature Line 105% Settings" at bounding box center [194, 173] width 364 height 7
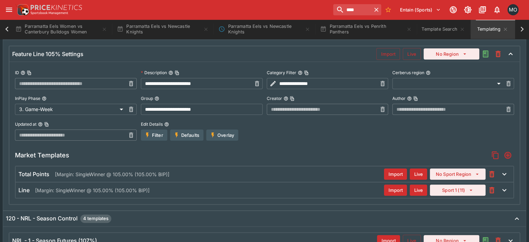
scroll to position [163, 0]
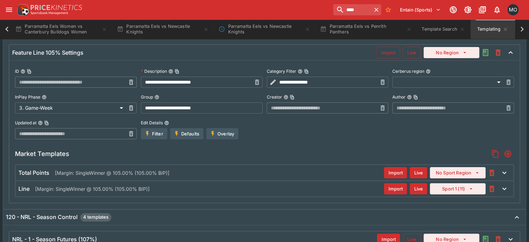
click at [284, 186] on div "Line [Margin: SingleWinner @ 105.00% (105.00% BIP)]" at bounding box center [201, 188] width 366 height 7
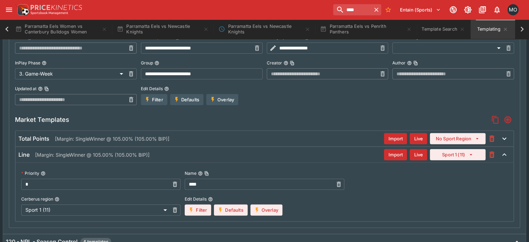
scroll to position [167, 0]
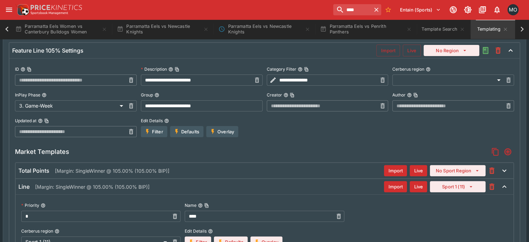
click at [284, 167] on div "Total Points [Margin: SingleWinner @ 105.00% (105.00% BIP)]" at bounding box center [201, 170] width 366 height 7
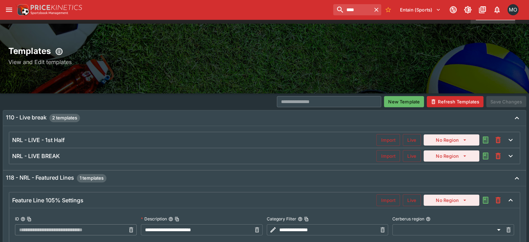
scroll to position [0, 0]
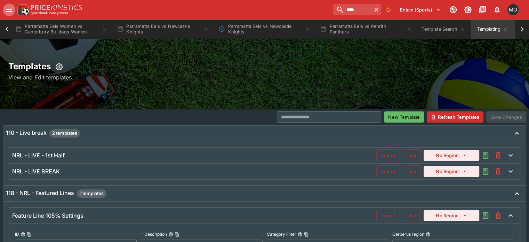
click at [9, 4] on button "open drawer" at bounding box center [9, 9] width 13 height 13
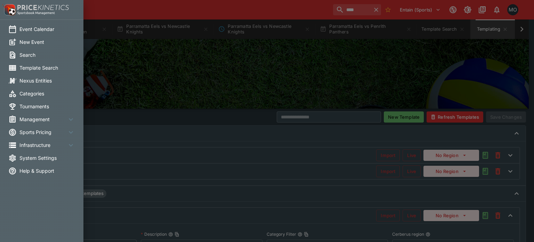
click at [37, 66] on span "Template Search" at bounding box center [47, 67] width 56 height 7
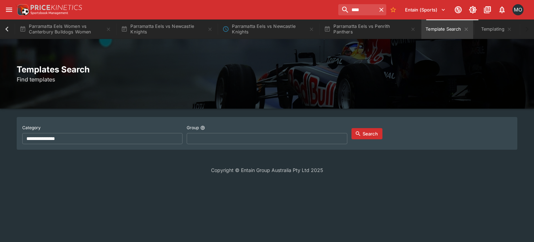
click at [161, 133] on input "**********" at bounding box center [102, 138] width 160 height 11
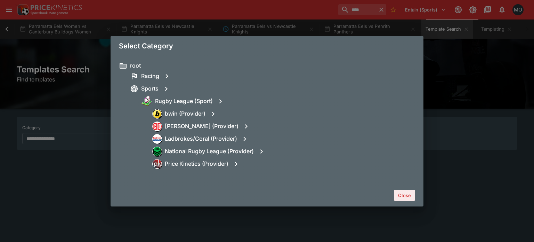
click at [165, 86] on icon "button" at bounding box center [166, 89] width 8 height 8
type input "**********"
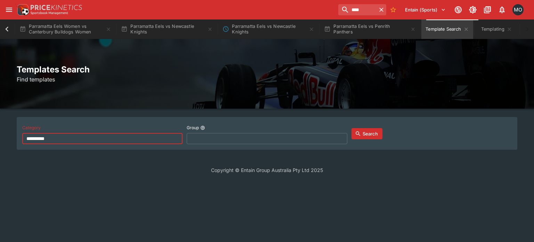
click at [366, 137] on button "Search" at bounding box center [367, 133] width 31 height 11
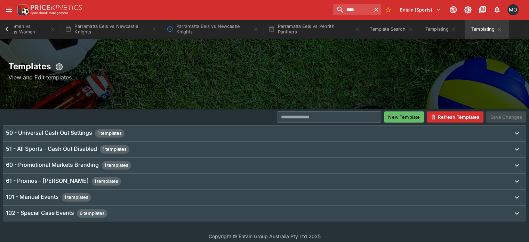
scroll to position [5, 0]
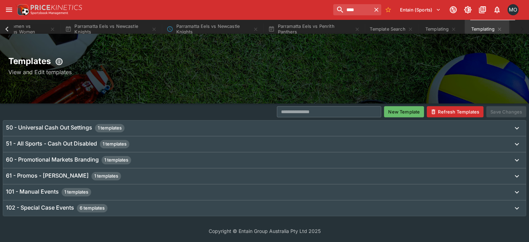
click at [127, 206] on div "102 - Special Case Events 6 templates" at bounding box center [258, 208] width 505 height 8
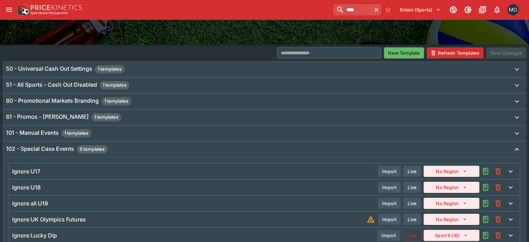
scroll to position [63, 0]
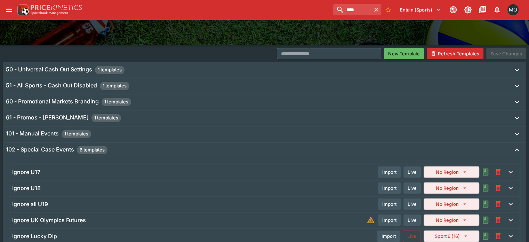
click at [127, 135] on div "101 - Manual Events 1 templates" at bounding box center [258, 134] width 505 height 8
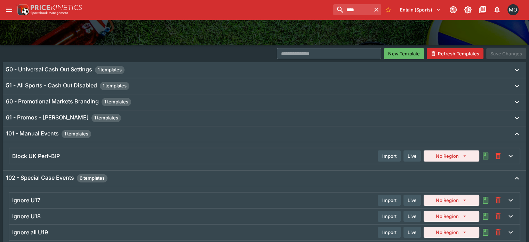
click at [148, 114] on div "61 - Promos - Betcha Boosts 1 templates" at bounding box center [258, 118] width 505 height 8
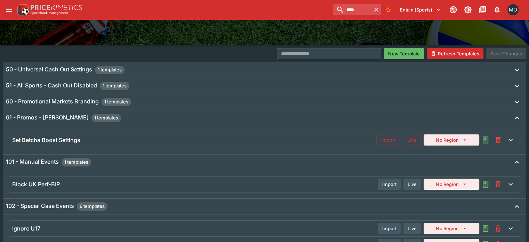
click at [153, 103] on div "60 - Promotional Markets Branding 1 templates" at bounding box center [258, 102] width 505 height 8
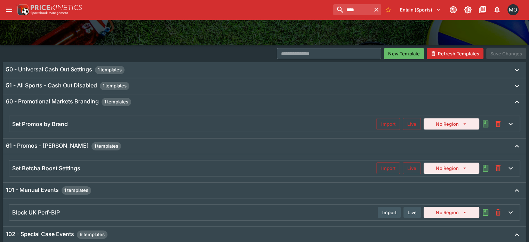
click at [164, 90] on div "51 - All Sports - Cash Out Disabled 1 templates" at bounding box center [264, 85] width 523 height 15
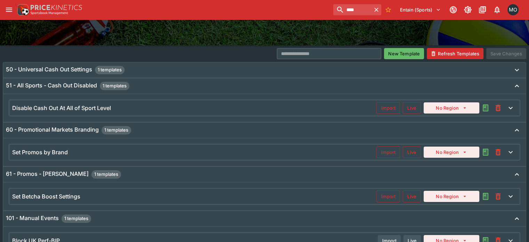
click at [164, 82] on div "51 - All Sports - Cash Out Disabled 1 templates" at bounding box center [258, 86] width 505 height 8
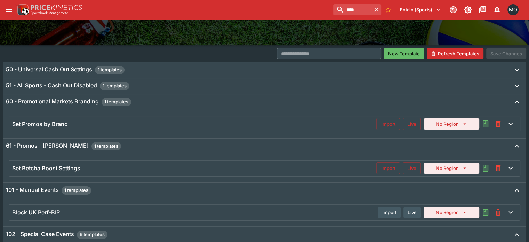
click at [165, 67] on div "50 - Universal Cash Out Settings 1 templates" at bounding box center [258, 70] width 505 height 8
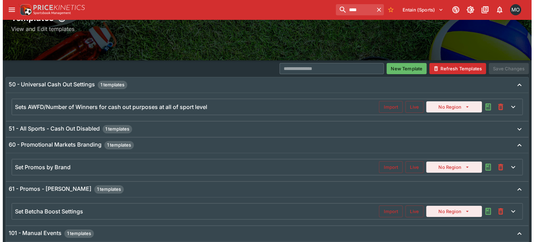
scroll to position [0, 0]
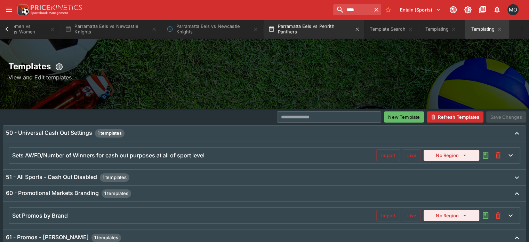
click at [294, 28] on button "Parramatta Eels vs Penrith Panthers" at bounding box center [314, 28] width 100 height 19
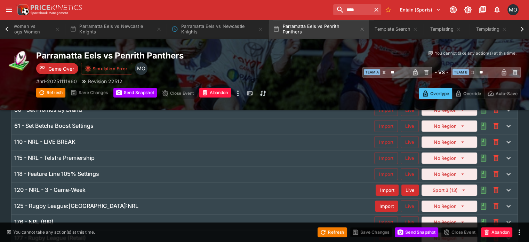
scroll to position [83, 0]
click at [77, 168] on div "118 - Feature Line 105% Settings Import Live No Region" at bounding box center [264, 173] width 506 height 15
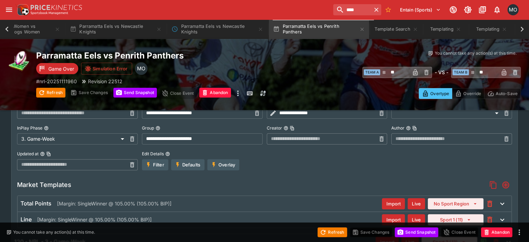
scroll to position [0, 0]
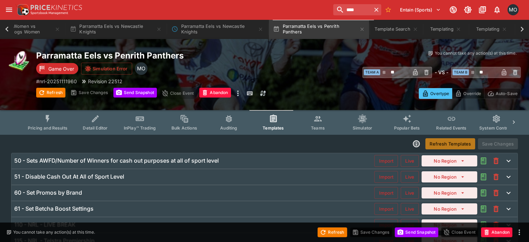
click at [430, 140] on button "Refresh Templates" at bounding box center [451, 143] width 50 height 11
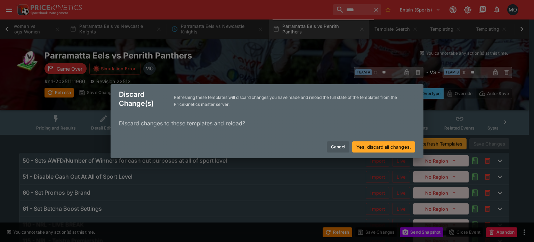
click at [376, 146] on button "Yes, discard all changes." at bounding box center [383, 146] width 63 height 11
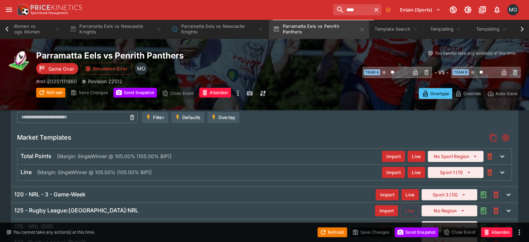
scroll to position [229, 0]
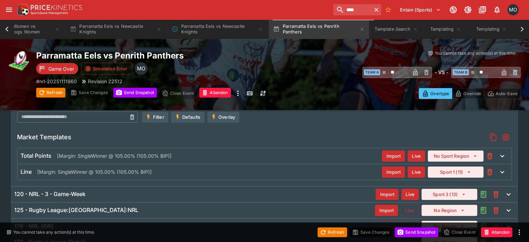
click at [199, 175] on div "Line [Margin: SingleWinner @ 105.00% (105.00% BIP)] Import Live Sport 1 (11)" at bounding box center [265, 171] width 494 height 15
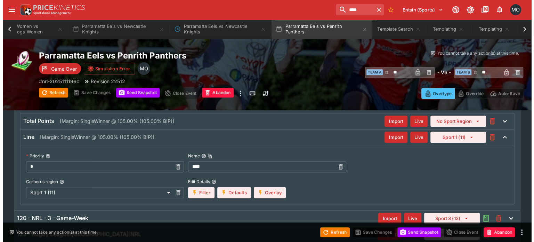
scroll to position [269, 0]
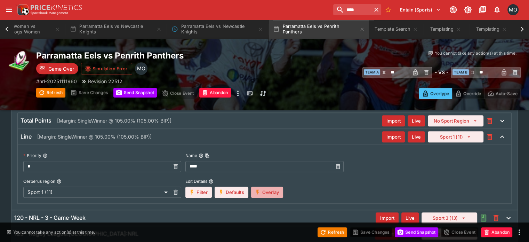
click at [273, 191] on button "Overlay" at bounding box center [267, 191] width 32 height 11
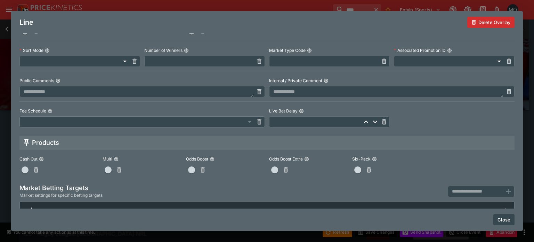
scroll to position [289, 0]
drag, startPoint x: 253, startPoint y: 80, endPoint x: 448, endPoint y: 201, distance: 229.5
click at [448, 201] on div "Market Details Core attributes of the market Market Title ​ Transformed Market …" at bounding box center [267, 35] width 512 height 549
click at [500, 217] on button "Close" at bounding box center [504, 219] width 21 height 11
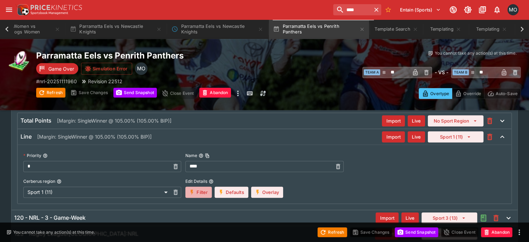
click at [194, 191] on icon "button" at bounding box center [192, 191] width 3 height 5
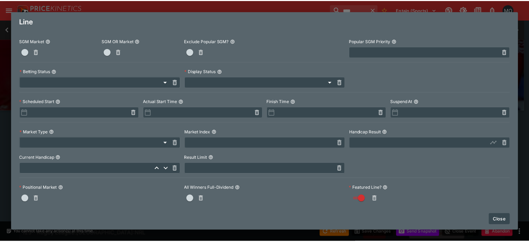
scroll to position [0, 0]
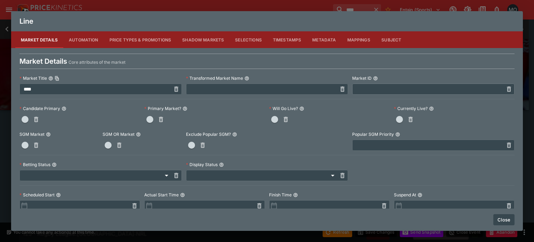
click at [505, 221] on button "Close" at bounding box center [504, 219] width 21 height 11
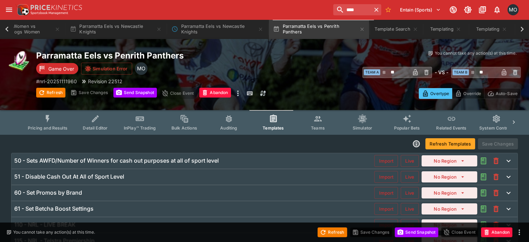
click at [7, 24] on div at bounding box center [7, 28] width 14 height 19
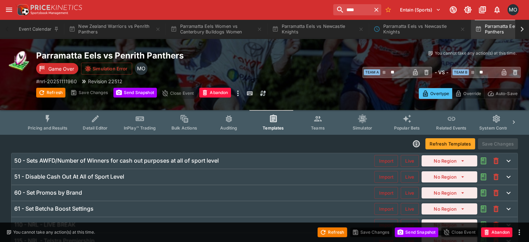
click at [45, 121] on button "Pricing and Results" at bounding box center [47, 122] width 51 height 25
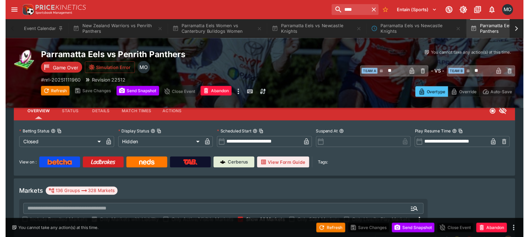
scroll to position [34, 0]
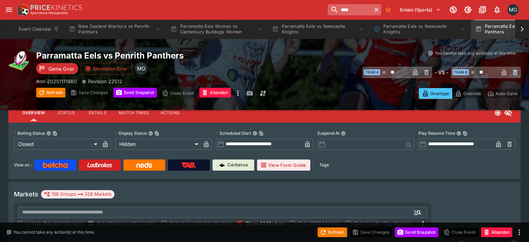
click at [330, 7] on input "****" at bounding box center [350, 9] width 44 height 11
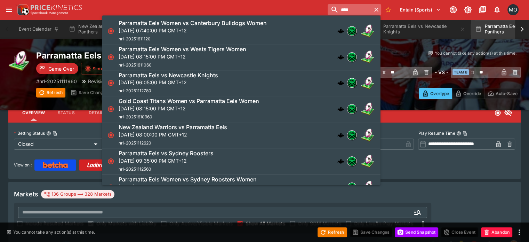
click at [330, 7] on input "****" at bounding box center [350, 9] width 44 height 11
click at [263, 3] on div "**** Entain (Sports) 0 MO" at bounding box center [268, 9] width 506 height 15
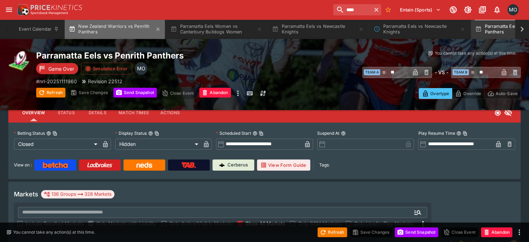
click at [126, 27] on button "New Zealand Warriors vs Penrith Panthers" at bounding box center [115, 28] width 100 height 19
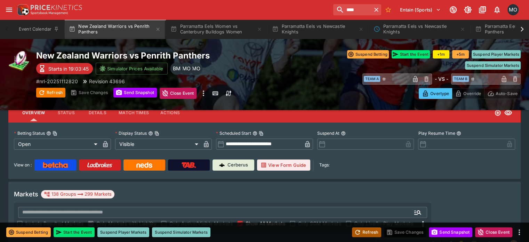
click at [364, 233] on button "Refresh" at bounding box center [366, 232] width 29 height 10
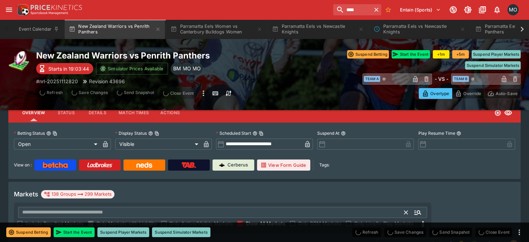
click at [242, 207] on input "text" at bounding box center [211, 212] width 387 height 11
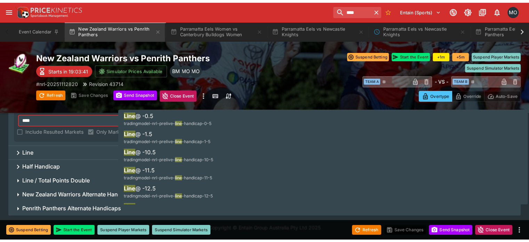
scroll to position [106, 0]
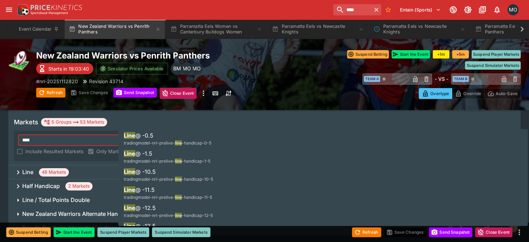
type input "****"
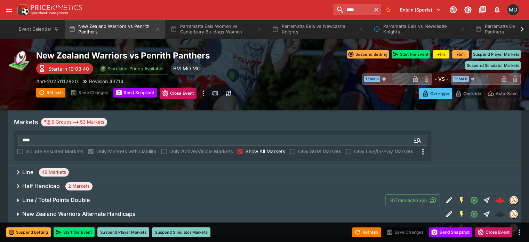
click at [22, 168] on icon at bounding box center [18, 172] width 8 height 8
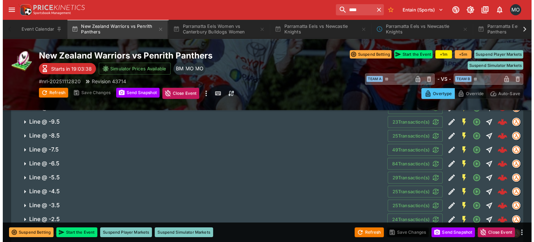
scroll to position [257, 0]
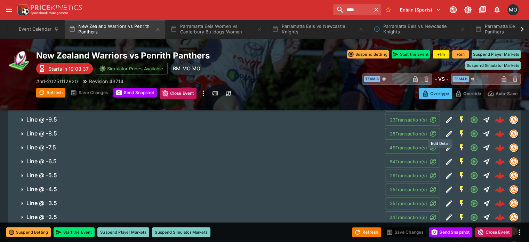
click at [445, 143] on icon "Edit Detail" at bounding box center [449, 147] width 8 height 8
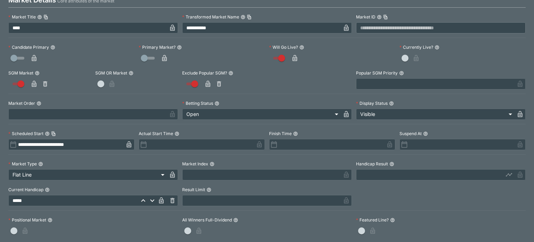
scroll to position [0, 0]
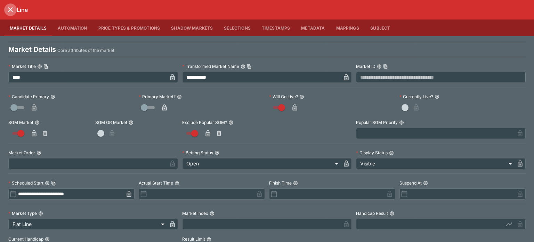
click at [7, 10] on icon "close" at bounding box center [10, 10] width 8 height 8
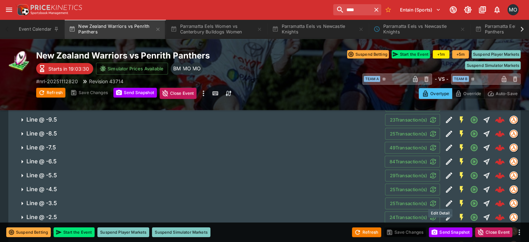
click at [445, 213] on icon "Edit Detail" at bounding box center [449, 217] width 8 height 8
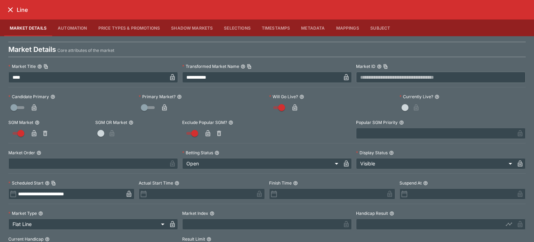
click at [8, 6] on icon "close" at bounding box center [10, 10] width 8 height 8
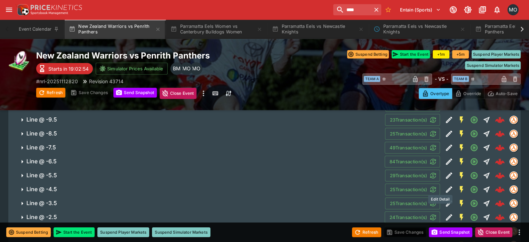
click at [445, 199] on icon "Edit Detail" at bounding box center [449, 203] width 8 height 8
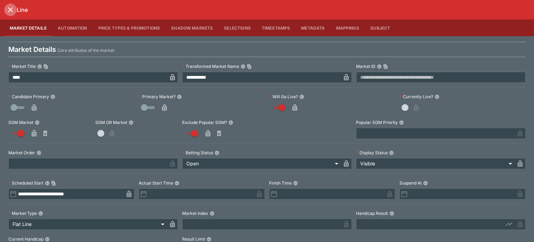
click at [10, 7] on icon "close" at bounding box center [10, 10] width 8 height 8
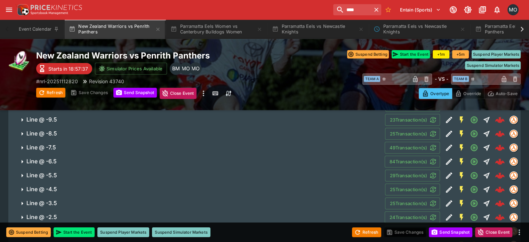
click at [13, 8] on icon "open drawer" at bounding box center [9, 10] width 8 height 8
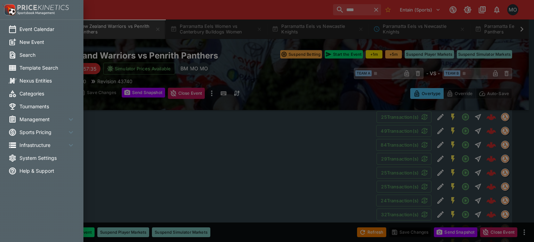
click at [41, 120] on span "Management" at bounding box center [42, 119] width 47 height 7
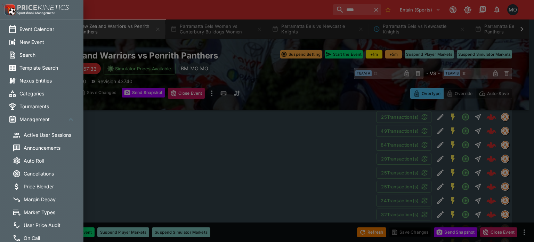
click at [42, 141] on li "Active User Sessions" at bounding box center [46, 134] width 84 height 13
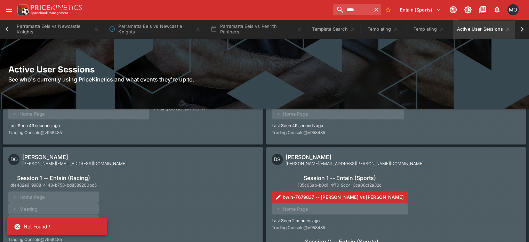
scroll to position [79, 0]
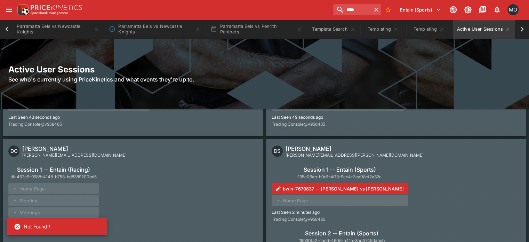
click at [16, 224] on icon at bounding box center [18, 226] width 6 height 6
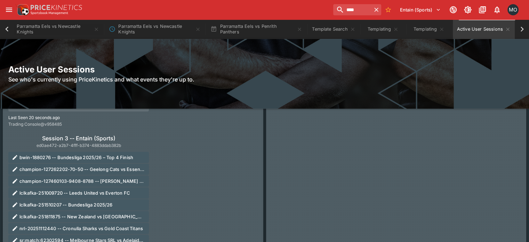
scroll to position [2793, 0]
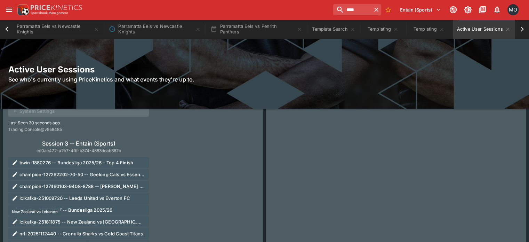
click at [109, 225] on p "lclkafka-251811875 -- New Zealand vs Lebanon" at bounding box center [81, 221] width 125 height 7
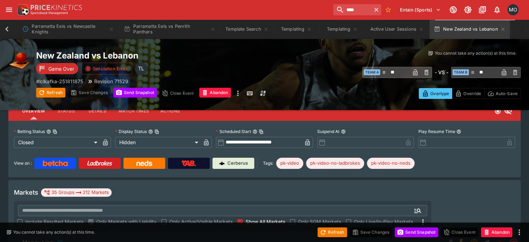
scroll to position [0, 351]
click at [506, 28] on icon "button" at bounding box center [503, 29] width 6 height 6
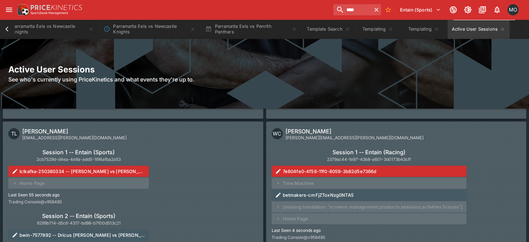
scroll to position [2515, 0]
click at [344, 14] on input "****" at bounding box center [350, 9] width 44 height 11
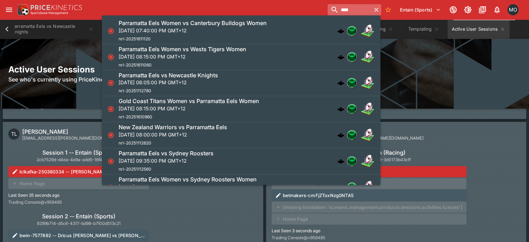
click at [344, 14] on input "****" at bounding box center [350, 9] width 44 height 11
paste input "**********"
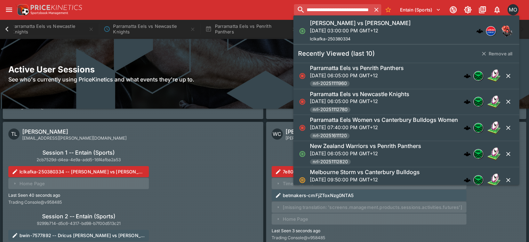
type input "**********"
click at [343, 33] on p "[DATE] 03:00:00 PM GMT+12" at bounding box center [360, 30] width 101 height 7
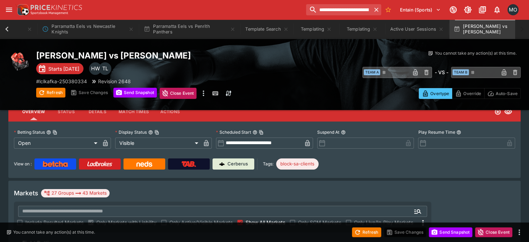
scroll to position [0, 370]
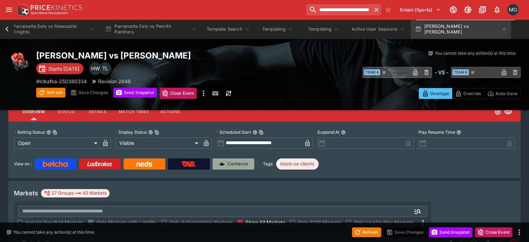
click at [239, 168] on link "Cerberus" at bounding box center [234, 163] width 42 height 11
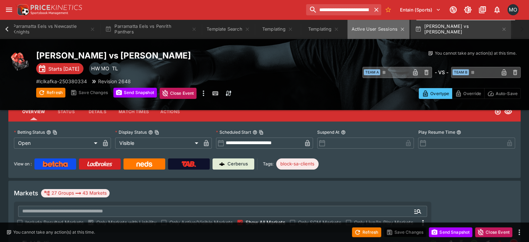
click at [371, 31] on button "Active User Sessions" at bounding box center [379, 28] width 62 height 19
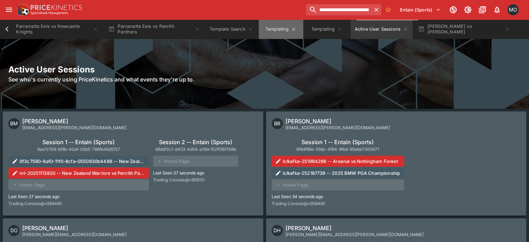
click at [297, 33] on button "Templating" at bounding box center [281, 28] width 45 height 19
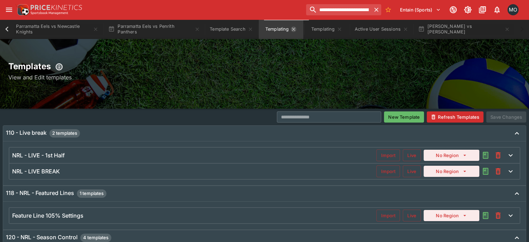
click at [296, 30] on icon "Templating" at bounding box center [294, 29] width 6 height 6
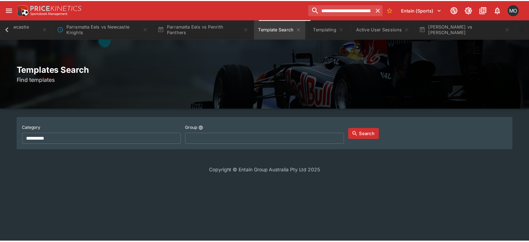
scroll to position [0, 319]
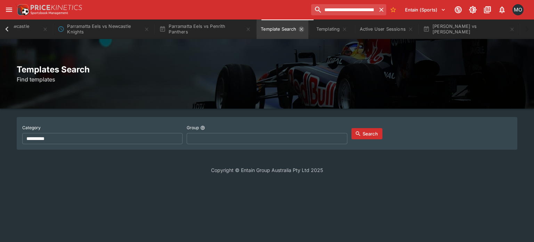
click at [304, 29] on icon "Template Search" at bounding box center [302, 29] width 6 height 6
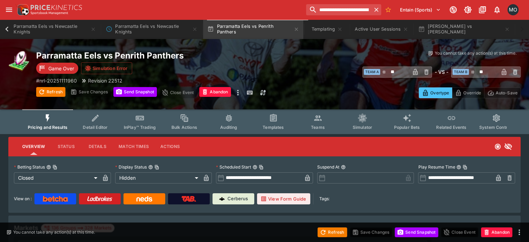
scroll to position [0, 266]
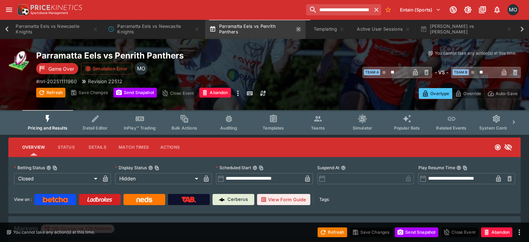
click at [300, 29] on icon "button" at bounding box center [298, 28] width 3 height 3
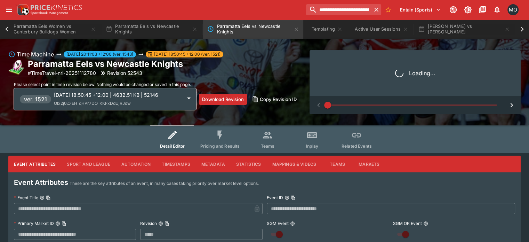
scroll to position [0, 168]
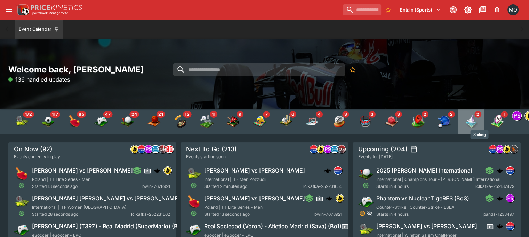
click at [478, 123] on img "Sailing" at bounding box center [471, 121] width 14 height 14
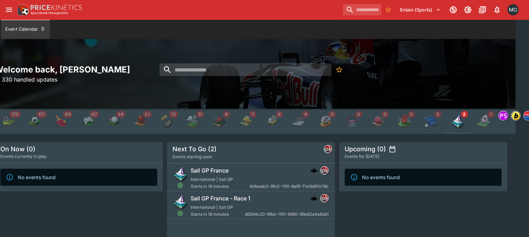
scroll to position [1, 0]
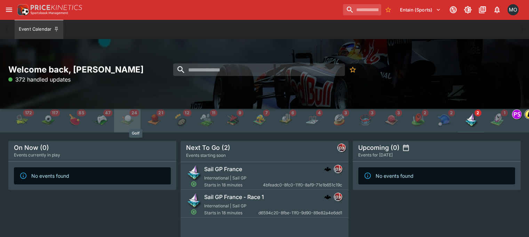
click at [134, 119] on img "Golf" at bounding box center [127, 120] width 14 height 14
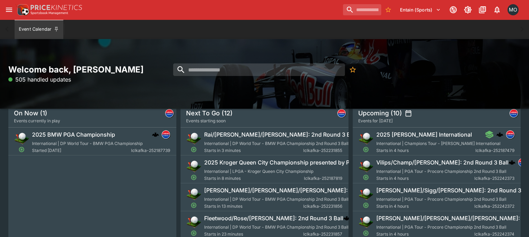
scroll to position [37, 0]
click at [399, 162] on h6 "Vilips/Champ/[PERSON_NAME]: 2nd Round 3 Ball" at bounding box center [442, 161] width 132 height 7
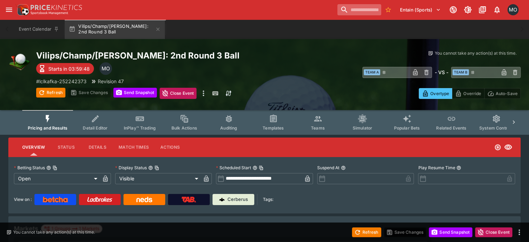
click at [337, 7] on input "search" at bounding box center [359, 9] width 44 height 11
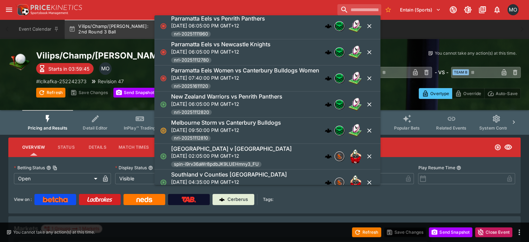
scroll to position [111, 0]
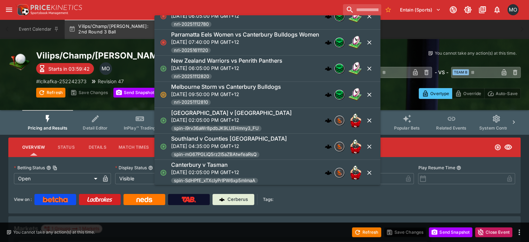
click at [255, 88] on h6 "Melbourne Storm vs Canterbury Bulldogs" at bounding box center [226, 86] width 110 height 7
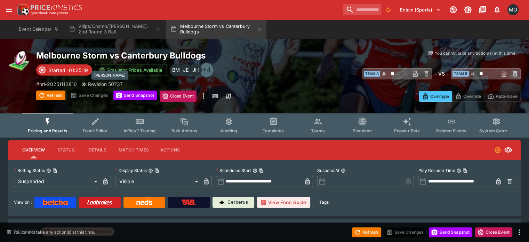
type input "**********"
type input "*******"
type input "**********"
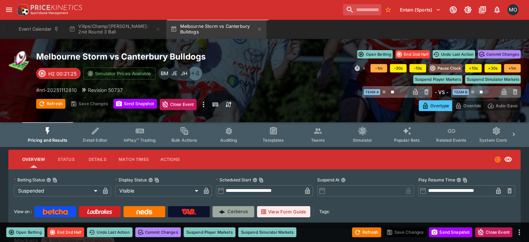
click at [248, 209] on p "Cerberus" at bounding box center [238, 211] width 21 height 7
